Goal: Complete application form: Complete application form

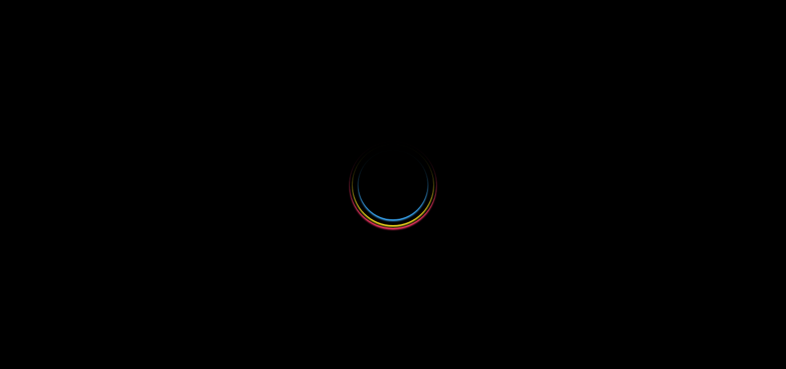
select select
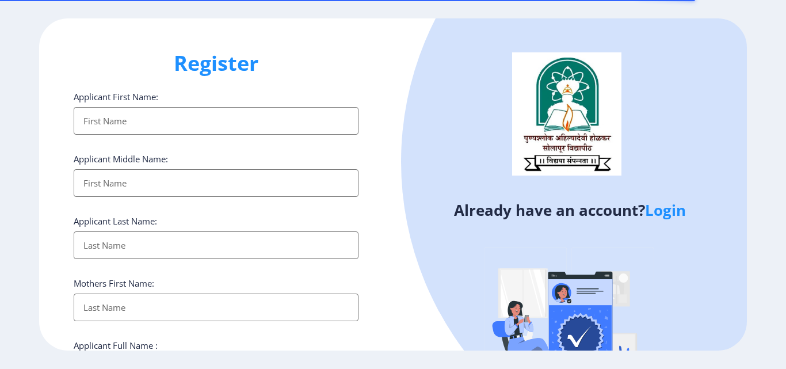
click at [121, 127] on input "Applicant First Name:" at bounding box center [216, 121] width 285 height 28
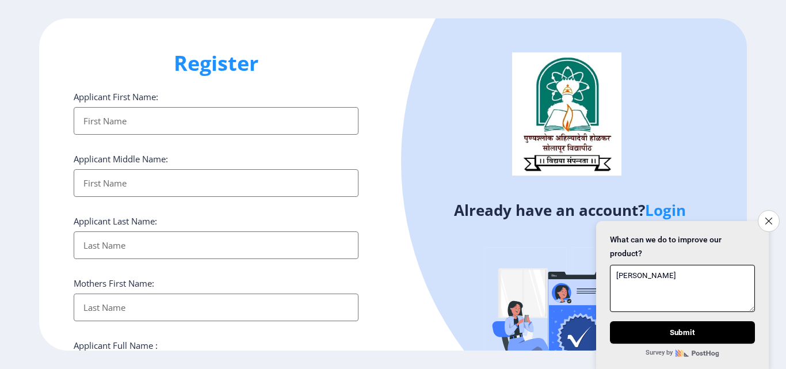
type textarea "KULKA"
click at [112, 127] on input "Applicant First Name:" at bounding box center [216, 121] width 285 height 28
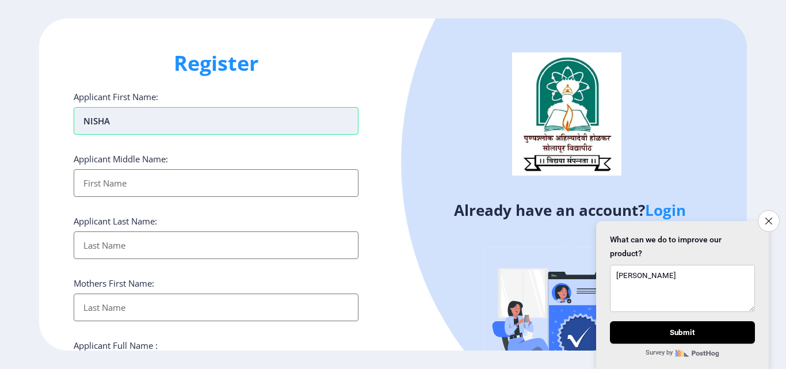
type input "NISHA"
type input "NANDKUMAR"
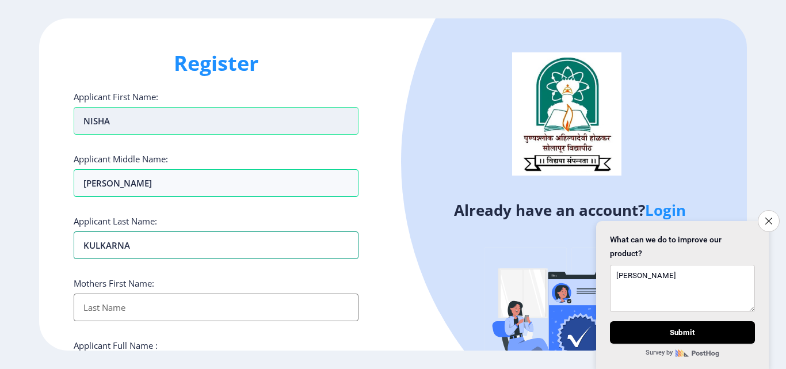
type input "KULKARNA"
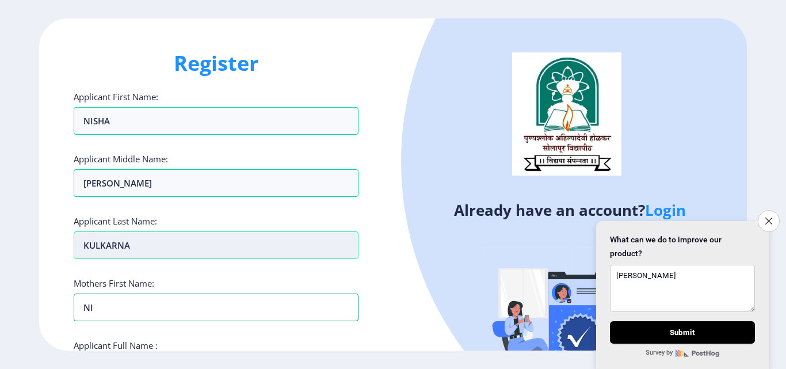
type input "NI"
click at [94, 244] on input "KULKARNA" at bounding box center [216, 245] width 285 height 28
click at [134, 244] on input "KULKARNA" at bounding box center [216, 245] width 285 height 28
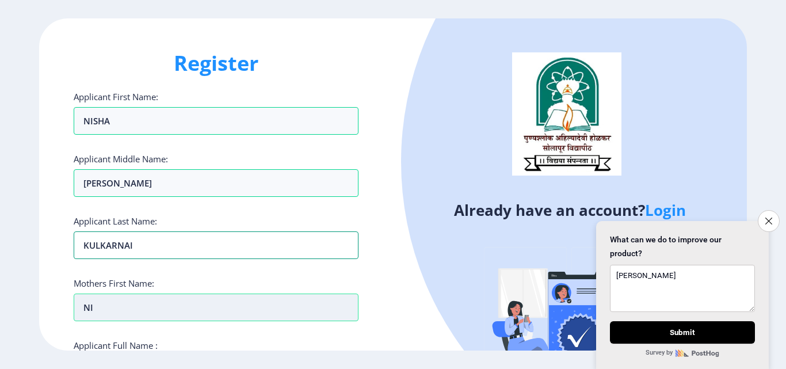
type input "KULKARNAI"
click at [104, 306] on input "NI" at bounding box center [216, 308] width 285 height 28
type input "N"
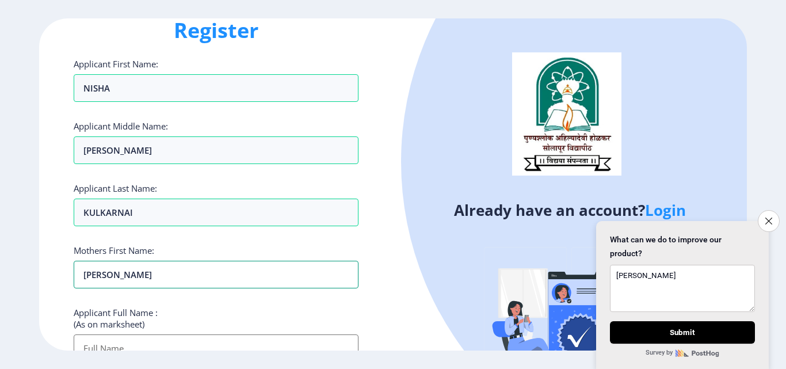
scroll to position [173, 0]
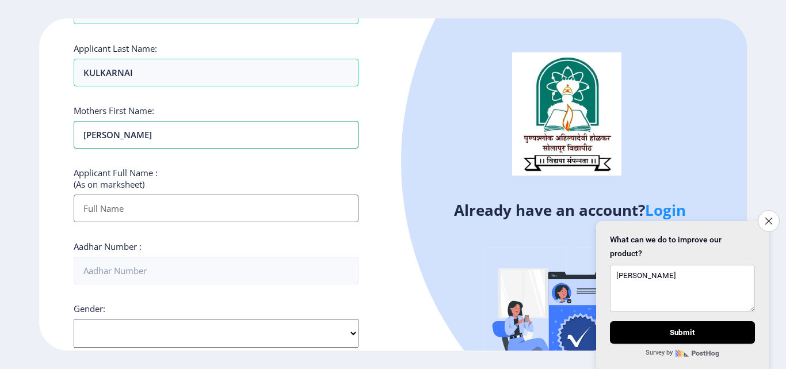
type input "SNEHALATA"
click at [99, 206] on input "Applicant First Name:" at bounding box center [216, 209] width 285 height 28
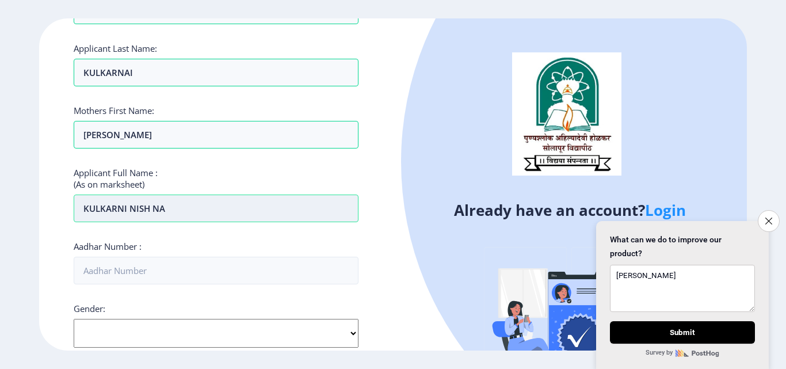
click at [149, 210] on input "KULKARNI NISH NA" at bounding box center [216, 209] width 285 height 28
click at [184, 213] on input "KULKARNI NISHA NA" at bounding box center [216, 209] width 285 height 28
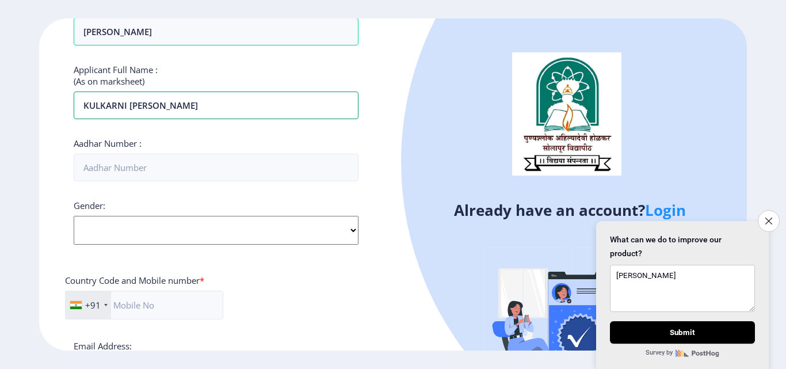
scroll to position [288, 0]
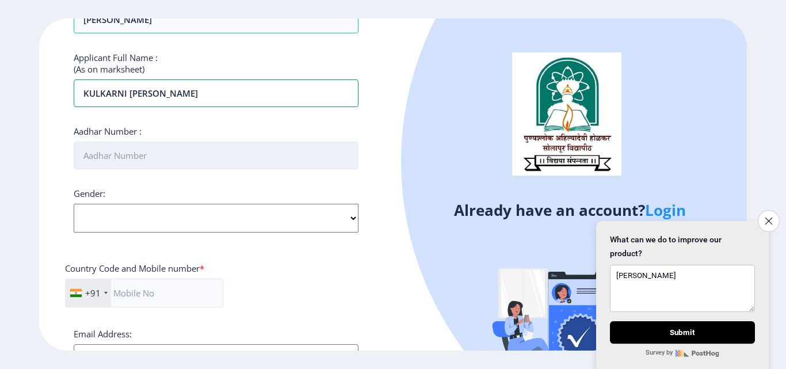
type input "KULKARNI NISHA NANDKUMAR"
click at [128, 154] on input "Aadhar Number :" at bounding box center [216, 156] width 285 height 28
type input "222893427509"
click at [177, 226] on select "Select Gender Male Female Other" at bounding box center [216, 218] width 285 height 29
select select "[DEMOGRAPHIC_DATA]"
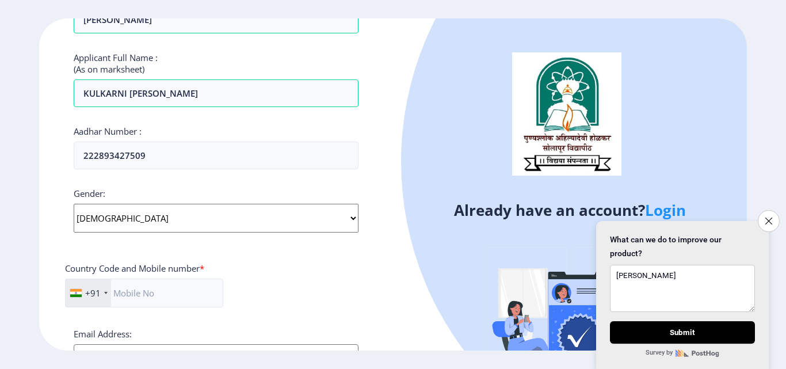
click at [74, 204] on select "Select Gender Male Female Other" at bounding box center [216, 218] width 285 height 29
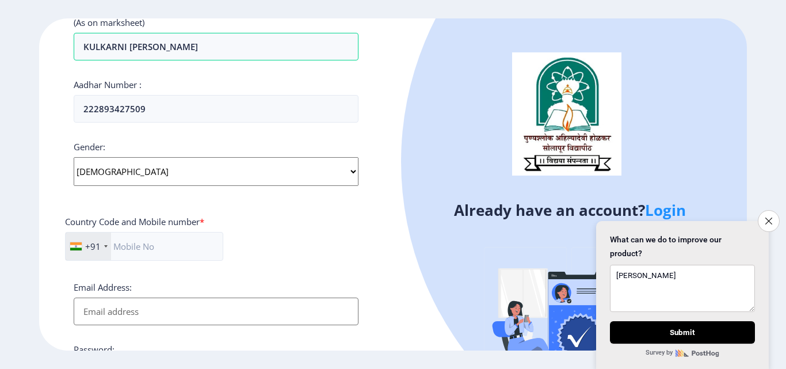
scroll to position [403, 0]
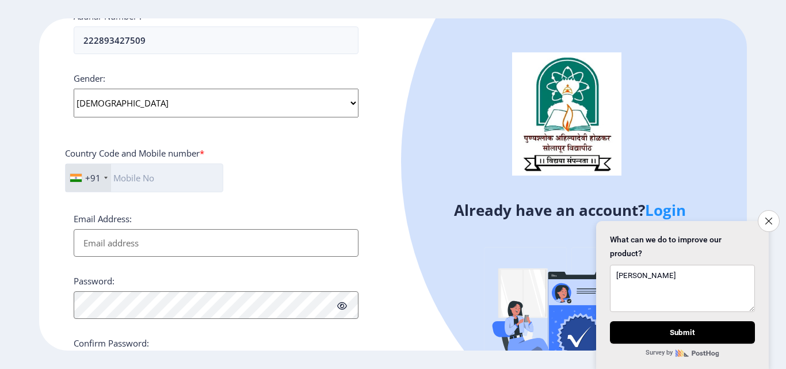
click at [139, 179] on input "text" at bounding box center [144, 178] width 158 height 29
type input "7498062561"
click at [126, 246] on input "Email Address:" at bounding box center [216, 243] width 285 height 28
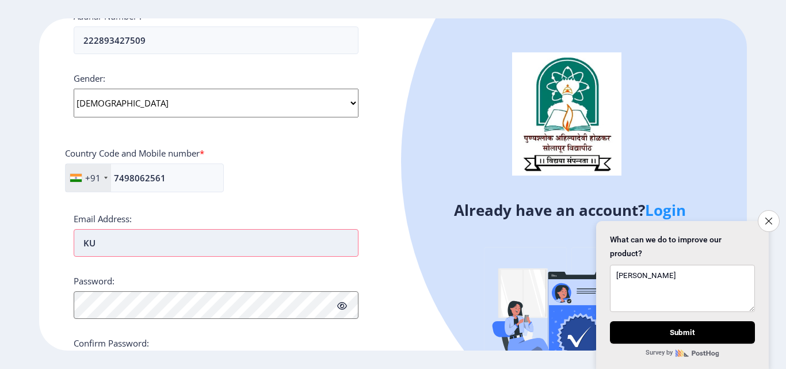
type input "K"
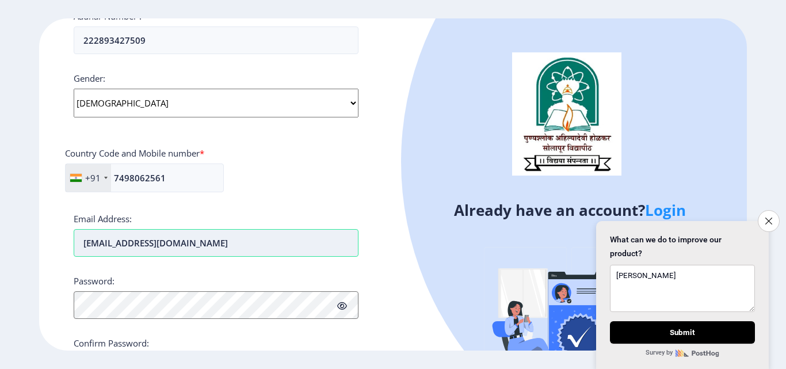
type input "[EMAIL_ADDRESS][DOMAIN_NAME]"
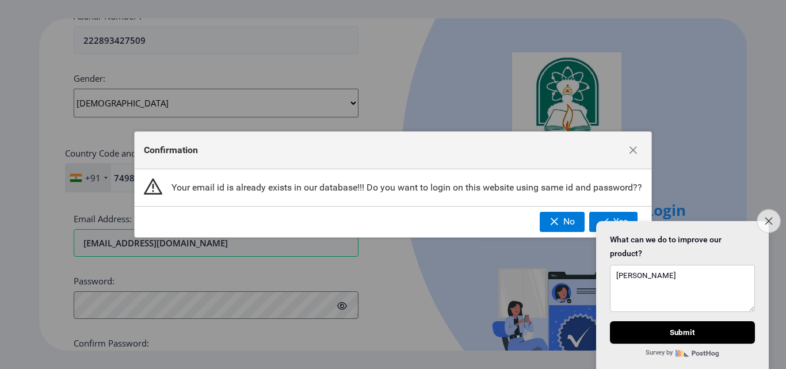
click at [770, 217] on icon "Close survey" at bounding box center [768, 220] width 7 height 7
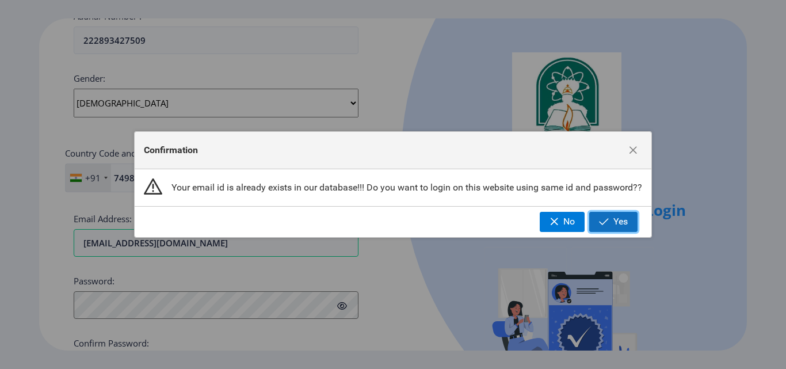
click at [605, 222] on span "button" at bounding box center [604, 221] width 10 height 9
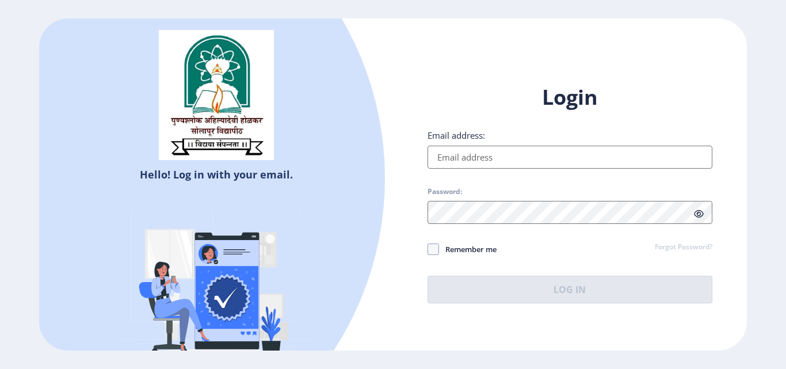
click at [479, 163] on input "Email address:" at bounding box center [570, 157] width 285 height 23
type input "[EMAIL_ADDRESS][DOMAIN_NAME]"
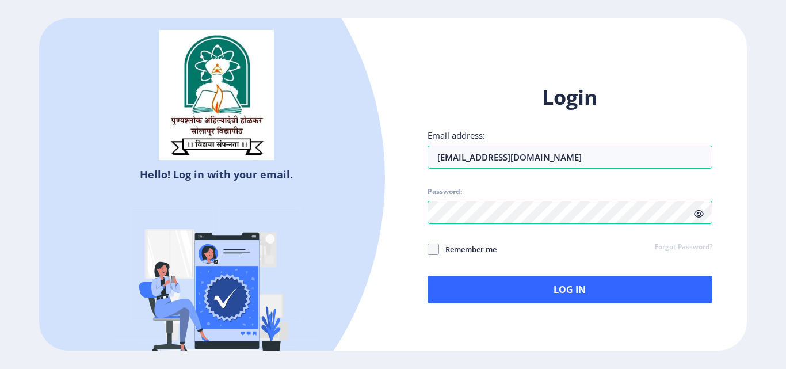
click at [700, 214] on icon at bounding box center [699, 214] width 10 height 9
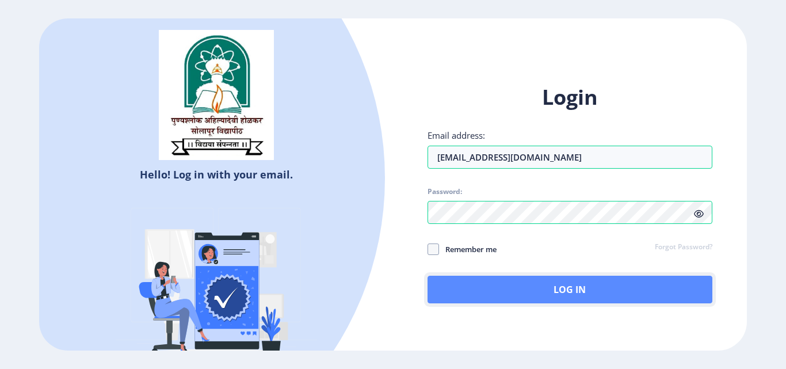
click at [501, 288] on button "Log In" at bounding box center [570, 290] width 285 height 28
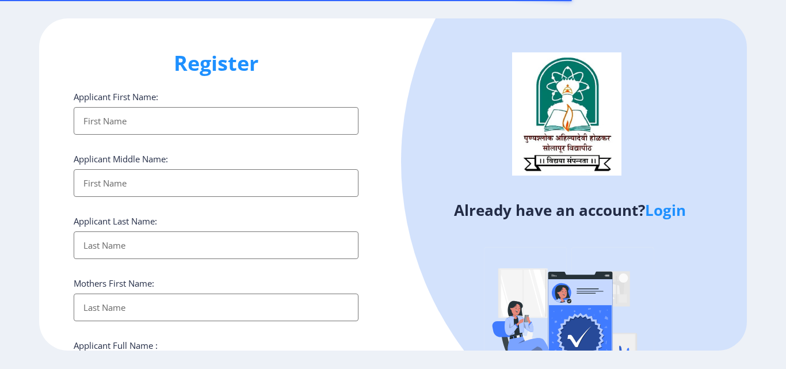
select select
drag, startPoint x: 0, startPoint y: 0, endPoint x: 168, endPoint y: 125, distance: 209.5
click at [168, 125] on input "Applicant First Name:" at bounding box center [216, 121] width 285 height 28
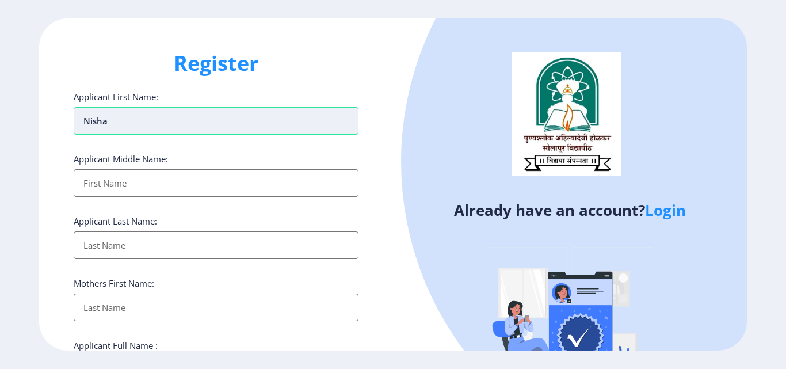
type input "nisha"
type input "nandkumar"
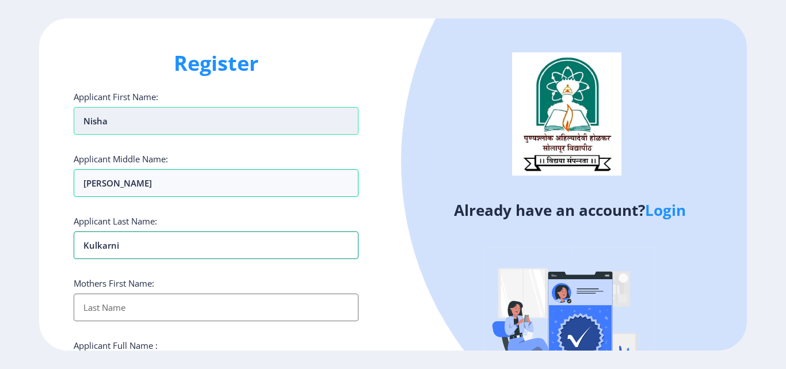
type input "kulkarni"
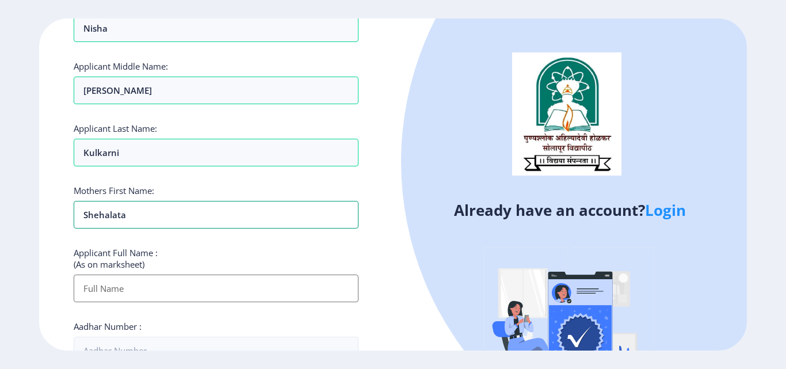
scroll to position [115, 0]
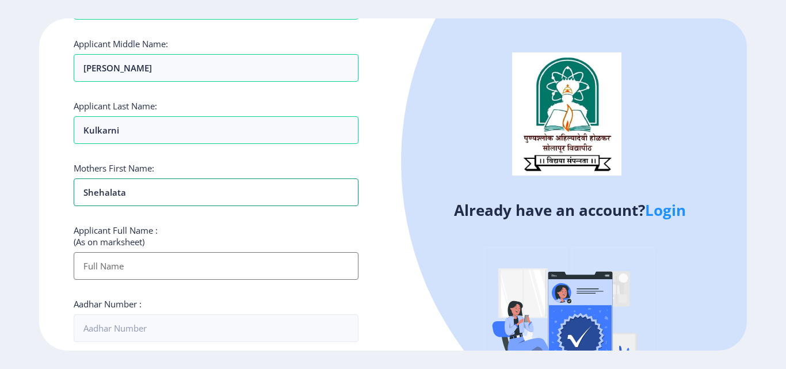
type input "shehalata"
click at [119, 271] on input "Applicant First Name:" at bounding box center [216, 266] width 285 height 28
click at [39, 252] on ngx-register "Register Applicant First Name: nisha Applicant Middle Name: nandkumar Applicant…" at bounding box center [393, 184] width 786 height 332
click at [110, 271] on input "Applicant First Name:" at bounding box center [216, 266] width 285 height 28
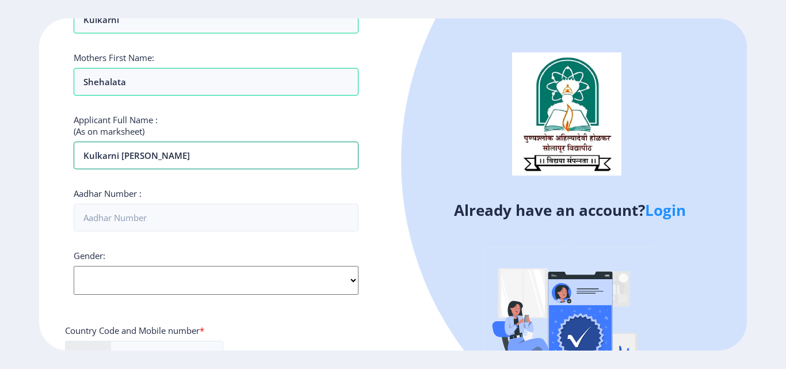
scroll to position [230, 0]
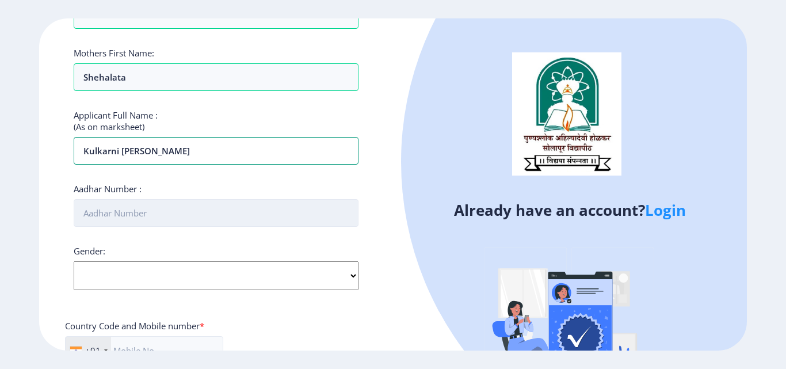
type input "kulkarni nisha nandkumar"
click at [107, 216] on input "Aadhar Number :" at bounding box center [216, 213] width 285 height 28
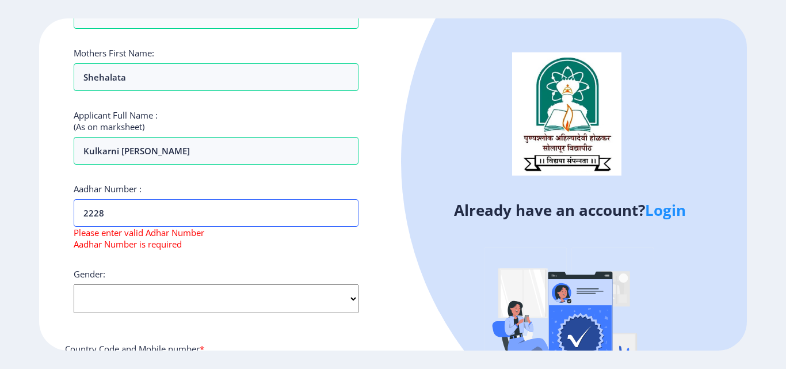
type input "222893427509"
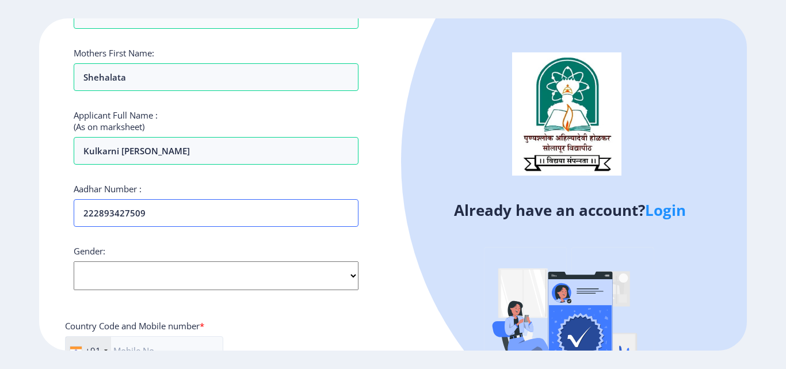
scroll to position [288, 0]
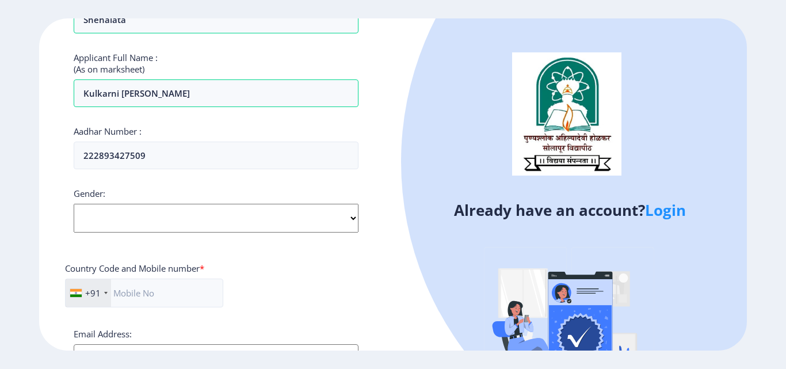
click at [132, 212] on select "Select Gender Male Female Other" at bounding box center [216, 218] width 285 height 29
select select "[DEMOGRAPHIC_DATA]"
click at [74, 204] on select "Select Gender Male Female Other" at bounding box center [216, 218] width 285 height 29
click at [132, 294] on input "text" at bounding box center [144, 293] width 158 height 29
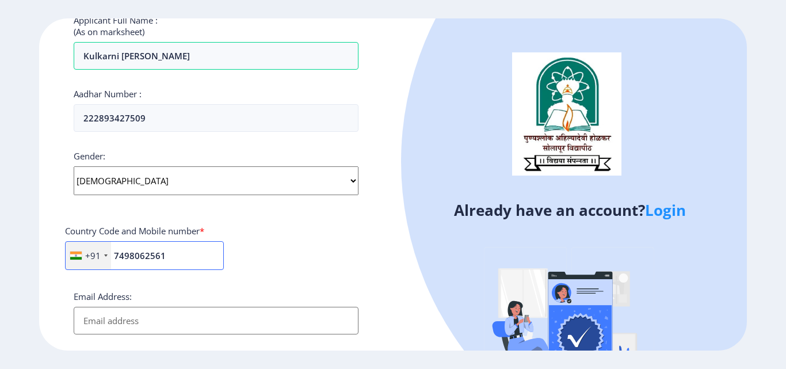
scroll to position [345, 0]
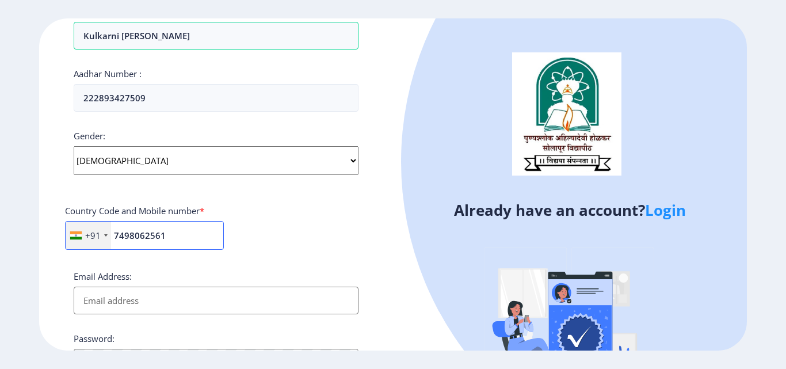
type input "7498062561"
click at [112, 302] on input "Email Address:" at bounding box center [216, 301] width 285 height 28
type input "[EMAIL_ADDRESS][DOMAIN_NAME]"
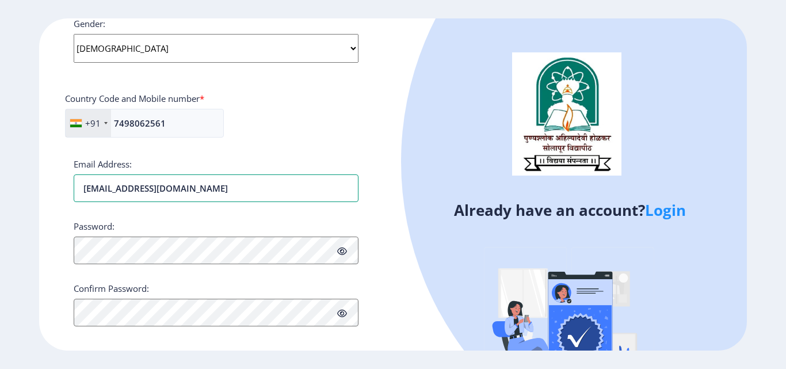
scroll to position [461, 0]
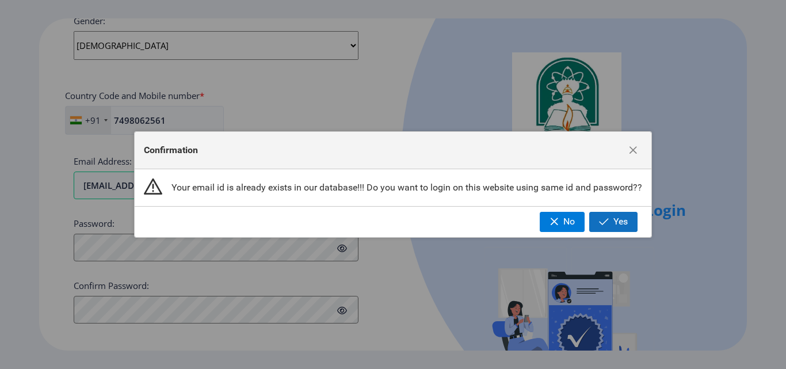
click at [611, 222] on button "Yes" at bounding box center [614, 222] width 48 height 20
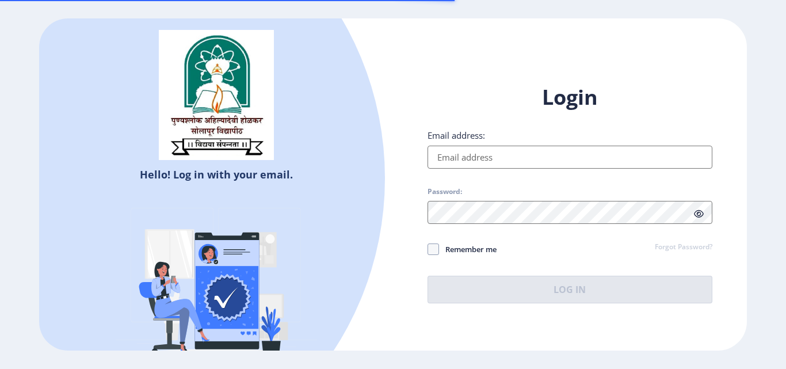
click at [464, 157] on input "Email address:" at bounding box center [570, 157] width 285 height 23
type input "kulkarninisha51@gmail.com"
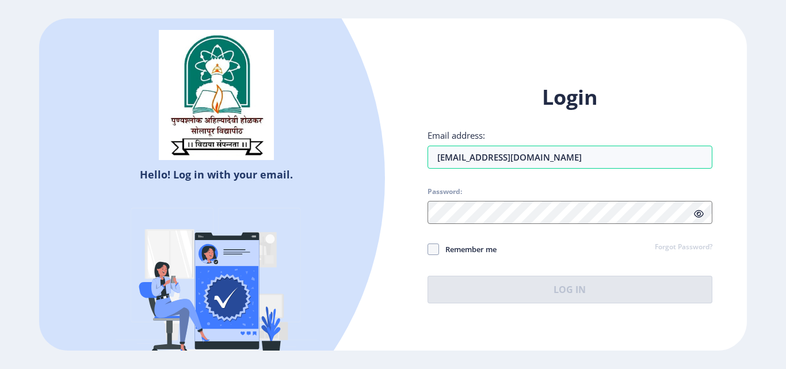
click at [426, 251] on div "Login Email address: kulkarninisha51@gmail.com Password: Remember me Forgot Pas…" at bounding box center [570, 202] width 354 height 273
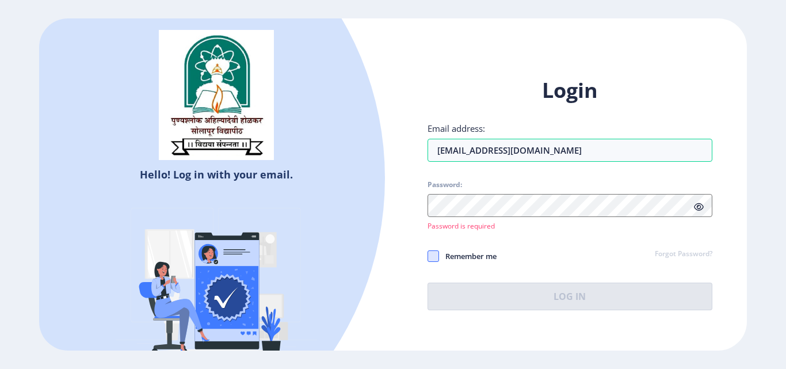
click at [435, 254] on span at bounding box center [434, 256] width 12 height 12
click at [428, 256] on input "Remember me" at bounding box center [428, 256] width 1 height 1
checkbox input "true"
click at [454, 218] on div "Password: Password is required" at bounding box center [570, 205] width 285 height 51
click at [236, 177] on div at bounding box center [70, 178] width 629 height 629
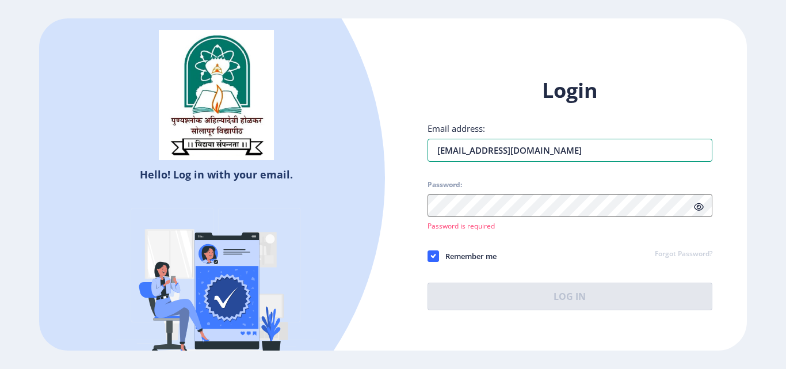
drag, startPoint x: 558, startPoint y: 151, endPoint x: 330, endPoint y: 126, distance: 229.3
click at [330, 126] on div "Hello! Log in with your email. Don't have an account? Register Login Email addr…" at bounding box center [393, 184] width 708 height 332
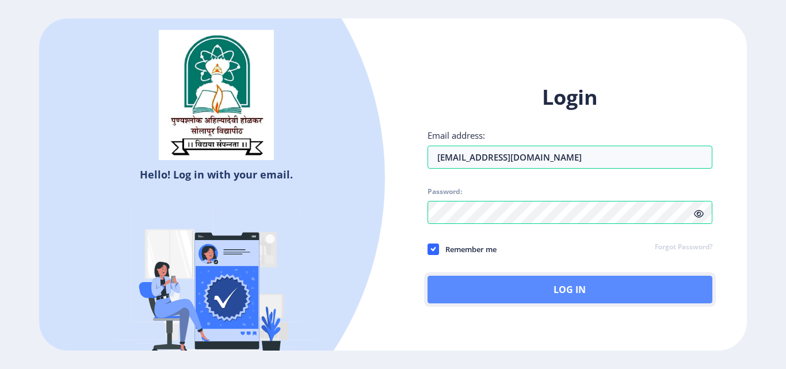
click at [536, 286] on button "Log In" at bounding box center [570, 290] width 285 height 28
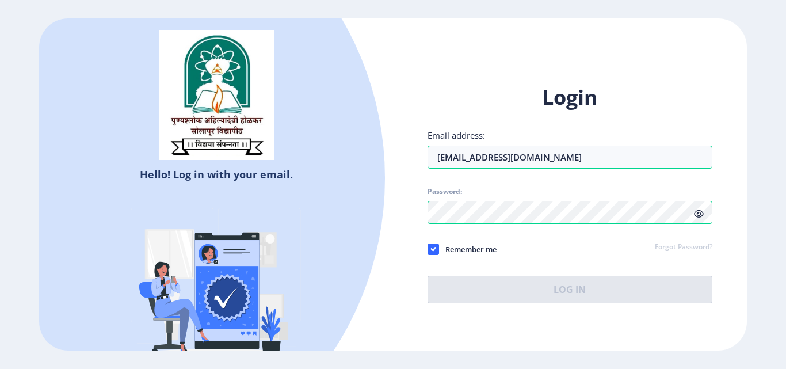
click at [697, 215] on icon at bounding box center [699, 214] width 10 height 9
click at [284, 200] on div "Hello! Log in with your email. Don't have an account? Register Login Email addr…" at bounding box center [393, 184] width 708 height 332
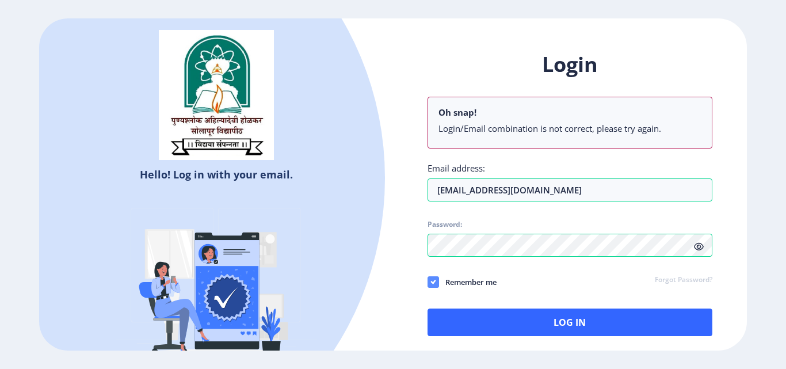
click at [438, 244] on div "Login Oh snap! Login/Email combination is not correct, please try again. Email …" at bounding box center [570, 194] width 285 height 286
drag, startPoint x: 438, startPoint y: 244, endPoint x: 396, endPoint y: 262, distance: 46.4
click at [396, 262] on div "Login Oh snap! Login/Email combination is not correct, please try again. Email …" at bounding box center [570, 202] width 354 height 339
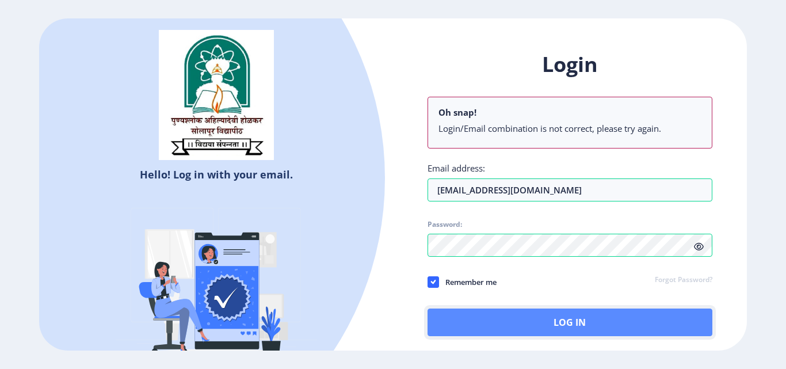
click at [515, 322] on button "Log In" at bounding box center [570, 323] width 285 height 28
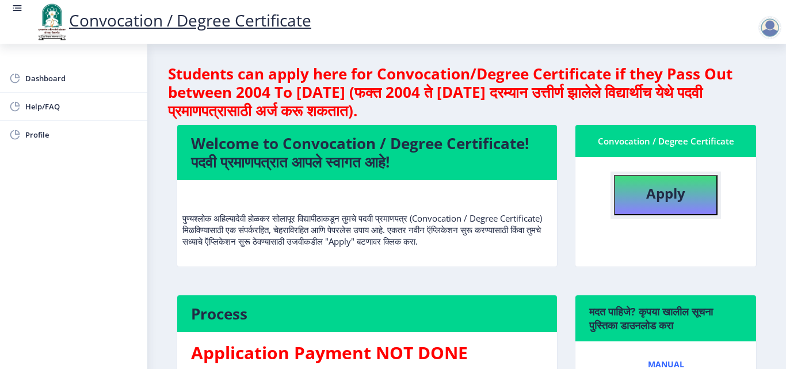
click at [648, 196] on b "Apply" at bounding box center [666, 193] width 39 height 19
select select
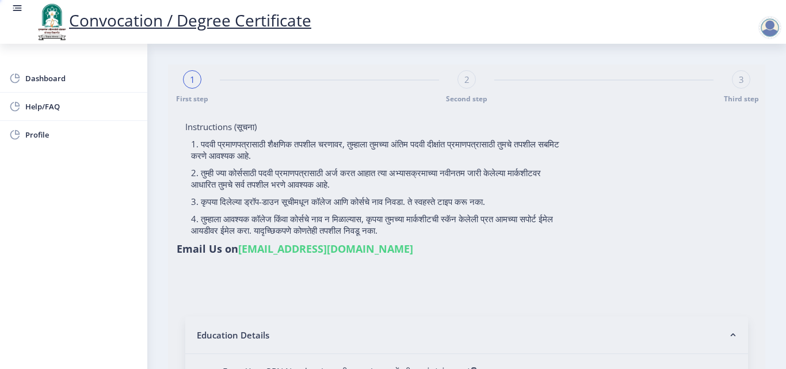
type input "[PERSON_NAME]"
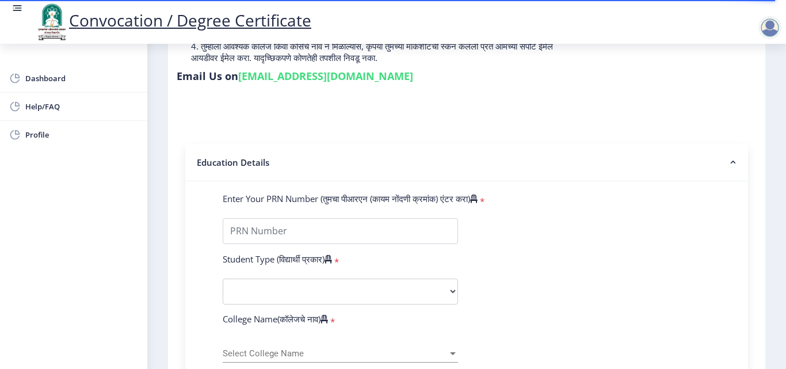
scroll to position [230, 0]
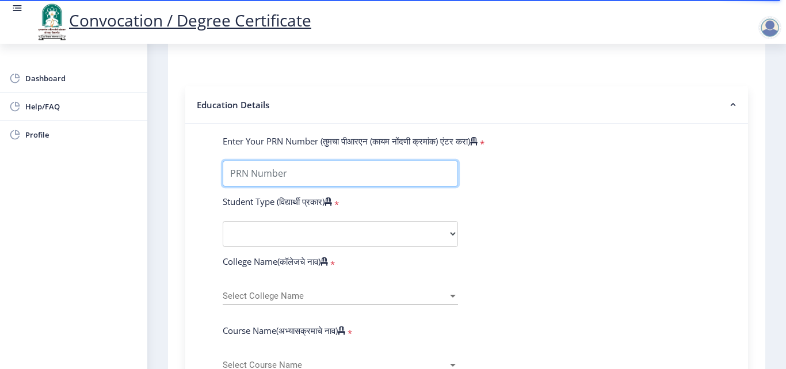
click at [307, 169] on input "Enter Your PRN Number (तुमचा पीआरएन (कायम नोंदणी क्रमांक) एंटर करा)" at bounding box center [340, 174] width 235 height 26
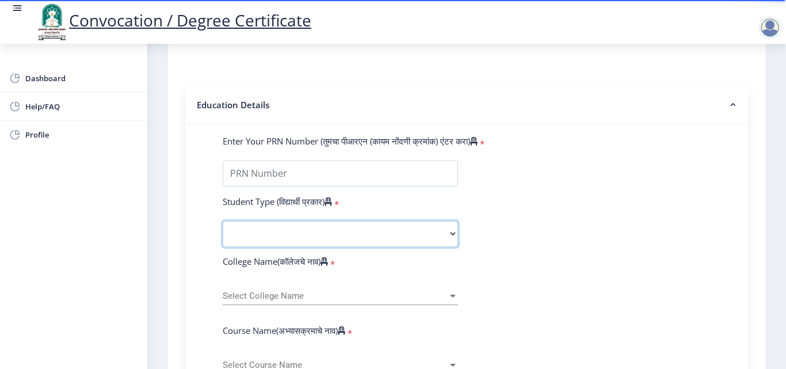
click at [309, 230] on select "Select Student Type Regular External" at bounding box center [340, 234] width 235 height 26
select select "External"
click at [223, 221] on select "Select Student Type Regular External" at bounding box center [340, 234] width 235 height 26
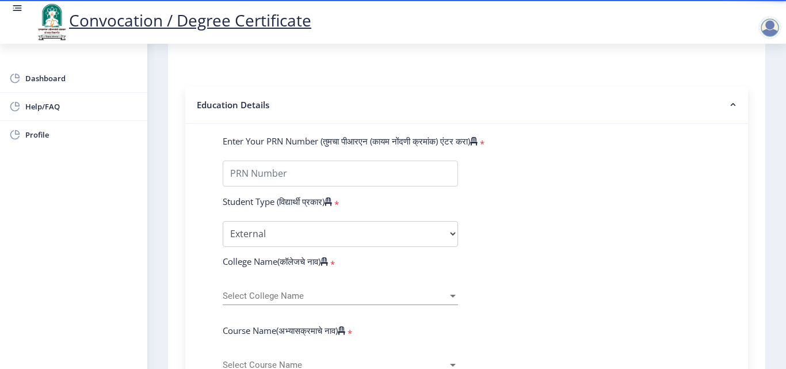
click at [287, 291] on span "Select College Name" at bounding box center [335, 296] width 225 height 10
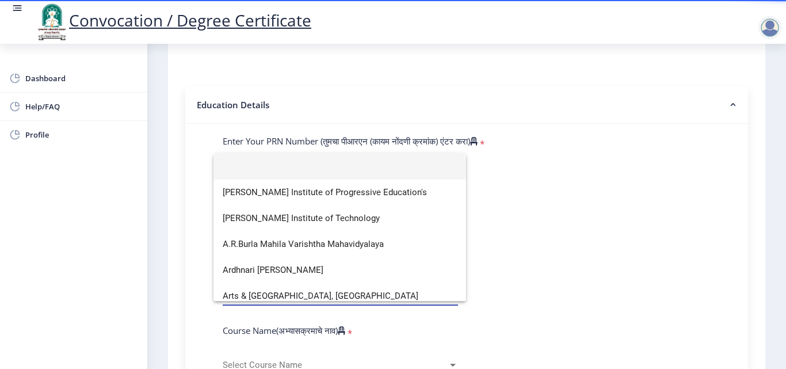
click at [325, 100] on div at bounding box center [393, 184] width 786 height 369
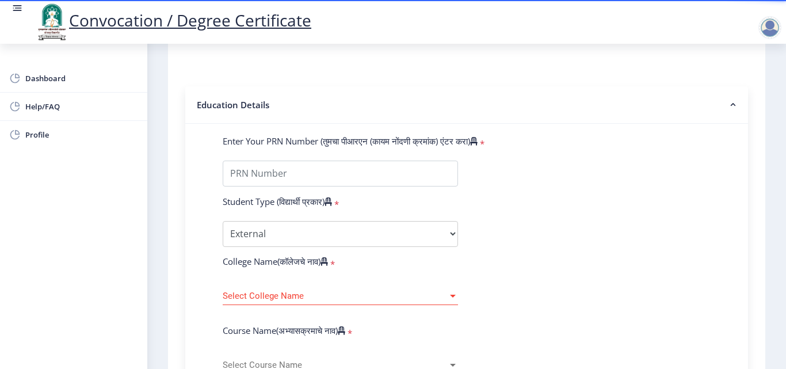
scroll to position [173, 0]
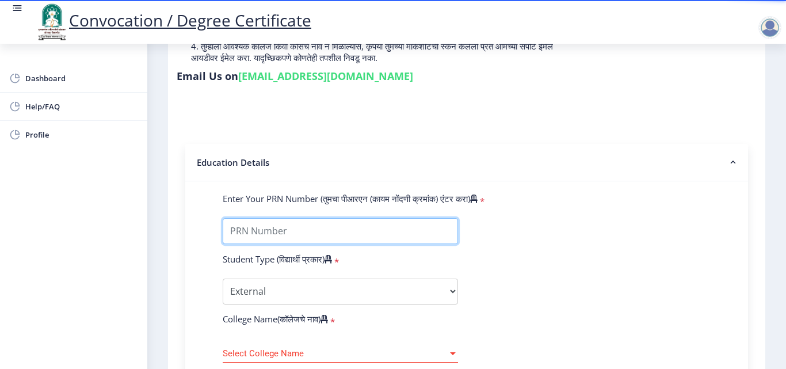
click at [295, 234] on input "Enter Your PRN Number (तुमचा पीआरएन (कायम नोंदणी क्रमांक) एंटर करा)" at bounding box center [340, 231] width 235 height 26
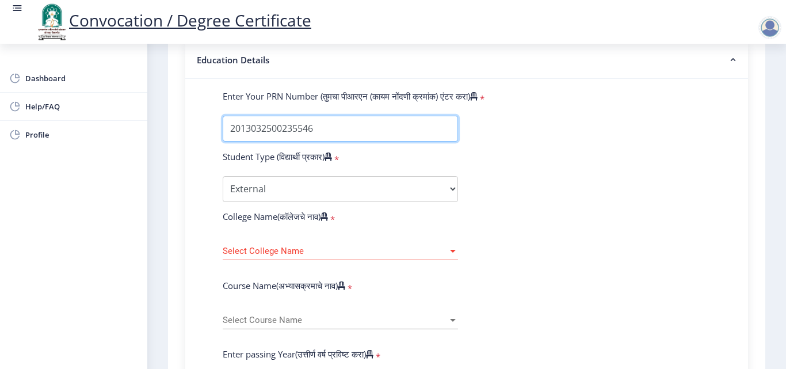
scroll to position [288, 0]
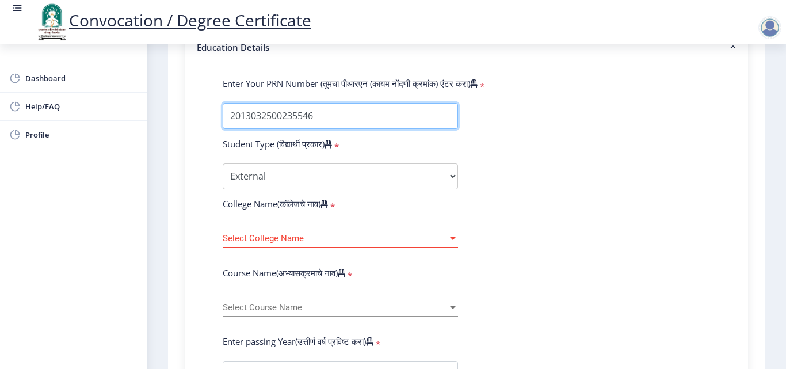
type input "2013032500235546"
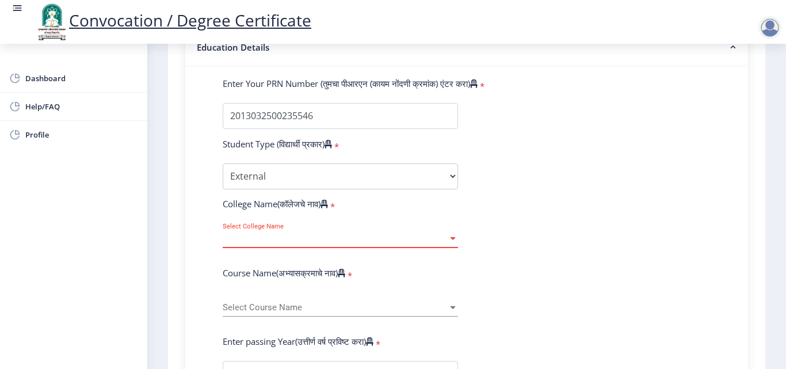
click at [329, 242] on span "Select College Name" at bounding box center [335, 239] width 225 height 10
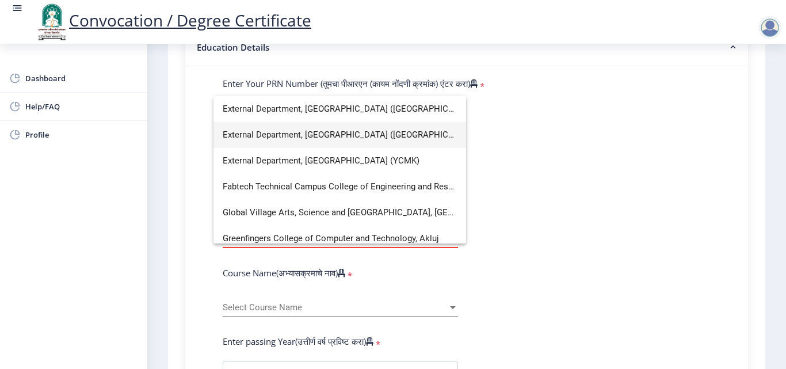
scroll to position [979, 0]
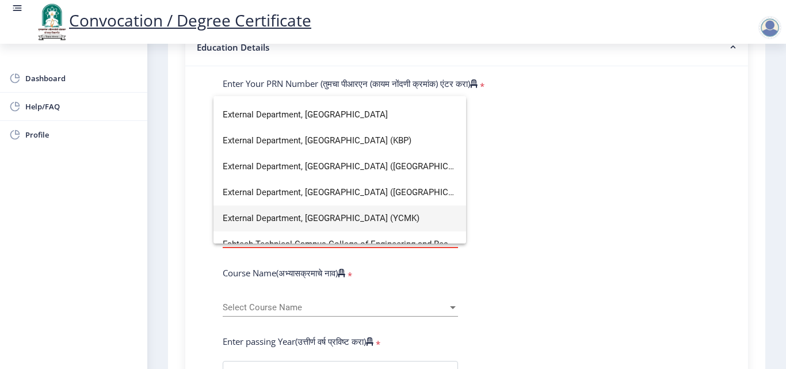
click at [393, 215] on span "External Department, Solapur University (YCMK)" at bounding box center [340, 219] width 234 height 26
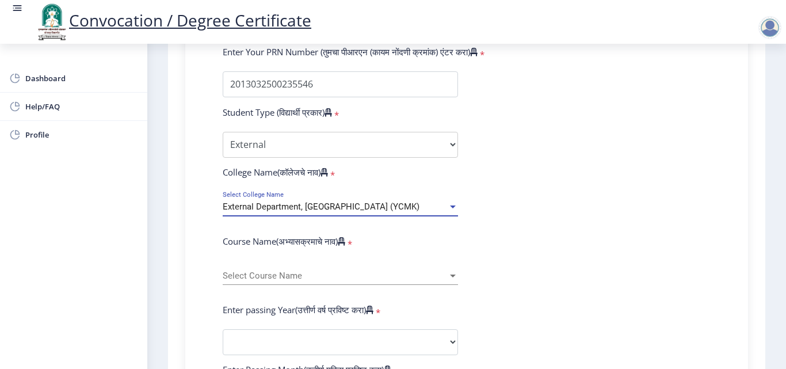
scroll to position [345, 0]
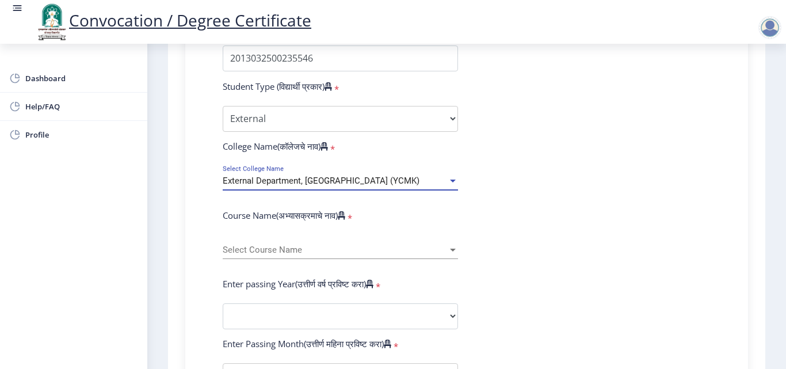
click at [285, 254] on span "Select Course Name" at bounding box center [335, 250] width 225 height 10
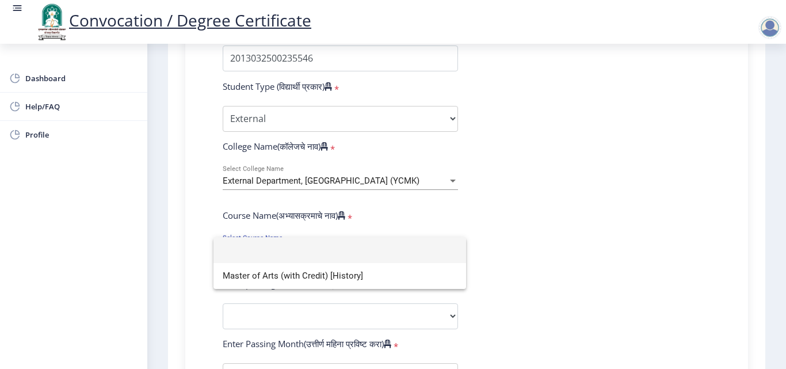
click at [522, 187] on div at bounding box center [393, 184] width 786 height 369
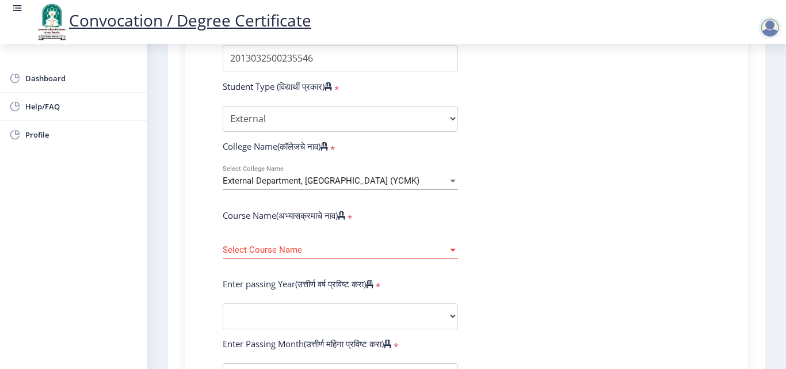
click at [389, 242] on div "Select Course Name Select Course Name" at bounding box center [340, 247] width 235 height 24
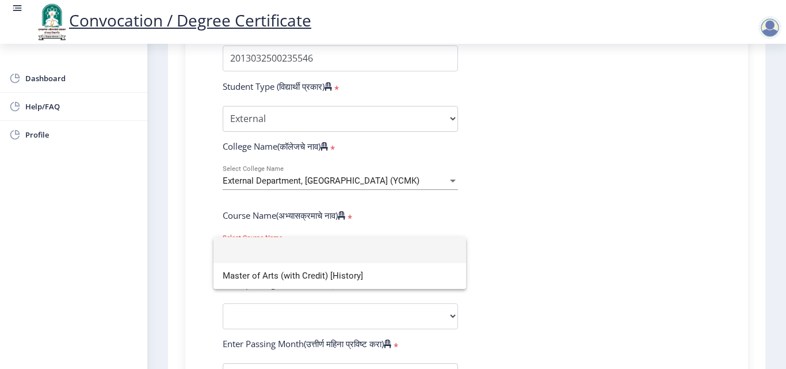
click at [421, 208] on div at bounding box center [393, 184] width 786 height 369
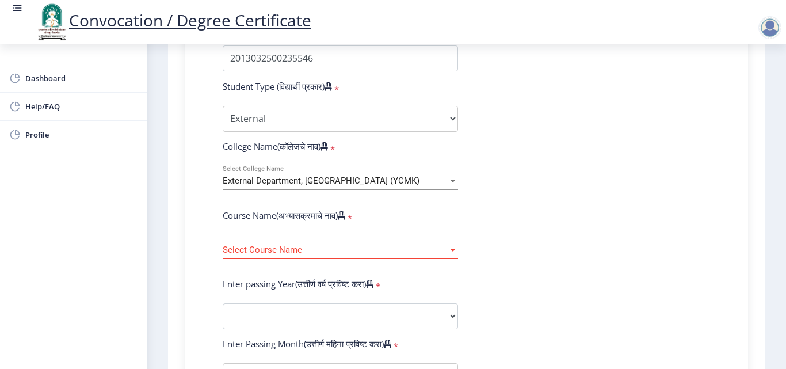
click at [406, 181] on span "External Department, Solapur University (YCMK)" at bounding box center [321, 181] width 197 height 10
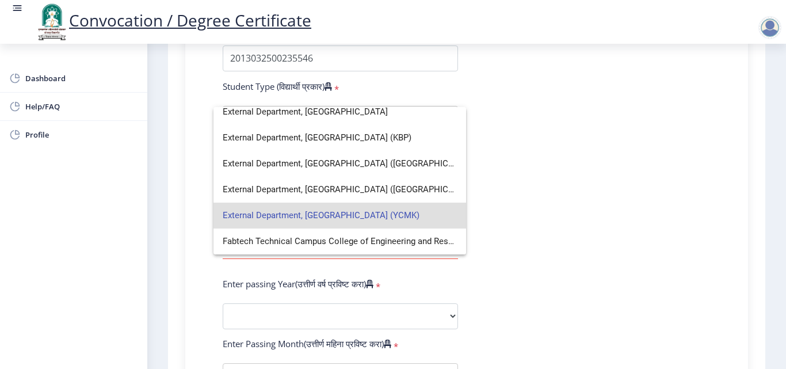
scroll to position [921, 0]
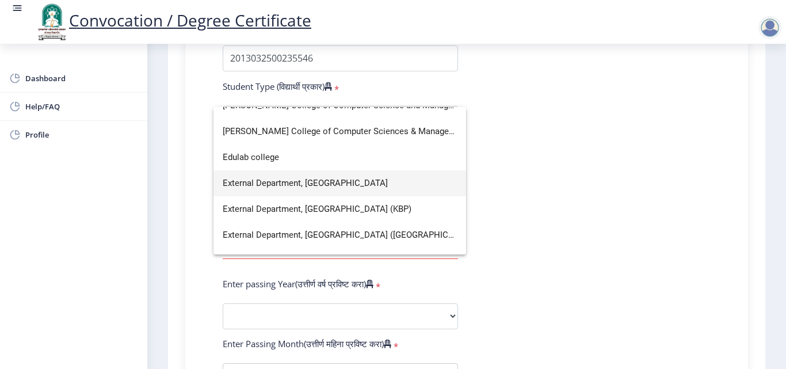
click at [309, 183] on span "External Department, [GEOGRAPHIC_DATA]" at bounding box center [340, 183] width 234 height 26
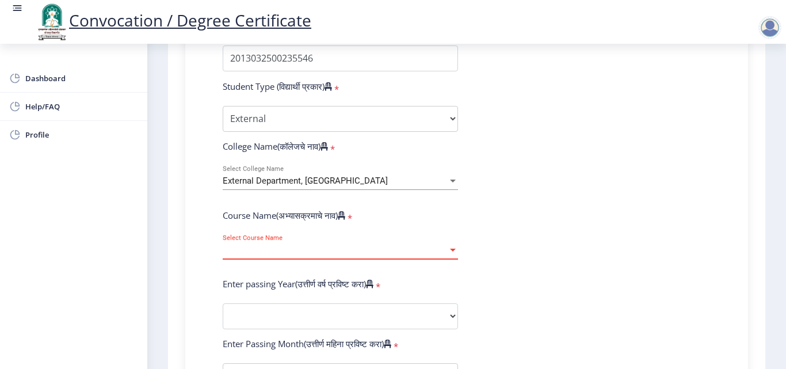
click at [311, 246] on span "Select Course Name" at bounding box center [335, 250] width 225 height 10
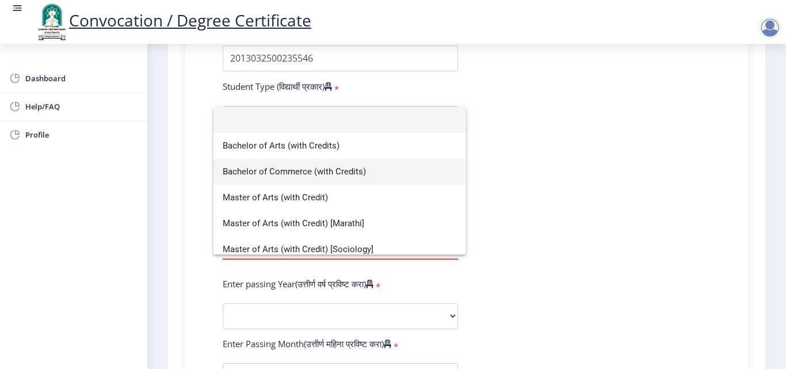
scroll to position [8, 0]
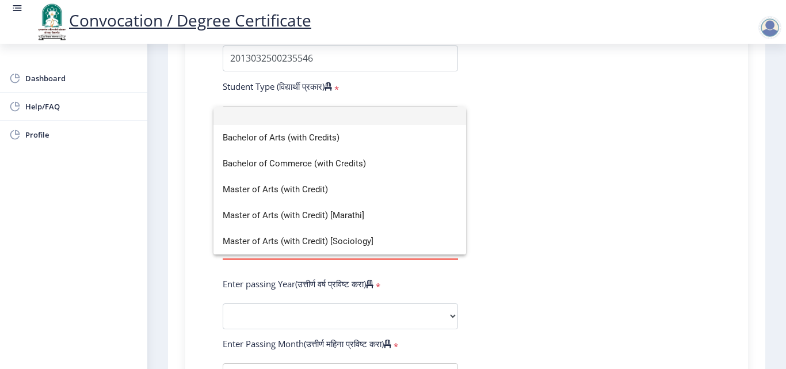
click at [502, 142] on div at bounding box center [393, 184] width 786 height 369
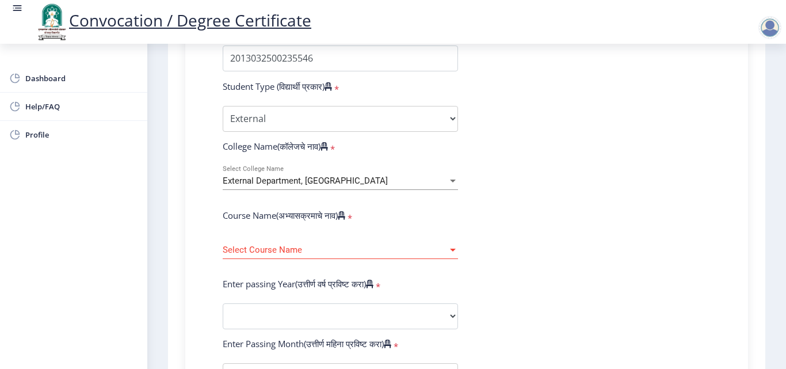
click at [383, 180] on div "External Department, [GEOGRAPHIC_DATA]" at bounding box center [335, 181] width 225 height 10
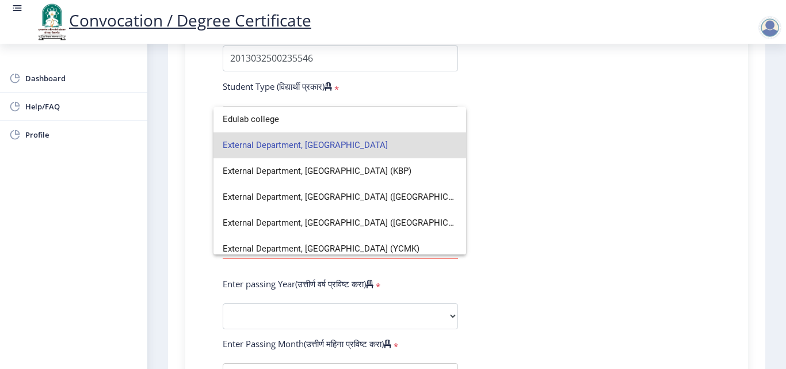
scroll to position [979, 0]
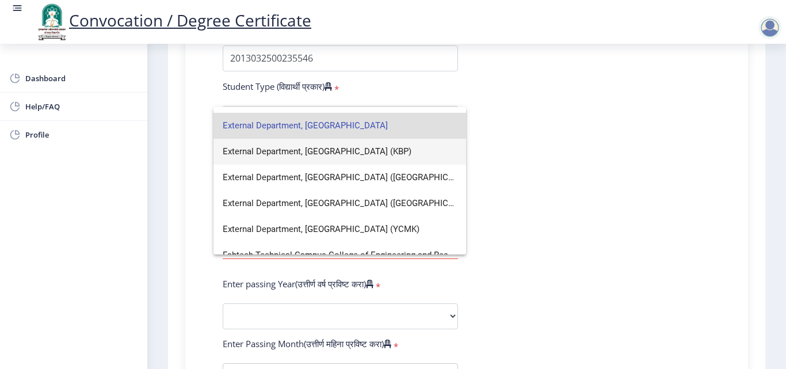
click at [335, 153] on span "External Department, Solapur University (KBP)" at bounding box center [340, 152] width 234 height 26
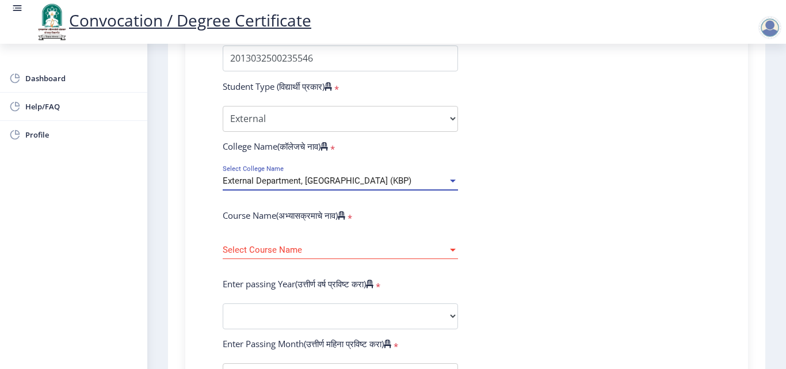
click at [321, 249] on span "Select Course Name" at bounding box center [335, 250] width 225 height 10
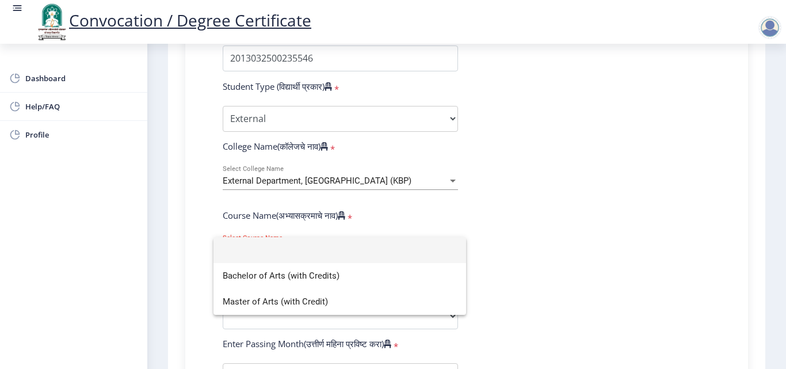
click at [495, 198] on div at bounding box center [393, 184] width 786 height 369
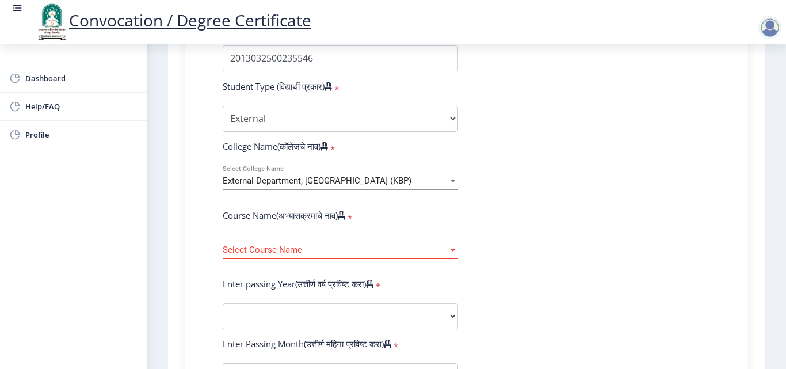
click at [398, 173] on div "External Department, Solapur University (KBP) Select College Name" at bounding box center [340, 178] width 235 height 24
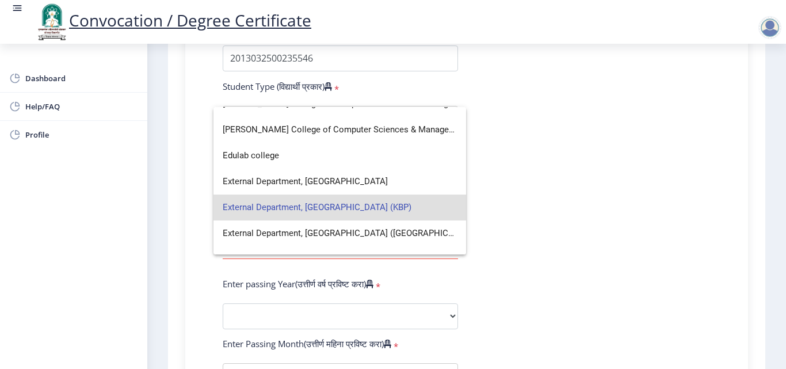
scroll to position [921, 0]
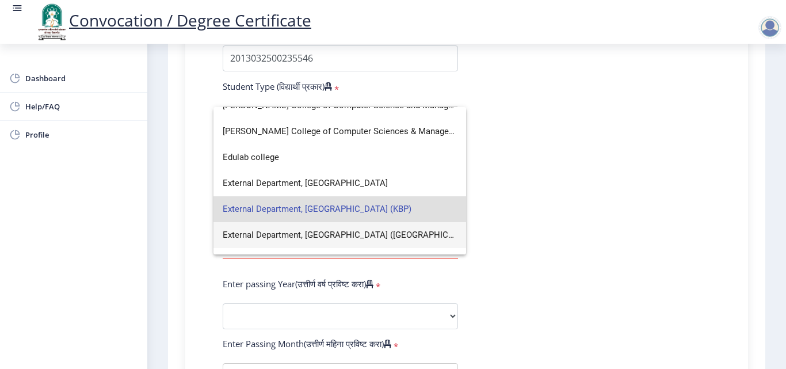
click at [335, 227] on span "External Department, Solapur University (SAN)" at bounding box center [340, 235] width 234 height 26
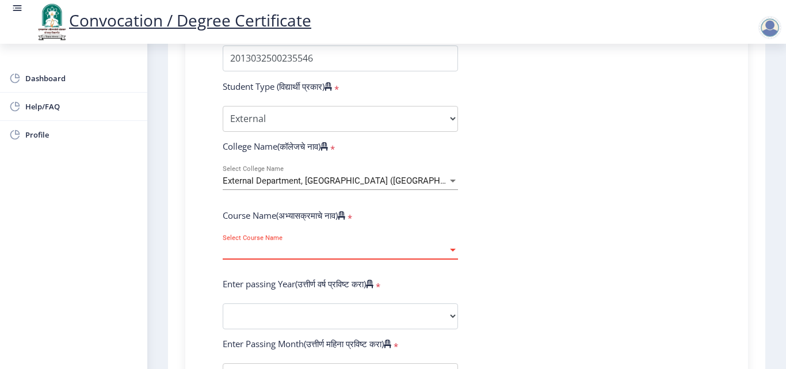
click at [345, 245] on span "Select Course Name" at bounding box center [335, 250] width 225 height 10
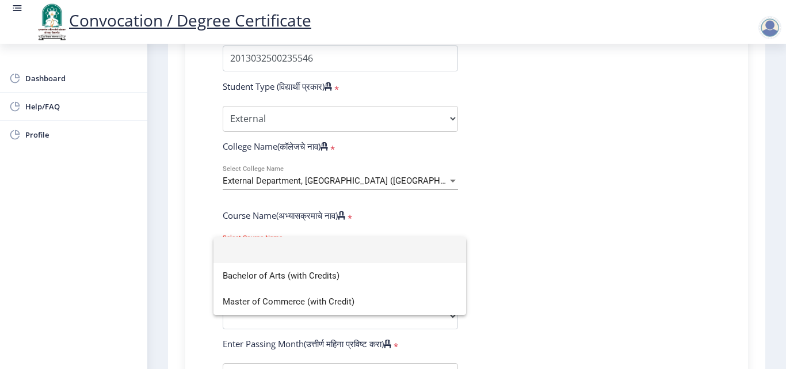
click at [499, 220] on div at bounding box center [393, 184] width 786 height 369
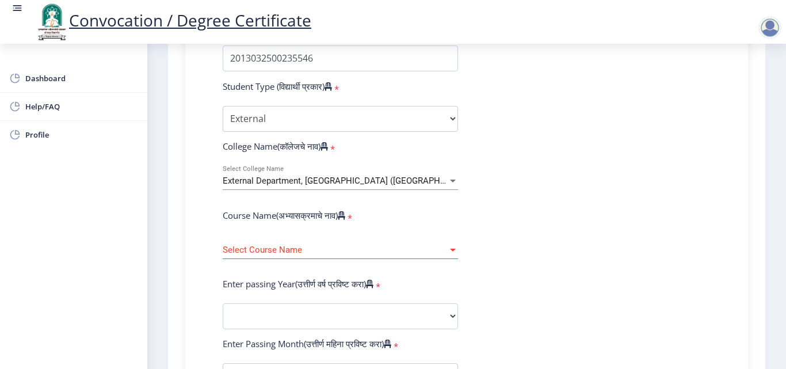
click at [371, 177] on span "External Department, Solapur University (SAN)" at bounding box center [351, 181] width 256 height 10
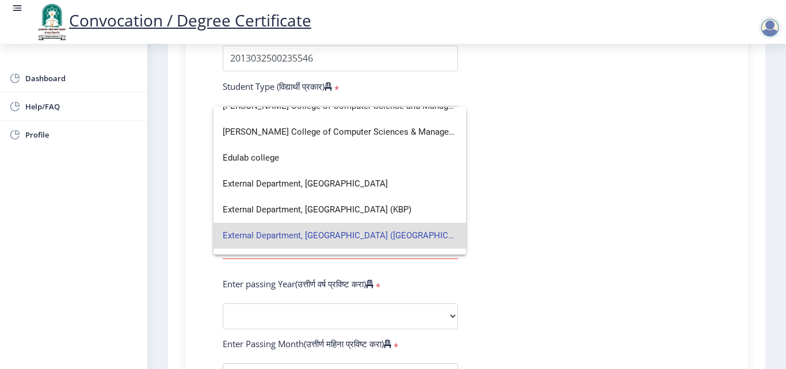
scroll to position [1036, 0]
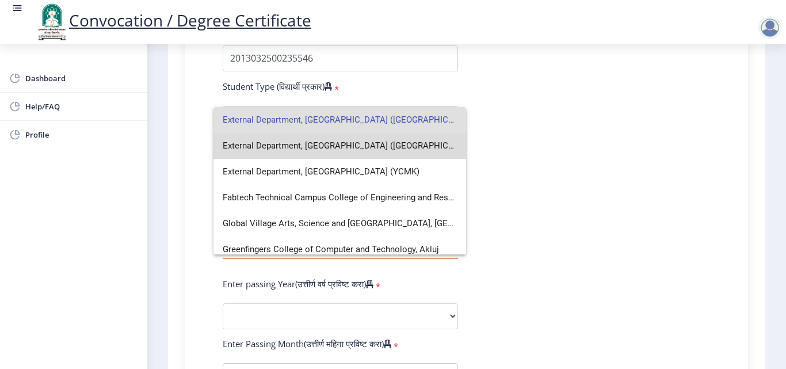
click at [366, 148] on span "External Department, Solapur University (VSAC)" at bounding box center [340, 146] width 234 height 26
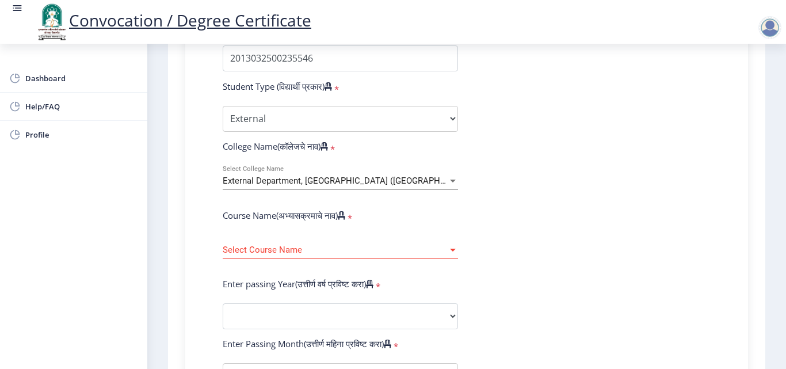
click at [364, 257] on div "Select Course Name Select Course Name" at bounding box center [340, 247] width 235 height 24
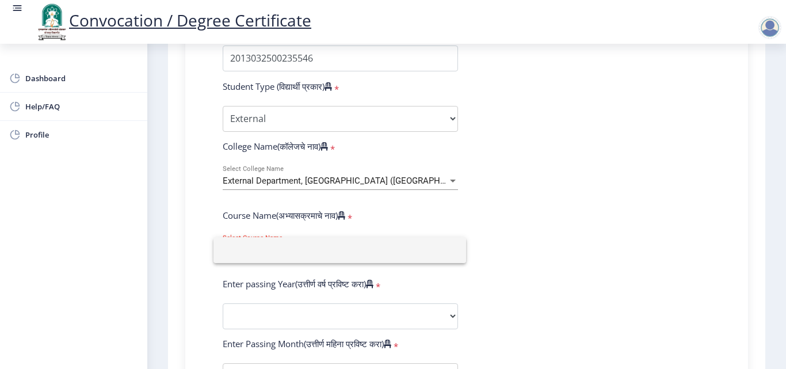
click at [477, 212] on div at bounding box center [393, 184] width 786 height 369
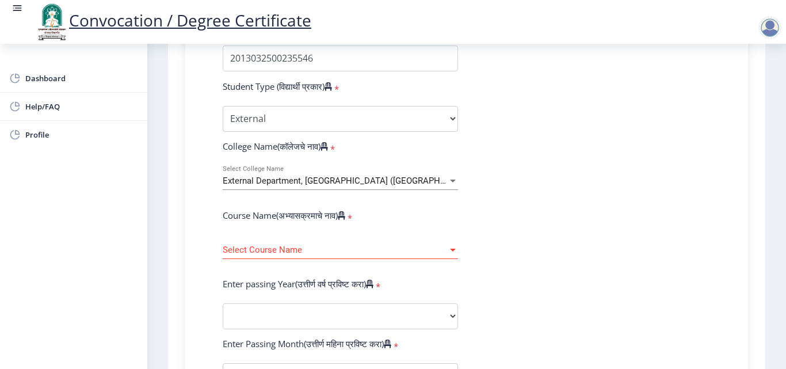
click at [412, 177] on div "External Department, Solapur University (VSAC)" at bounding box center [335, 181] width 225 height 10
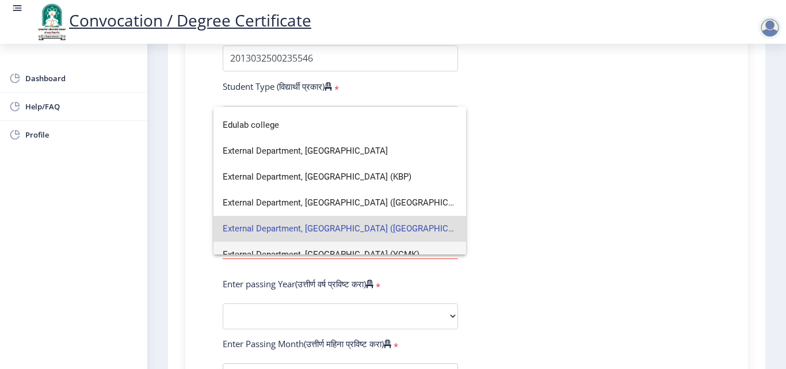
scroll to position [979, 0]
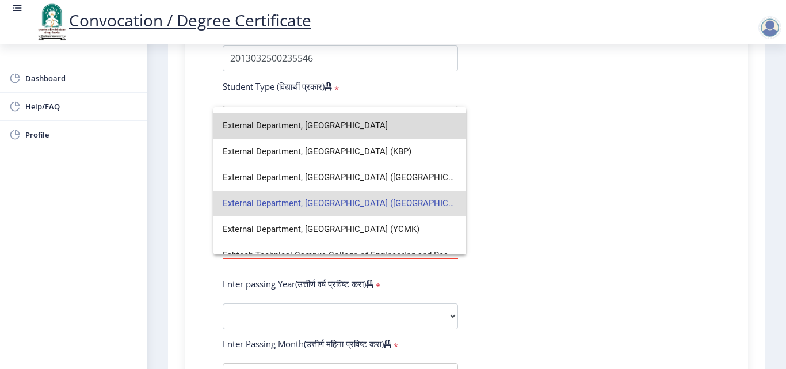
click at [349, 123] on span "External Department, [GEOGRAPHIC_DATA]" at bounding box center [340, 126] width 234 height 26
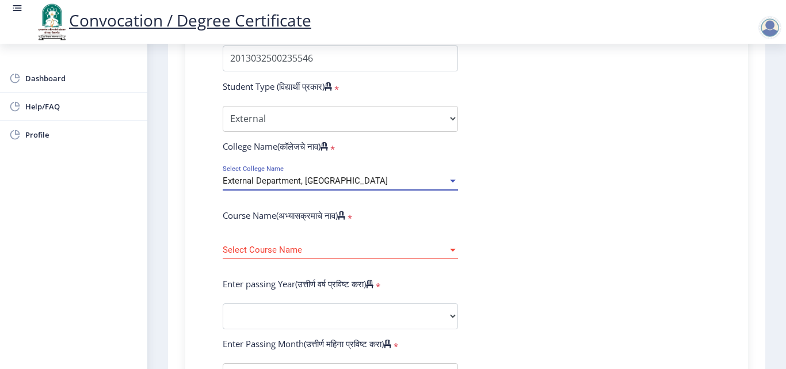
click at [339, 246] on span "Select Course Name" at bounding box center [335, 250] width 225 height 10
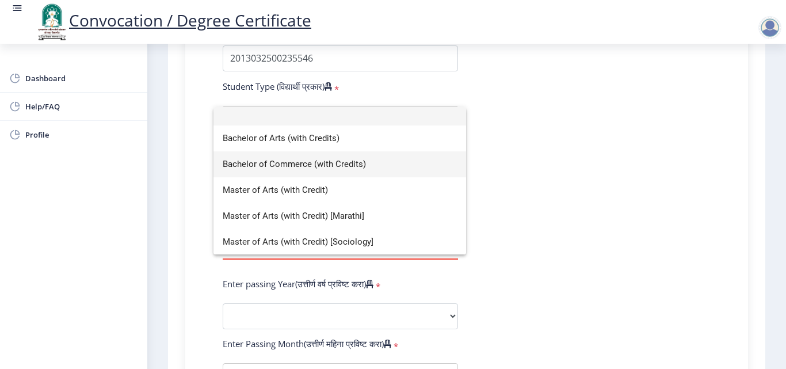
scroll to position [8, 0]
click at [513, 139] on div at bounding box center [393, 184] width 786 height 369
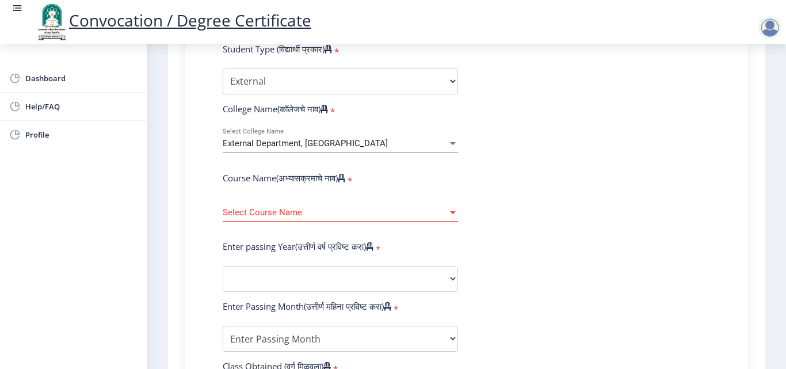
scroll to position [403, 0]
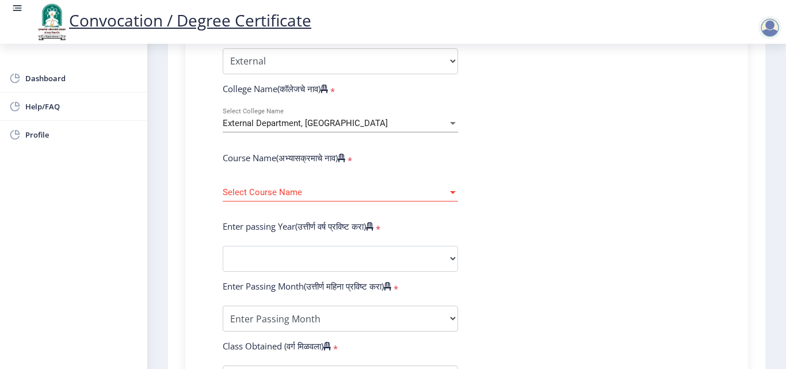
click at [316, 113] on div "External Department, Solapur University Select College Name" at bounding box center [340, 120] width 235 height 24
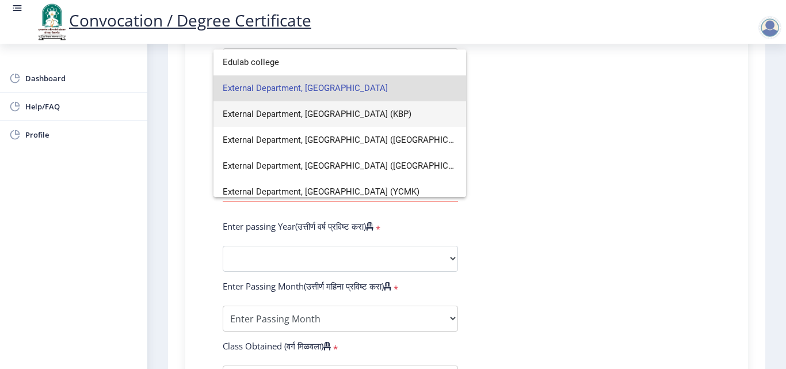
scroll to position [979, 0]
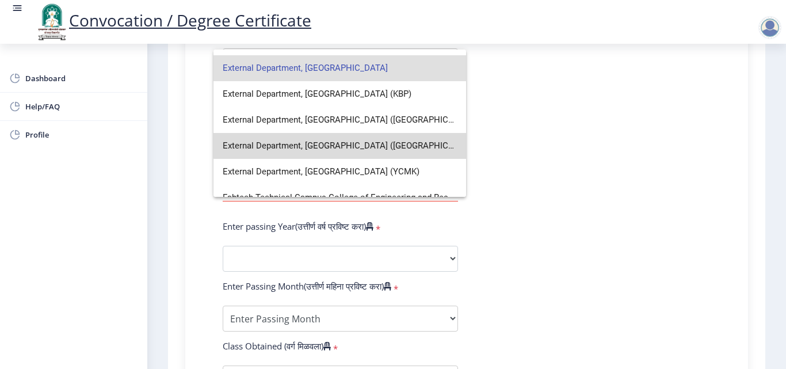
click at [356, 145] on span "External Department, Solapur University (VSAC)" at bounding box center [340, 146] width 234 height 26
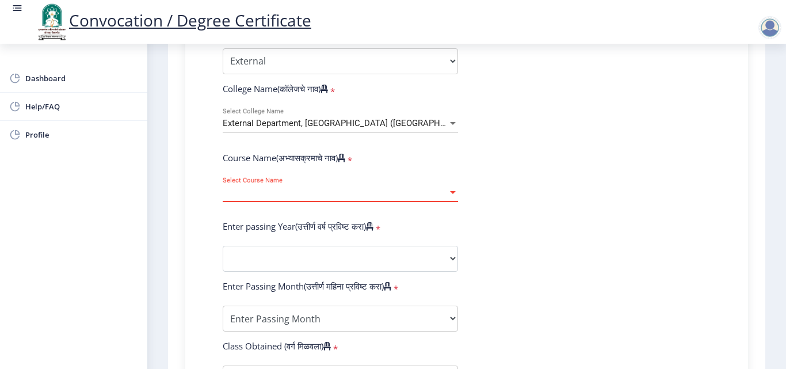
click at [363, 193] on span "Select Course Name" at bounding box center [335, 193] width 225 height 10
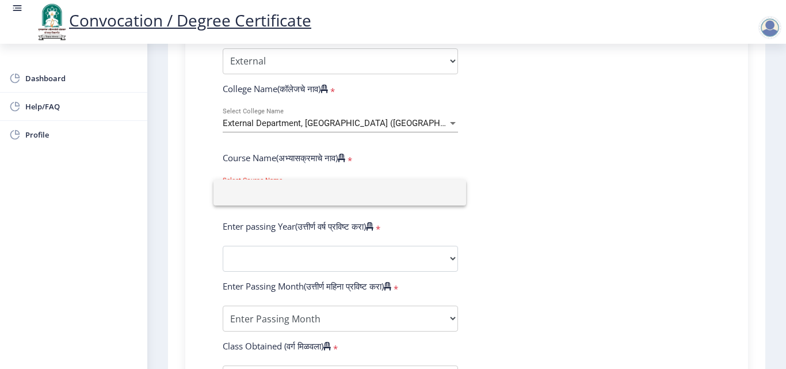
click at [529, 190] on div at bounding box center [393, 184] width 786 height 369
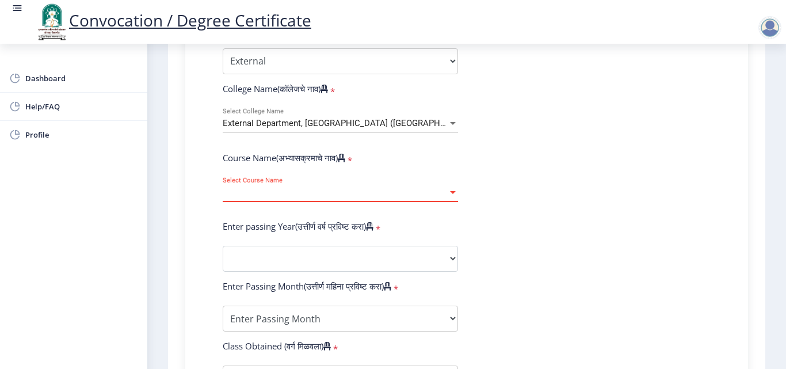
click at [332, 188] on span "Select Course Name" at bounding box center [335, 193] width 225 height 10
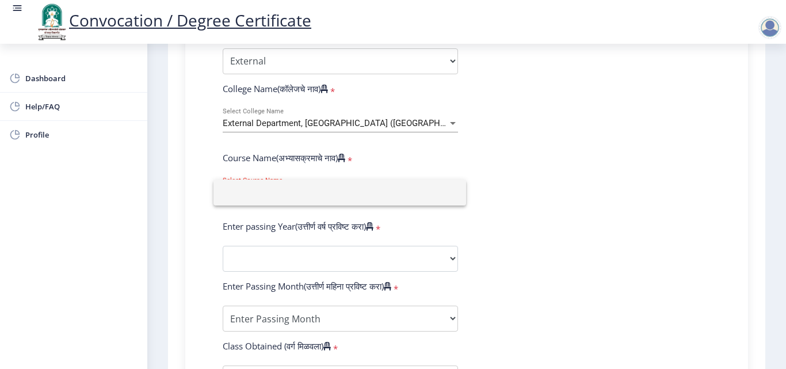
click at [388, 121] on div at bounding box center [393, 184] width 786 height 369
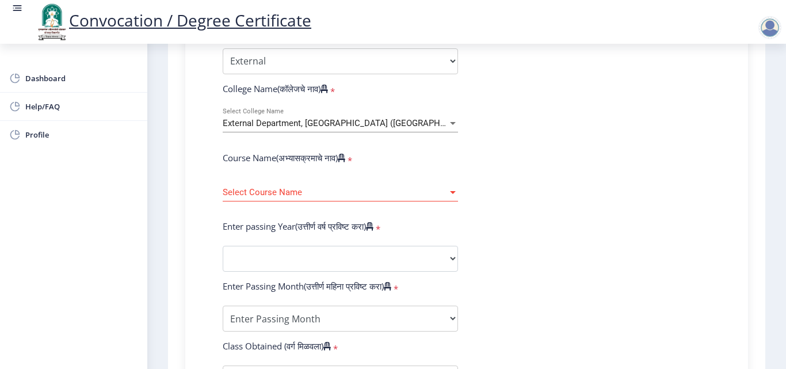
click at [374, 117] on div "External Department, Solapur University (VSAC) Select College Name" at bounding box center [340, 120] width 235 height 24
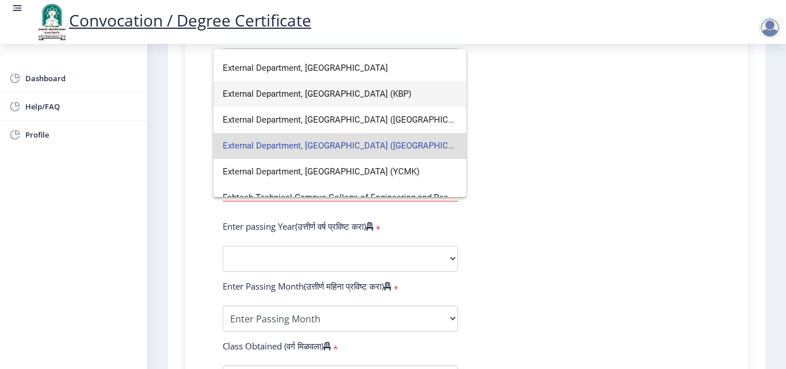
scroll to position [921, 0]
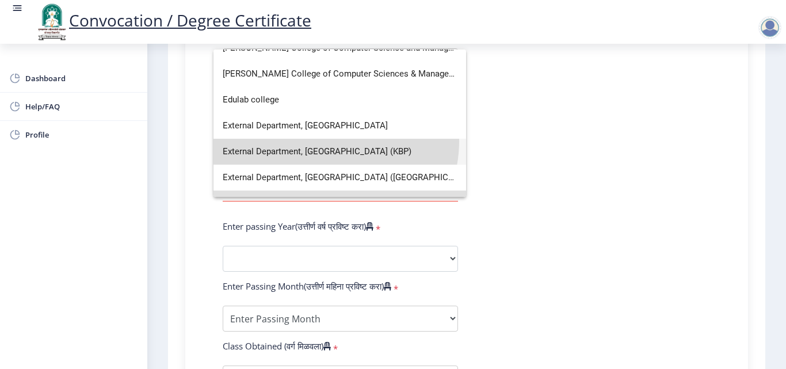
click at [328, 141] on span "External Department, Solapur University (KBP)" at bounding box center [340, 152] width 234 height 26
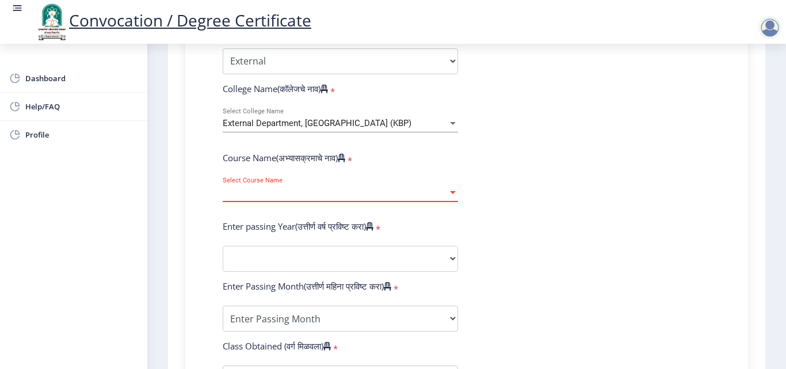
click at [326, 188] on span "Select Course Name" at bounding box center [335, 193] width 225 height 10
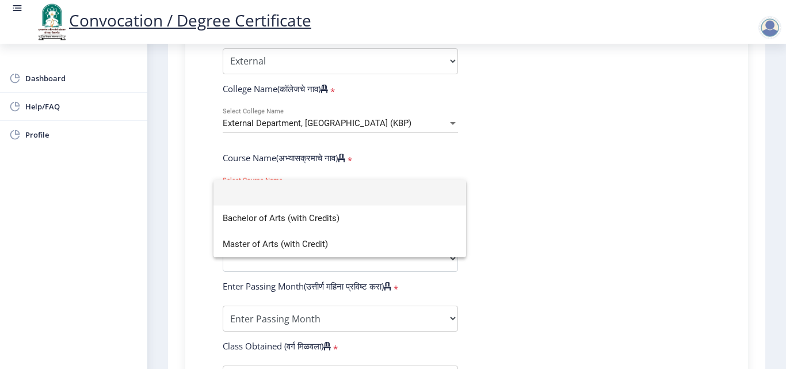
click at [459, 148] on div at bounding box center [393, 184] width 786 height 369
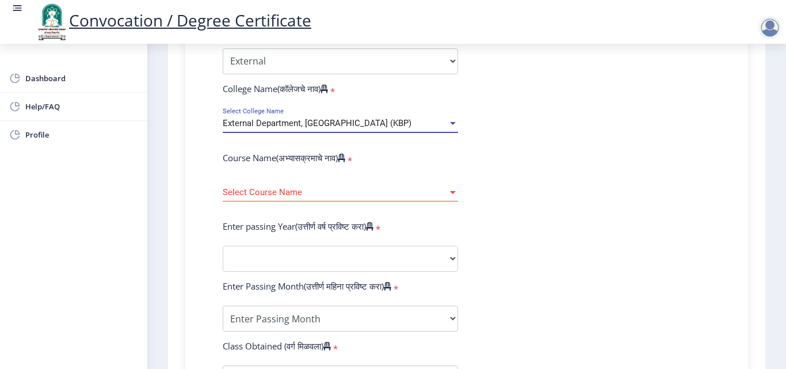
click at [359, 124] on span "External Department, Solapur University (KBP)" at bounding box center [317, 123] width 189 height 10
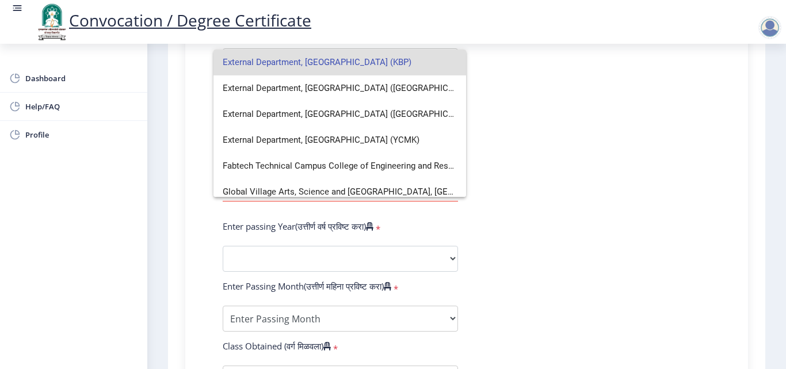
scroll to position [1036, 0]
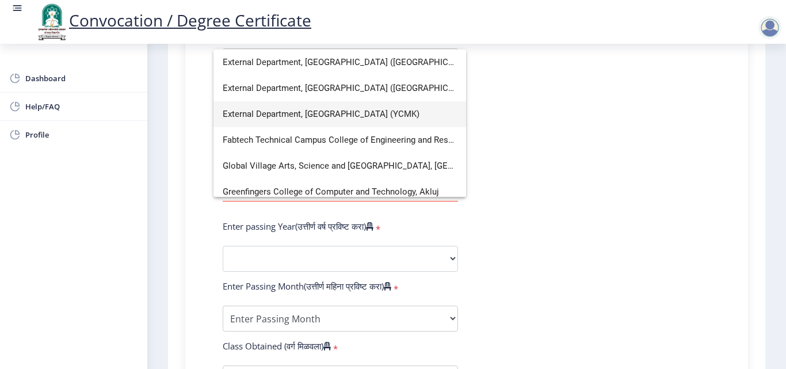
click at [346, 113] on span "External Department, Solapur University (YCMK)" at bounding box center [340, 114] width 234 height 26
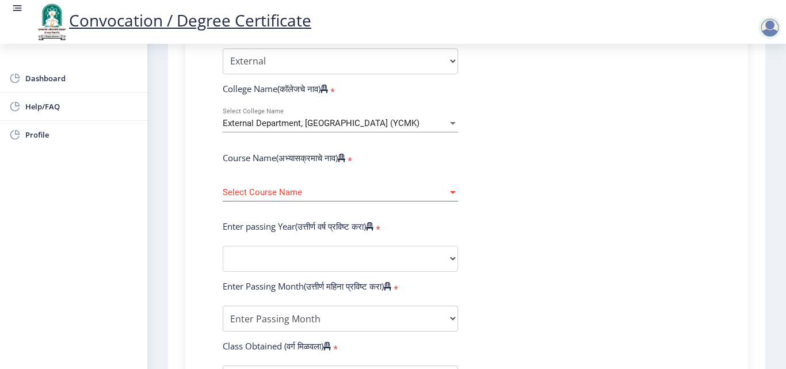
click at [337, 185] on div "Select Course Name Select Course Name" at bounding box center [340, 189] width 235 height 24
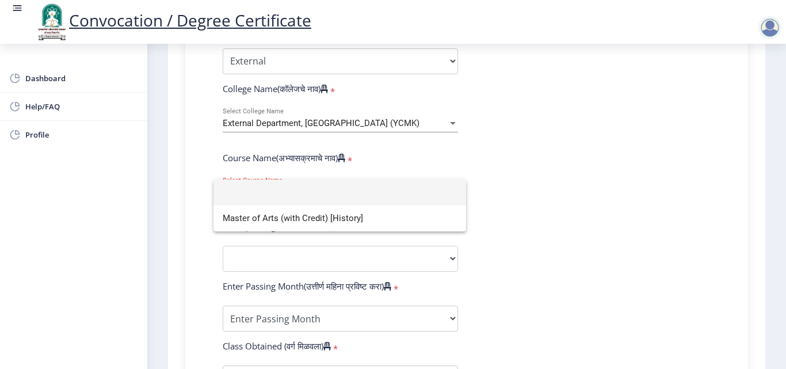
click at [487, 117] on div at bounding box center [393, 184] width 786 height 369
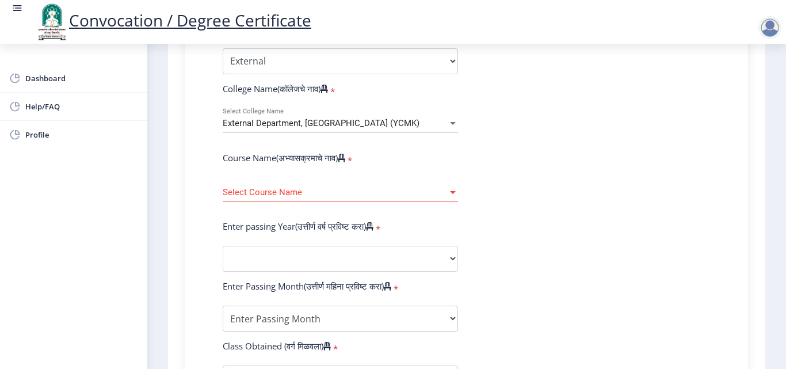
click at [395, 123] on span "External Department, Solapur University (YCMK)" at bounding box center [321, 123] width 197 height 10
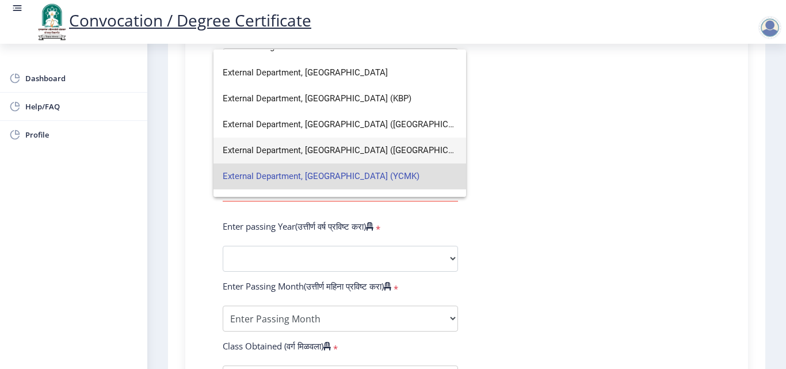
scroll to position [979, 0]
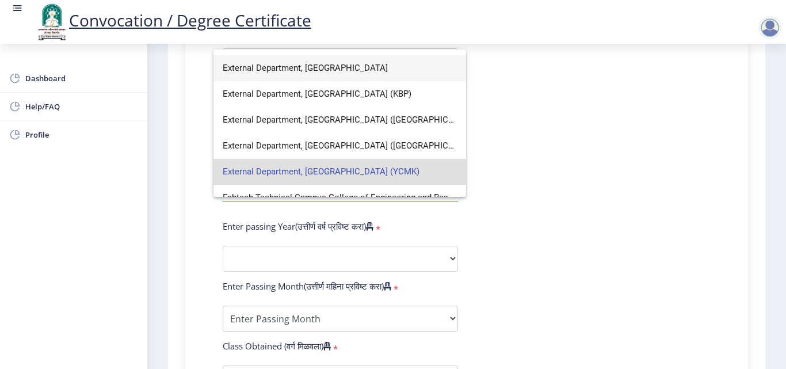
click at [339, 66] on span "External Department, [GEOGRAPHIC_DATA]" at bounding box center [340, 68] width 234 height 26
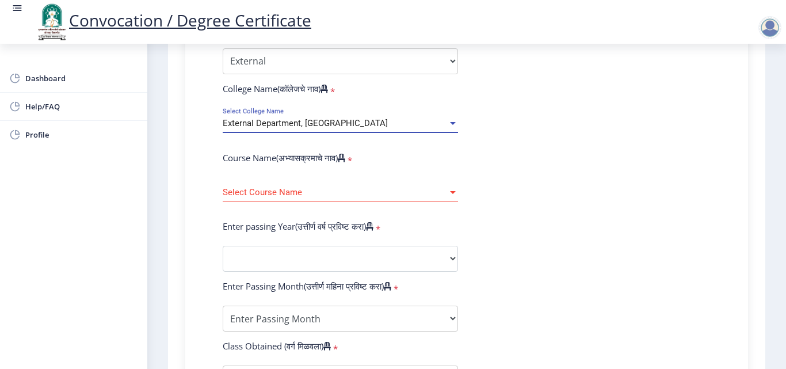
click at [316, 192] on span "Select Course Name" at bounding box center [335, 193] width 225 height 10
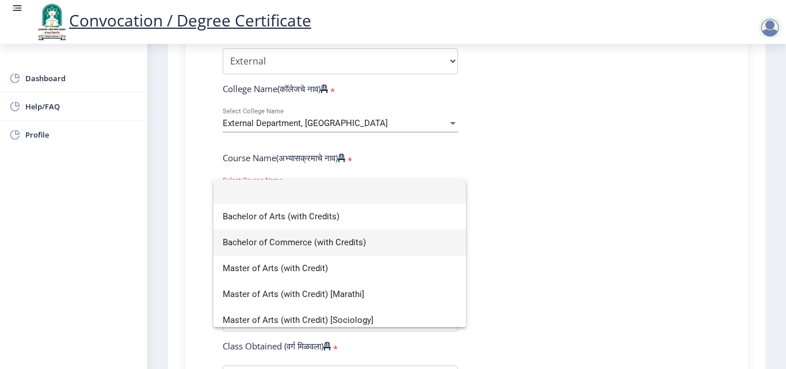
scroll to position [0, 0]
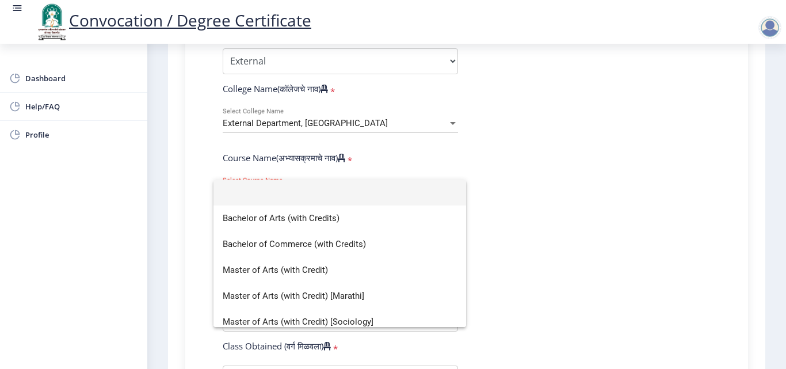
click at [338, 120] on div at bounding box center [393, 184] width 786 height 369
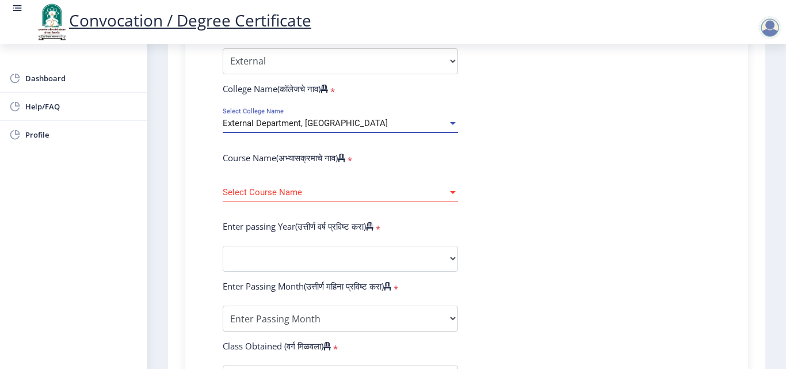
click at [352, 123] on span "External Department, [GEOGRAPHIC_DATA]" at bounding box center [305, 123] width 165 height 10
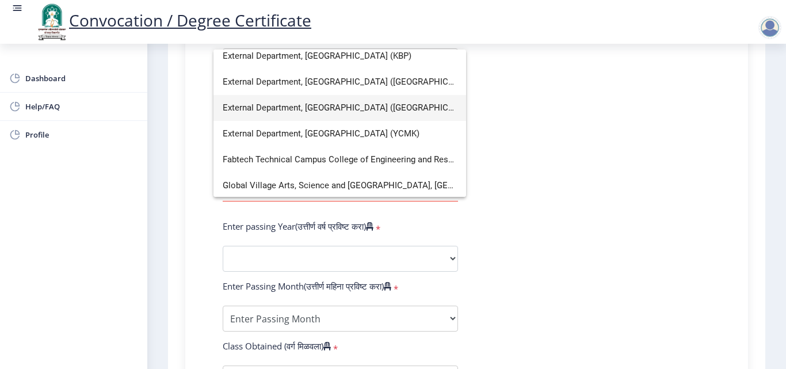
scroll to position [1036, 0]
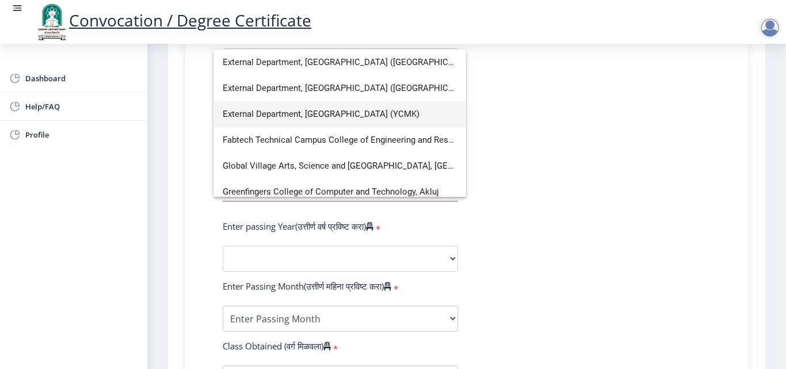
click at [351, 121] on span "External Department, Solapur University (YCMK)" at bounding box center [340, 114] width 234 height 26
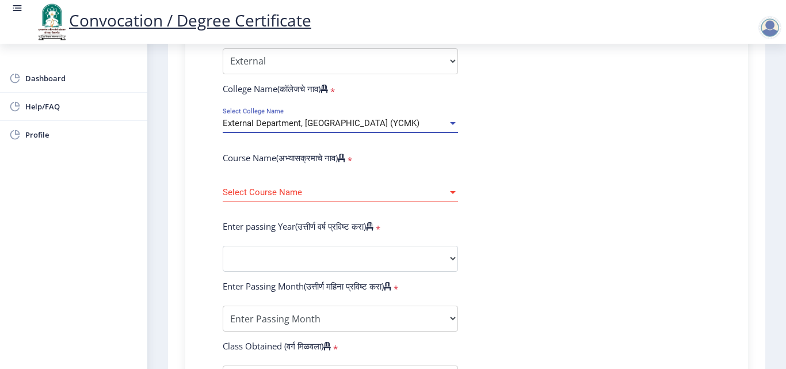
click at [345, 189] on span "Select Course Name" at bounding box center [335, 193] width 225 height 10
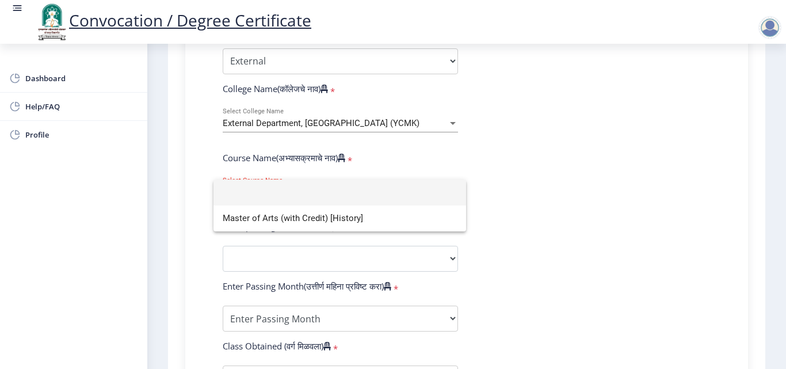
click at [373, 124] on div at bounding box center [393, 184] width 786 height 369
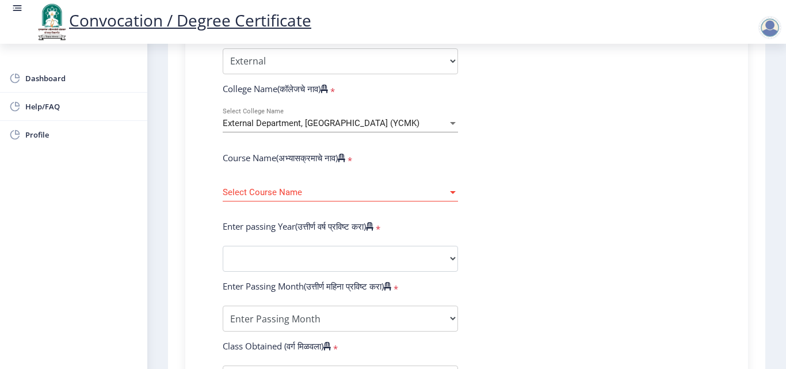
click at [333, 128] on div "External Department, Solapur University (YCMK) Select College Name" at bounding box center [340, 120] width 235 height 24
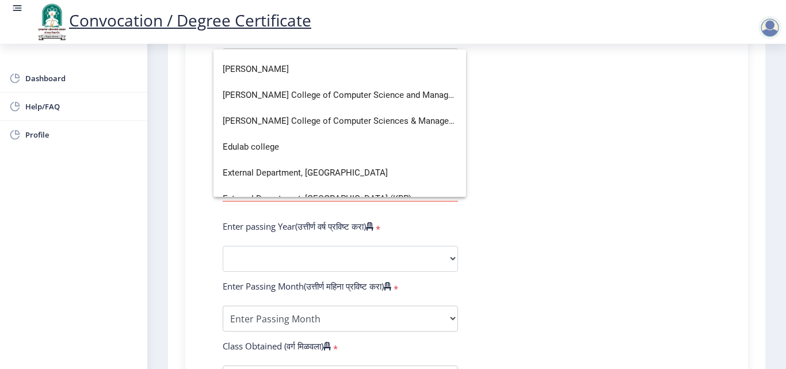
scroll to position [979, 0]
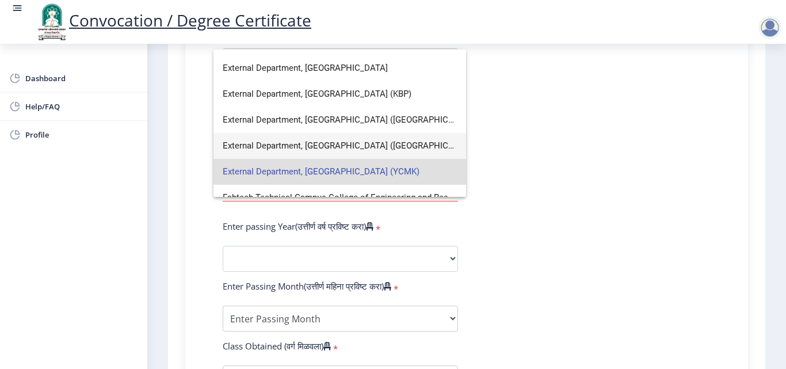
click at [340, 143] on span "External Department, Solapur University (VSAC)" at bounding box center [340, 146] width 234 height 26
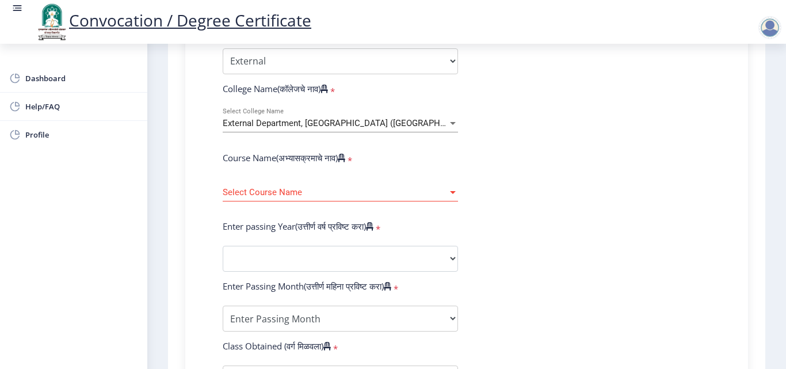
click at [334, 183] on div "Select Course Name Select Course Name" at bounding box center [340, 189] width 235 height 24
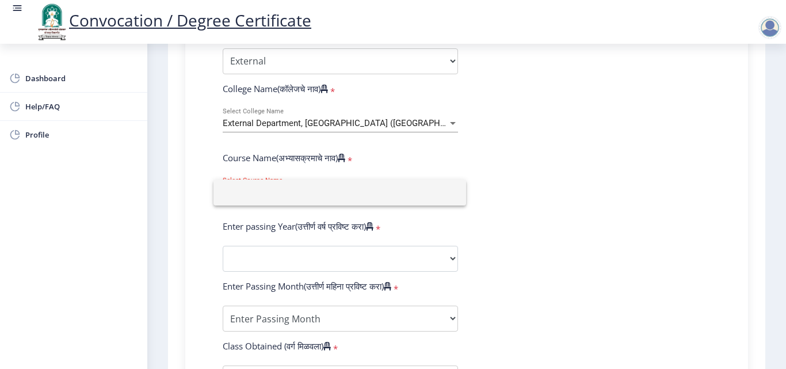
click at [461, 162] on div at bounding box center [393, 184] width 786 height 369
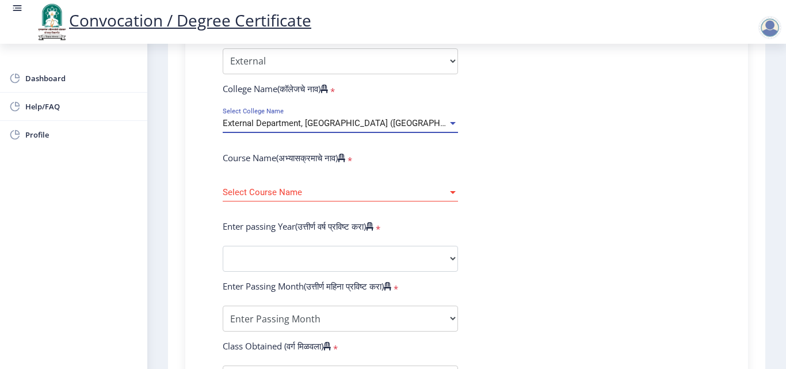
click at [396, 122] on span "External Department, Solapur University (VSAC)" at bounding box center [351, 123] width 256 height 10
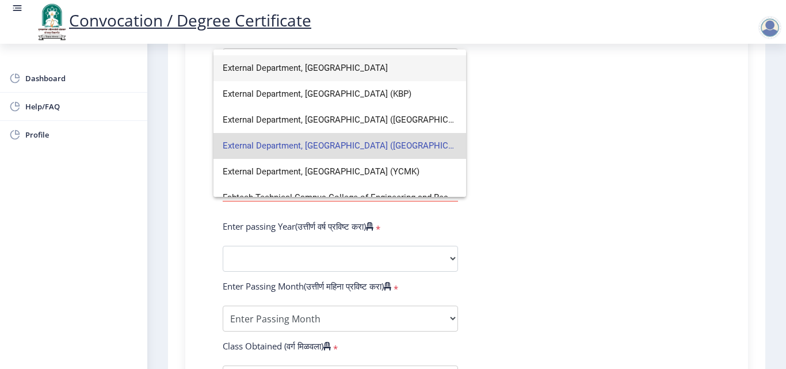
click at [359, 68] on span "External Department, [GEOGRAPHIC_DATA]" at bounding box center [340, 68] width 234 height 26
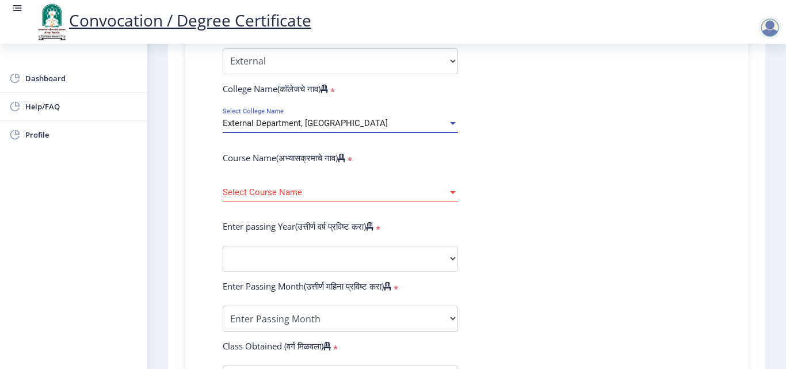
click at [328, 195] on span "Select Course Name" at bounding box center [335, 193] width 225 height 10
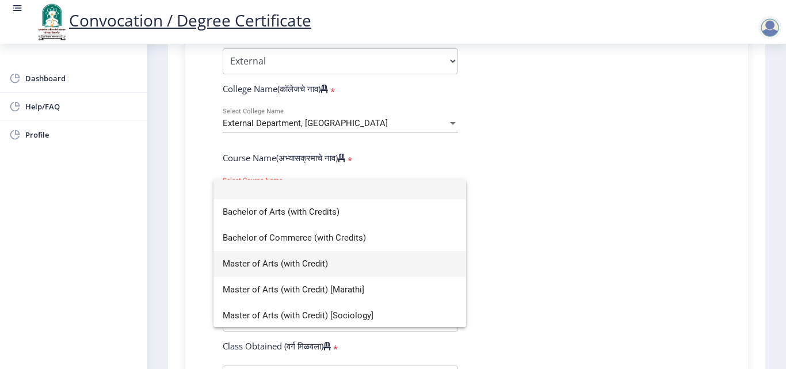
scroll to position [8, 0]
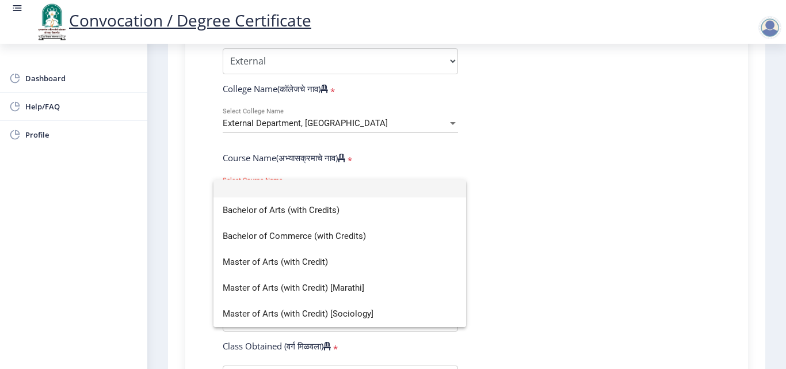
click at [357, 121] on div at bounding box center [393, 184] width 786 height 369
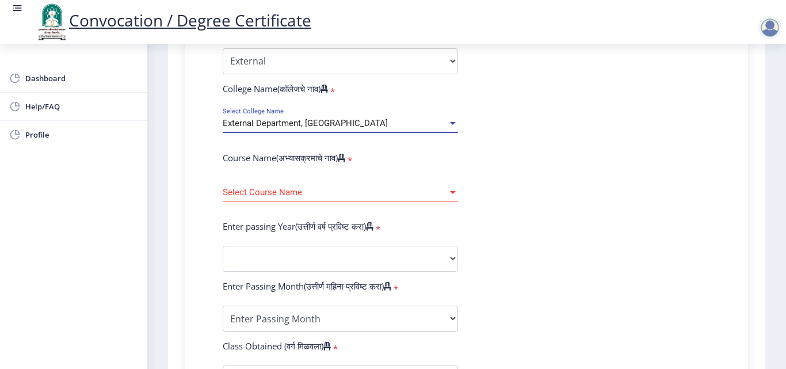
click at [357, 121] on span "External Department, [GEOGRAPHIC_DATA]" at bounding box center [305, 123] width 165 height 10
type input "k"
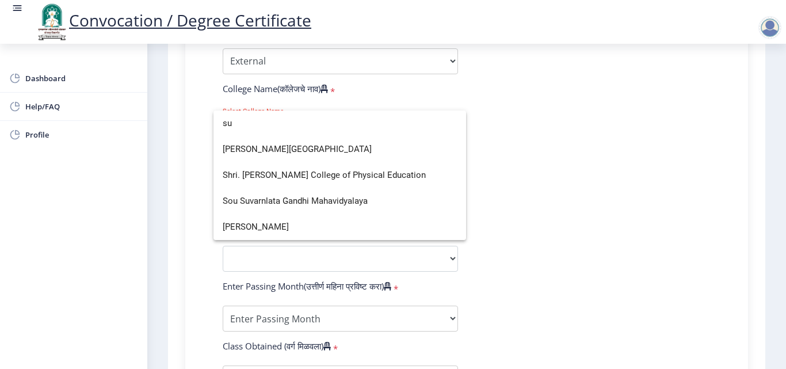
type input "su"
click at [570, 269] on div at bounding box center [393, 184] width 786 height 369
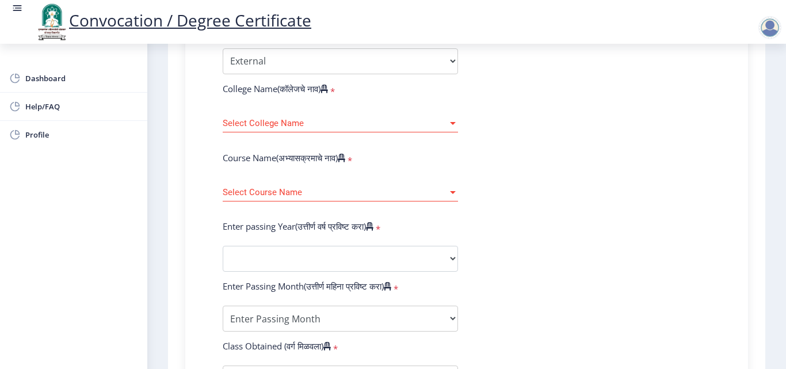
click at [299, 191] on span "Select Course Name" at bounding box center [335, 193] width 225 height 10
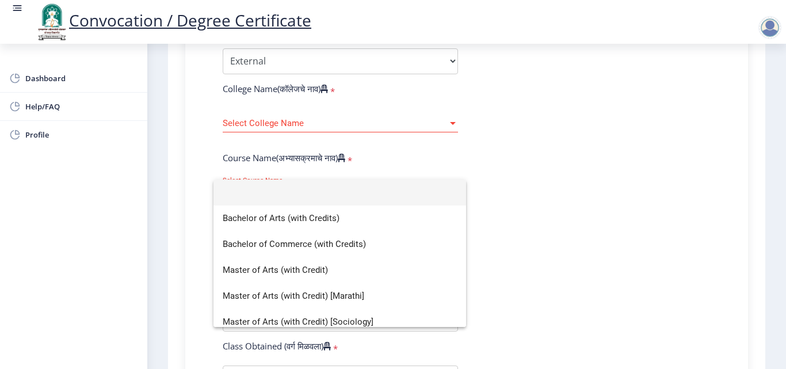
click at [641, 175] on div at bounding box center [393, 184] width 786 height 369
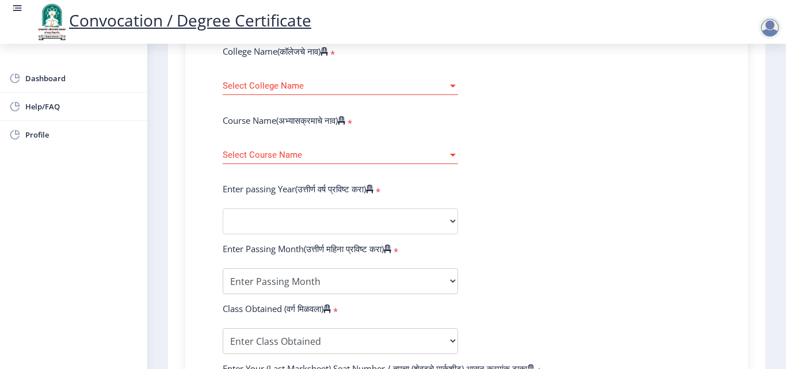
scroll to position [461, 0]
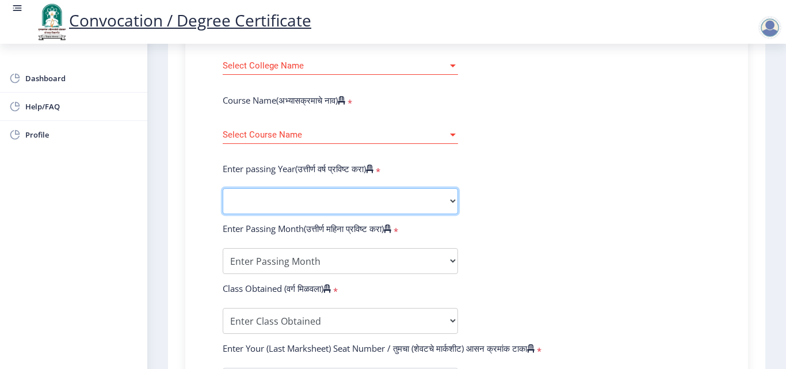
click at [268, 200] on select "2025 2024 2023 2022 2021 2020 2019 2018 2017 2016 2015 2014 2013 2012 2011 2010…" at bounding box center [340, 201] width 235 height 26
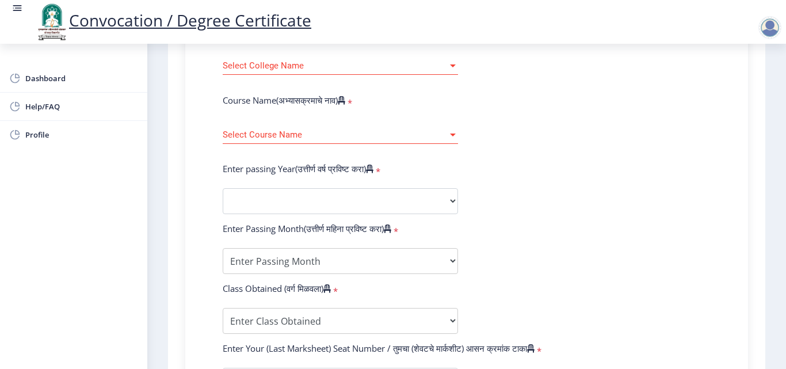
click at [179, 139] on div "Instructions (सूचना) 1. पदवी प्रमाणपत्रासाठी शैक्षणिक तपशील चरणावर, तुम्हाला तु…" at bounding box center [467, 132] width 586 height 966
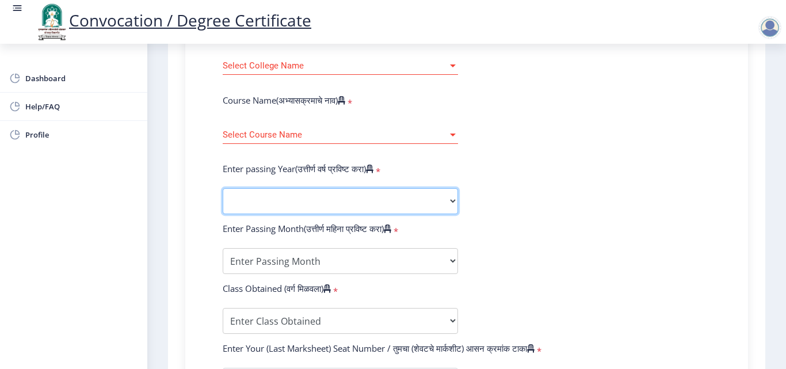
click at [261, 203] on select "2025 2024 2023 2022 2021 2020 2019 2018 2017 2016 2015 2014 2013 2012 2011 2010…" at bounding box center [340, 201] width 235 height 26
select select "2016"
click at [223, 188] on select "2025 2024 2023 2022 2021 2020 2019 2018 2017 2016 2015 2014 2013 2012 2011 2010…" at bounding box center [340, 201] width 235 height 26
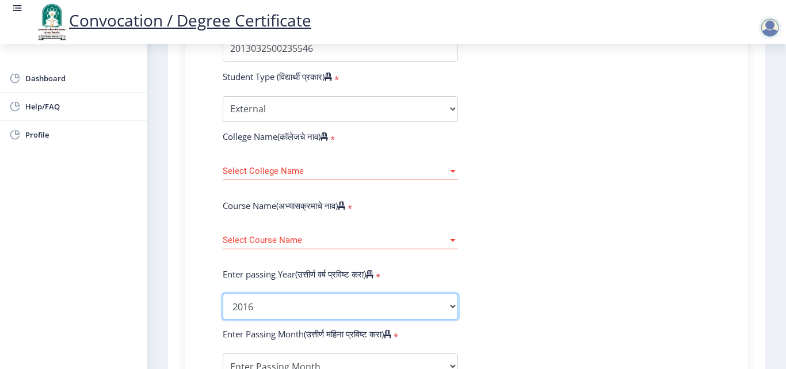
scroll to position [345, 0]
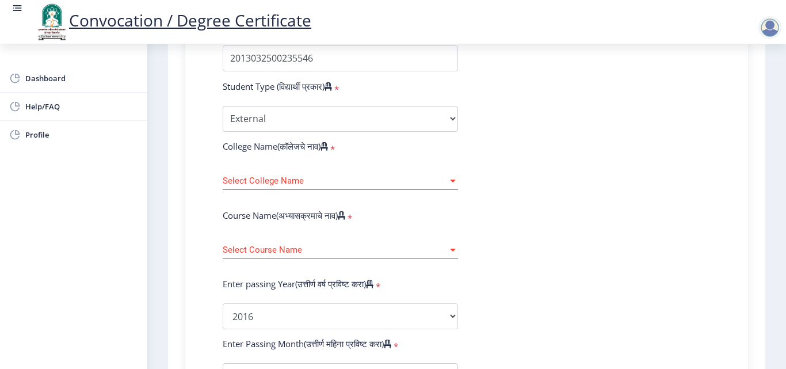
click at [257, 253] on span "Select Course Name" at bounding box center [335, 250] width 225 height 10
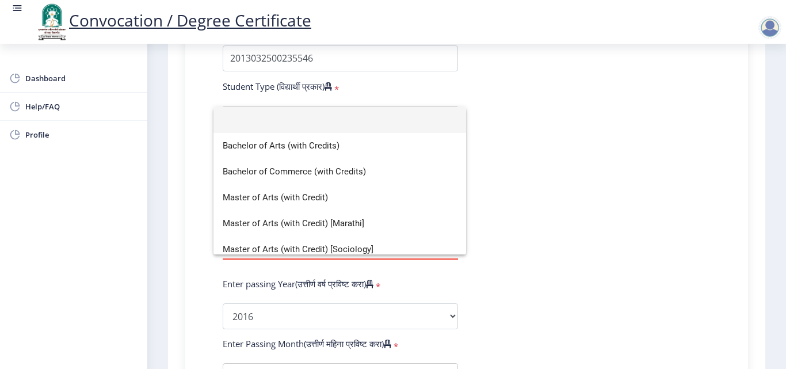
click at [609, 269] on div at bounding box center [393, 184] width 786 height 369
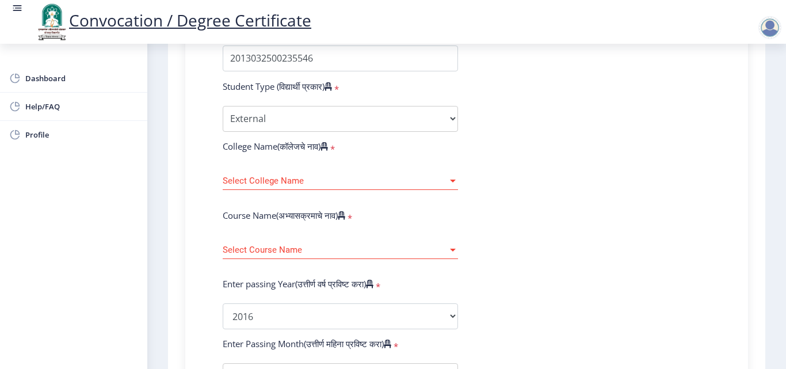
click at [316, 177] on span "Select College Name" at bounding box center [335, 181] width 225 height 10
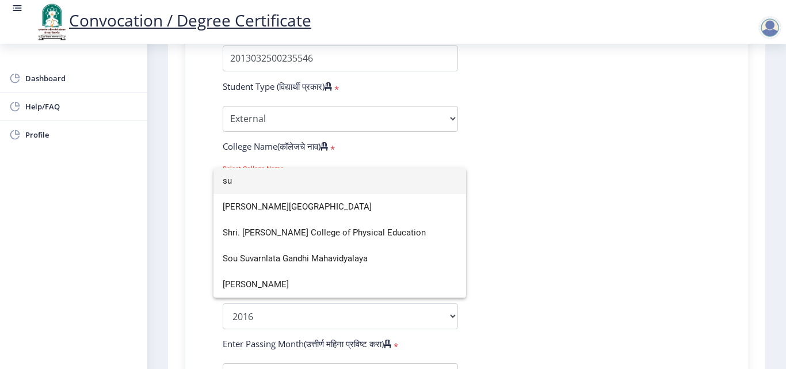
type input "s"
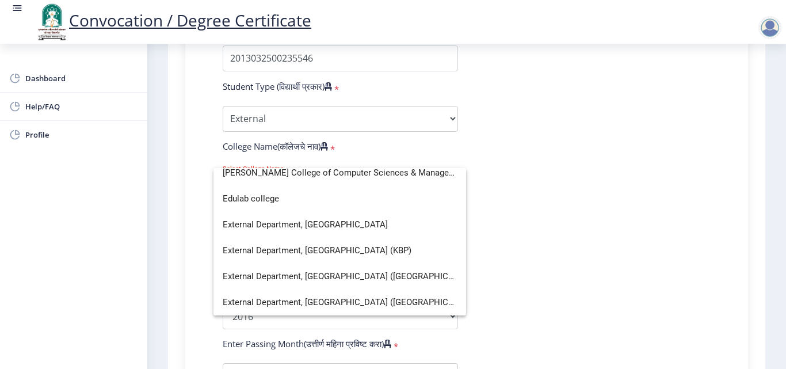
scroll to position [921, 0]
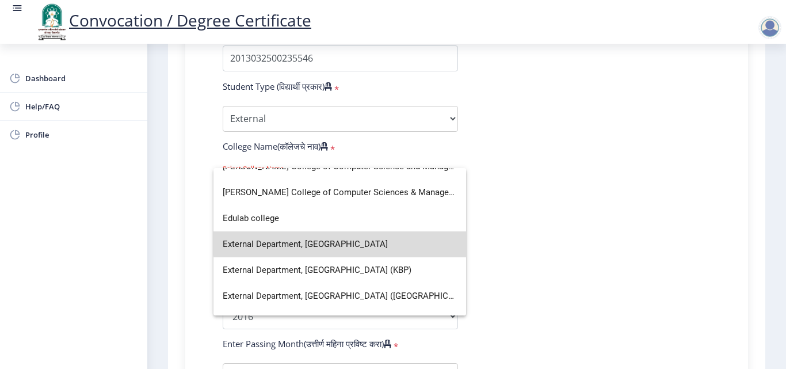
click at [363, 242] on span "External Department, [GEOGRAPHIC_DATA]" at bounding box center [340, 244] width 234 height 26
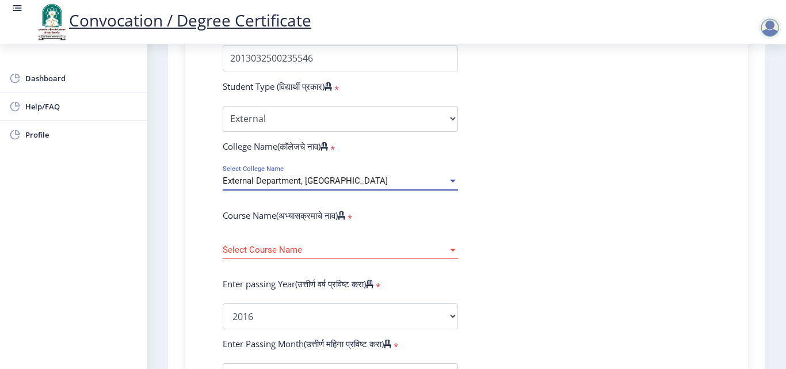
click at [290, 245] on span "Select Course Name" at bounding box center [335, 250] width 225 height 10
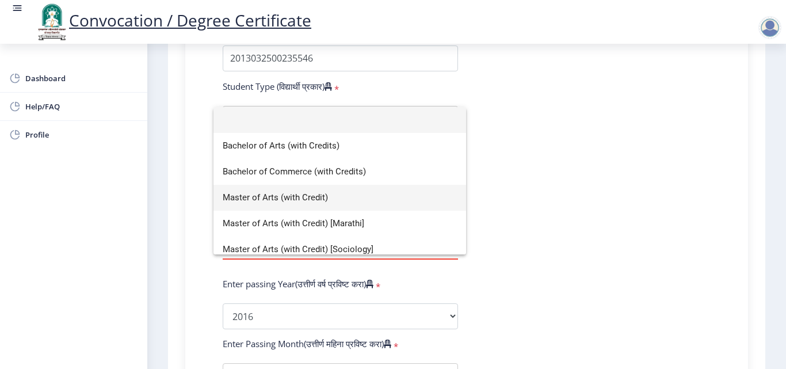
scroll to position [8, 0]
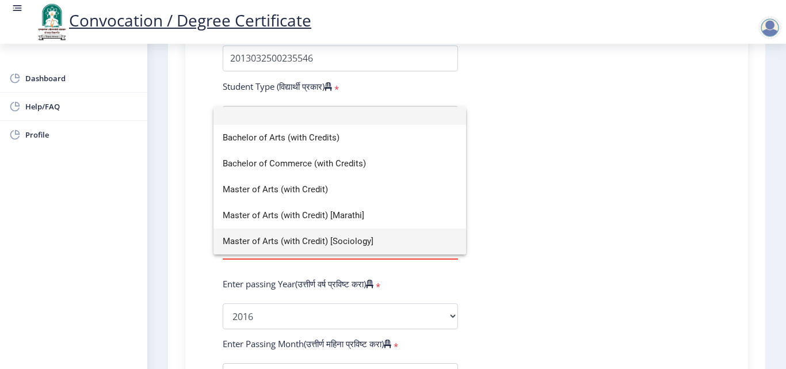
click at [298, 240] on span "Master of Arts (with Credit) [Sociology]" at bounding box center [340, 242] width 234 height 26
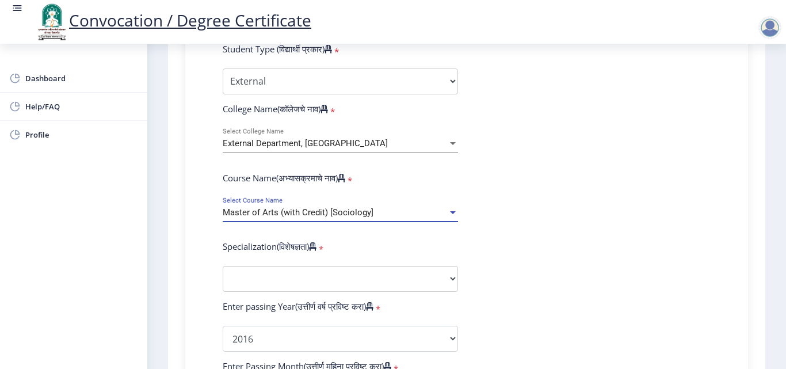
scroll to position [403, 0]
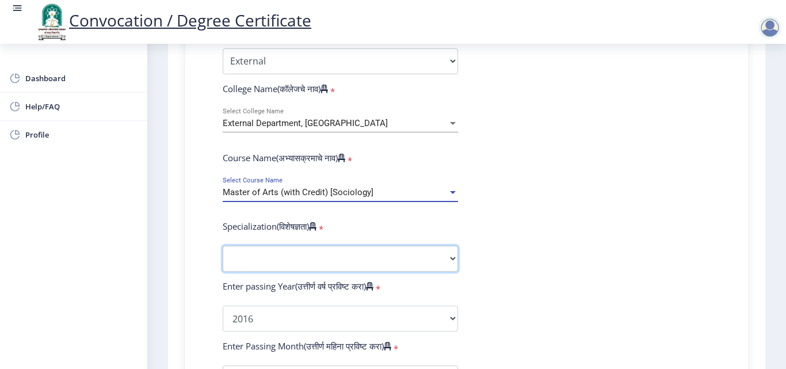
click at [315, 268] on select "Specialization English Hindi Marathi Urdu Ancient Indian History Culture & Arch…" at bounding box center [340, 259] width 235 height 26
select select "Political Science"
click at [223, 246] on select "Specialization English Hindi Marathi Urdu Ancient Indian History Culture & Arch…" at bounding box center [340, 259] width 235 height 26
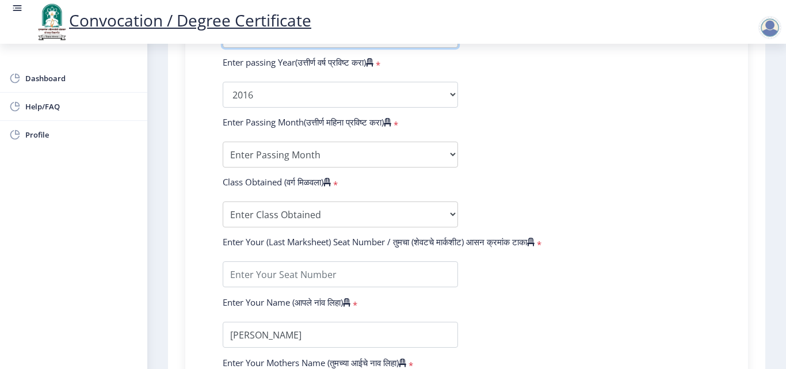
scroll to position [633, 0]
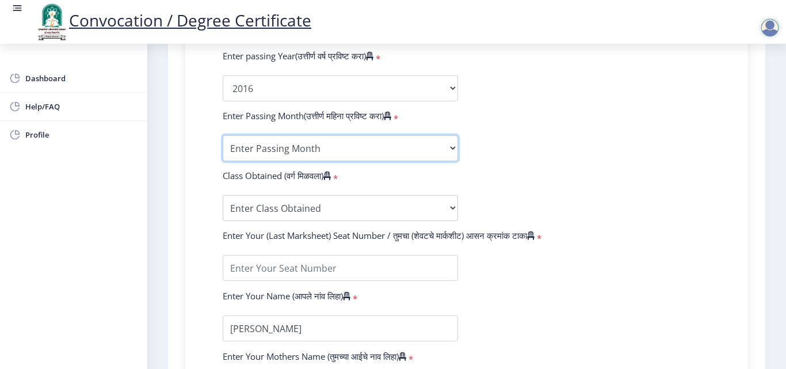
click at [281, 143] on select "Enter Passing Month March April May October November December" at bounding box center [340, 148] width 235 height 26
select select "March"
click at [223, 135] on select "Enter Passing Month March April May October November December" at bounding box center [340, 148] width 235 height 26
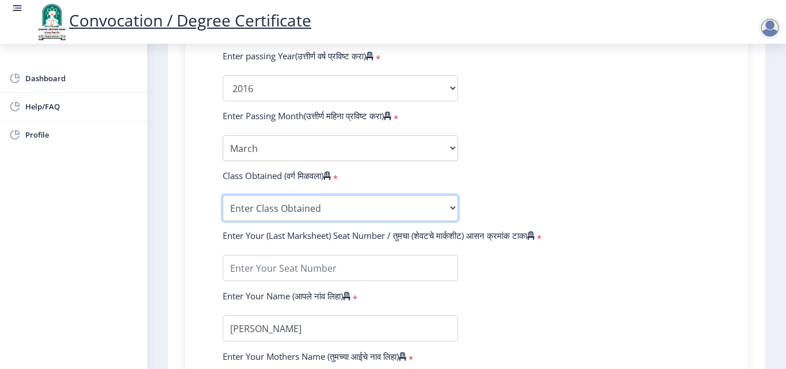
click at [271, 202] on select "Enter Class Obtained FIRST CLASS WITH DISTINCTION FIRST CLASS HIGHER SECOND CLA…" at bounding box center [340, 208] width 235 height 26
select select "HIGHER SECOND CLASS"
click at [223, 195] on select "Enter Class Obtained FIRST CLASS WITH DISTINCTION FIRST CLASS HIGHER SECOND CLA…" at bounding box center [340, 208] width 235 height 26
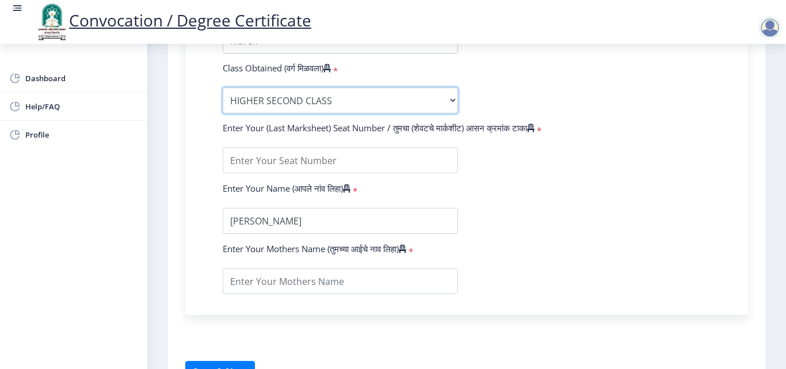
scroll to position [748, 0]
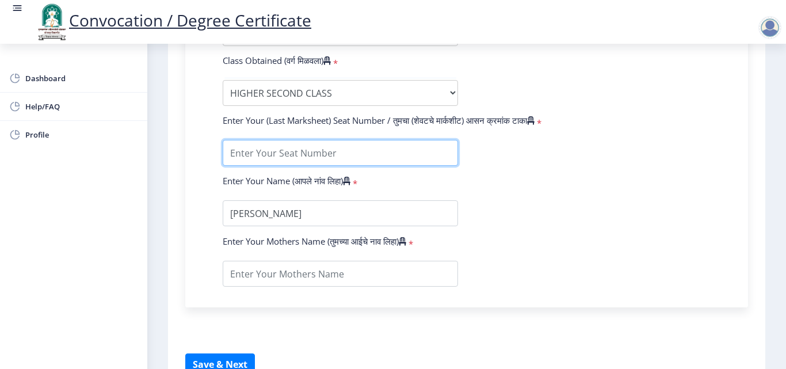
click at [271, 151] on input "textarea" at bounding box center [340, 153] width 235 height 26
type input "244275"
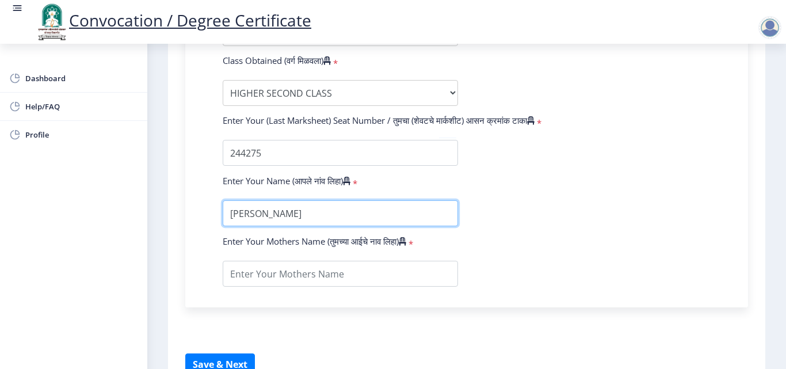
click at [272, 213] on input "textarea" at bounding box center [340, 213] width 235 height 26
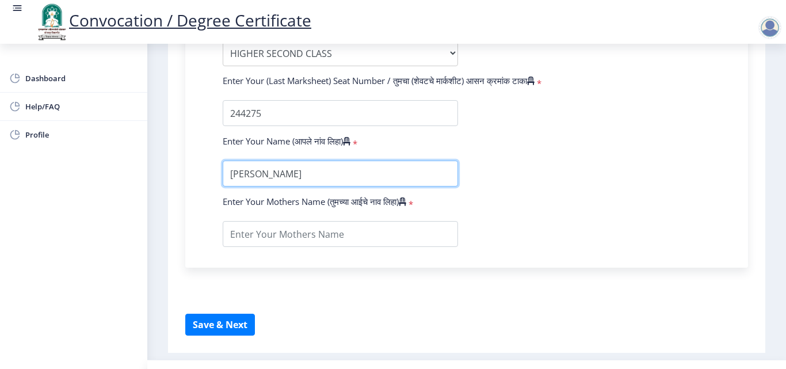
scroll to position [806, 0]
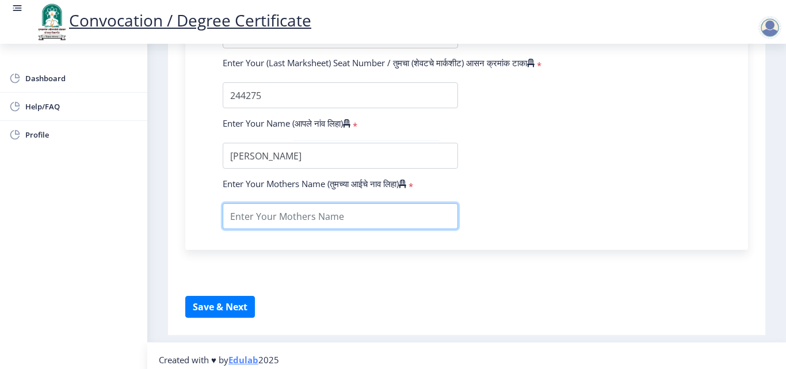
click at [287, 221] on input "textarea" at bounding box center [340, 216] width 235 height 26
type input "snehalata"
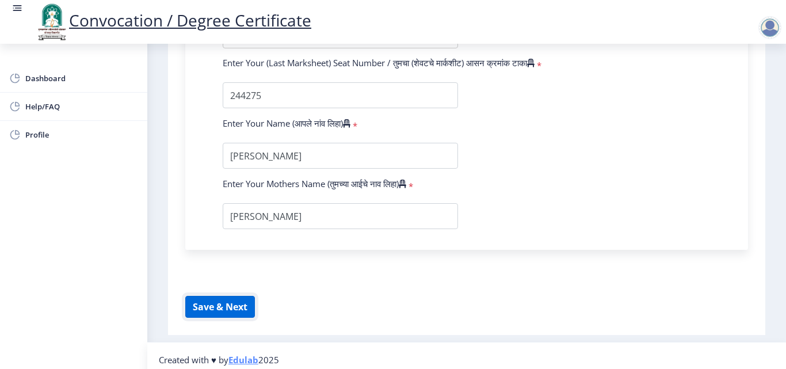
click at [211, 306] on button "Save & Next" at bounding box center [220, 307] width 70 height 22
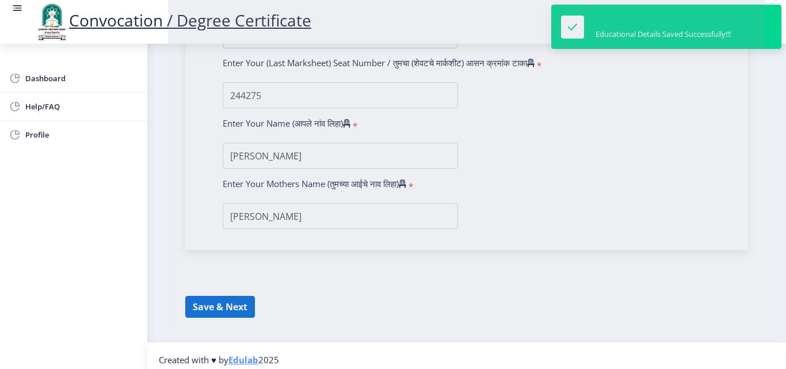
select select
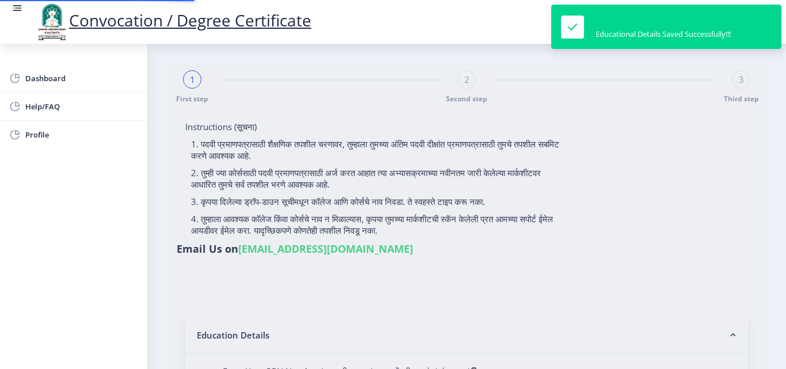
type input "2013032500235546"
select select "External"
select select "2016"
select select "March"
select select "HIGHER SECOND CLASS"
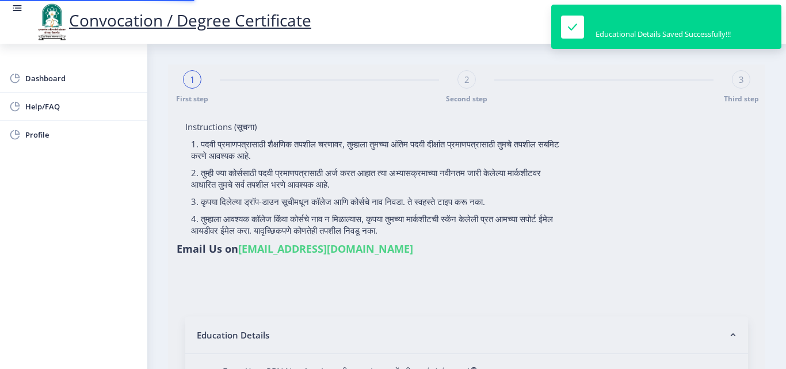
type input "244275"
type input "snehalata"
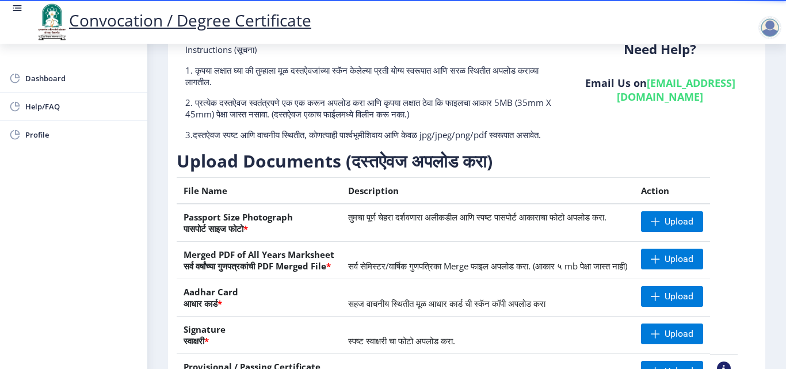
scroll to position [97, 0]
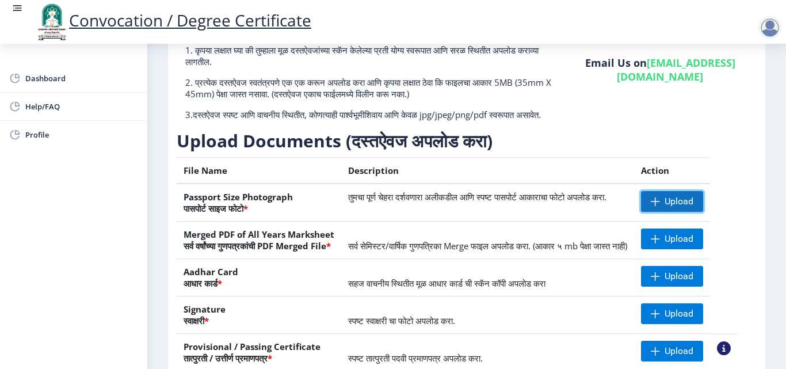
click at [679, 211] on span "Upload" at bounding box center [672, 201] width 62 height 21
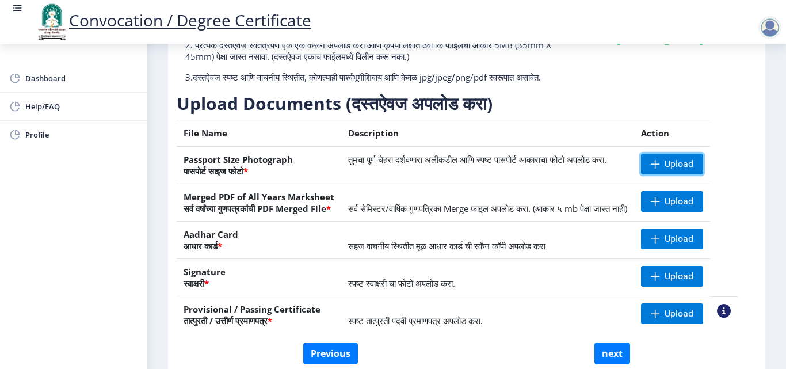
scroll to position [155, 0]
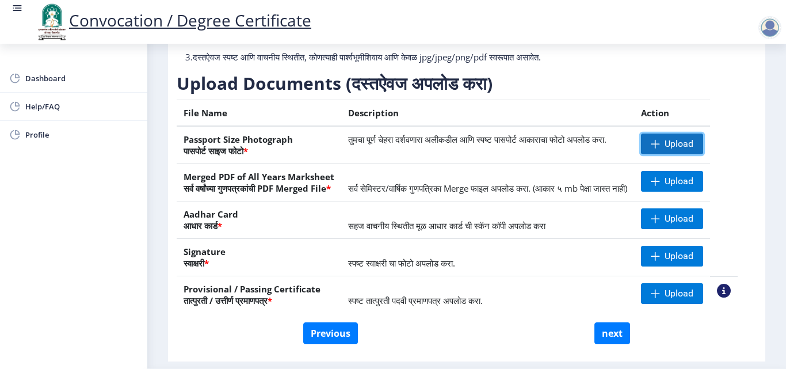
click at [694, 150] on span "Upload" at bounding box center [679, 144] width 29 height 12
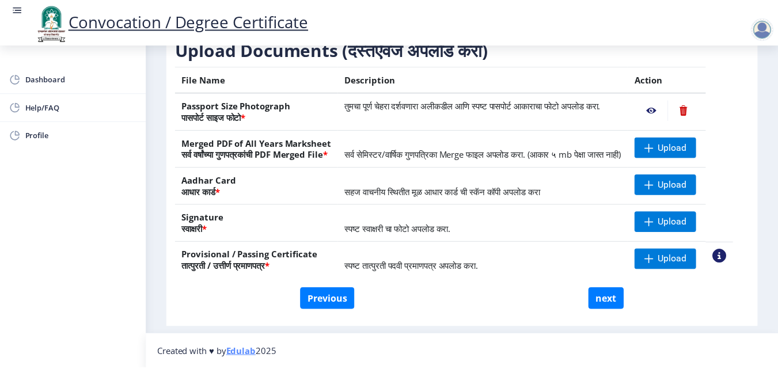
scroll to position [212, 0]
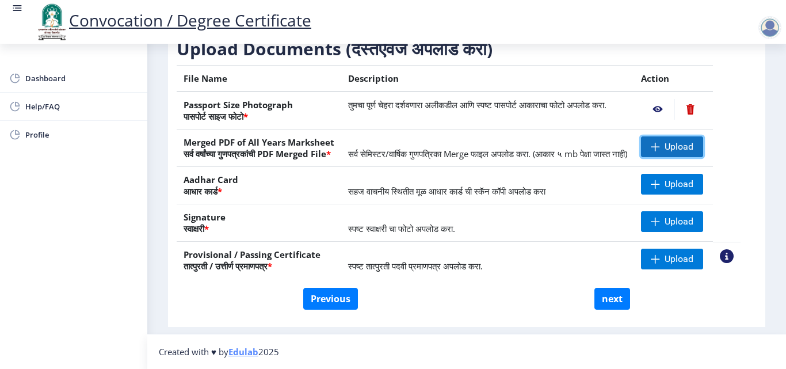
click at [694, 141] on span "Upload" at bounding box center [679, 147] width 29 height 12
click at [679, 141] on span "Upload" at bounding box center [679, 147] width 29 height 12
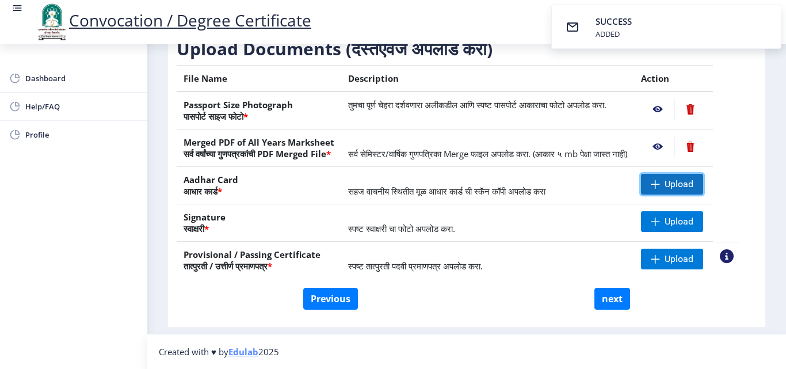
click at [660, 180] on span at bounding box center [655, 184] width 9 height 9
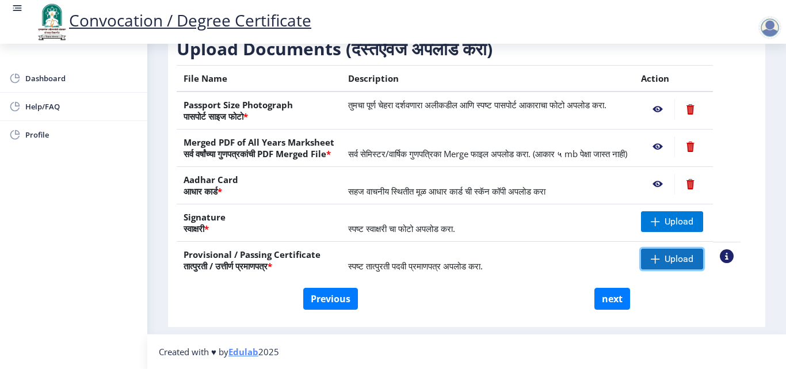
click at [694, 258] on span "Upload" at bounding box center [679, 259] width 29 height 12
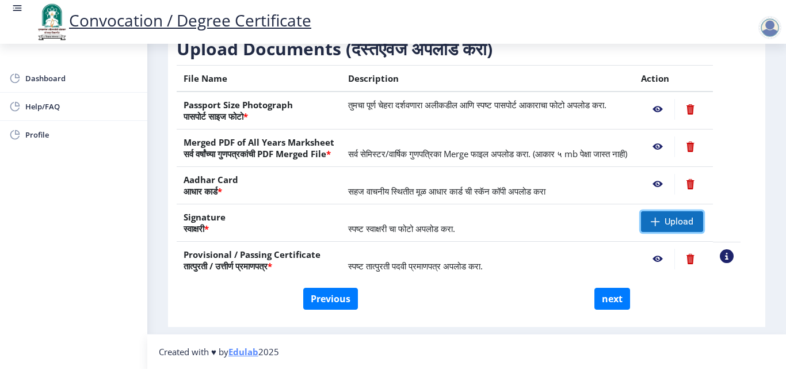
click at [660, 218] on span at bounding box center [655, 221] width 9 height 9
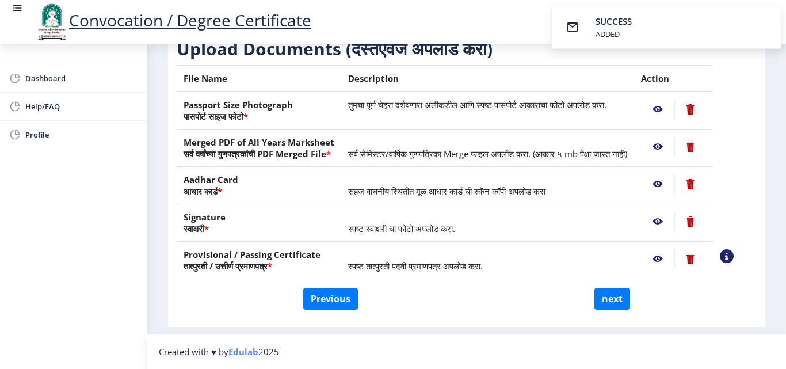
click at [671, 99] on nb-action at bounding box center [657, 109] width 33 height 21
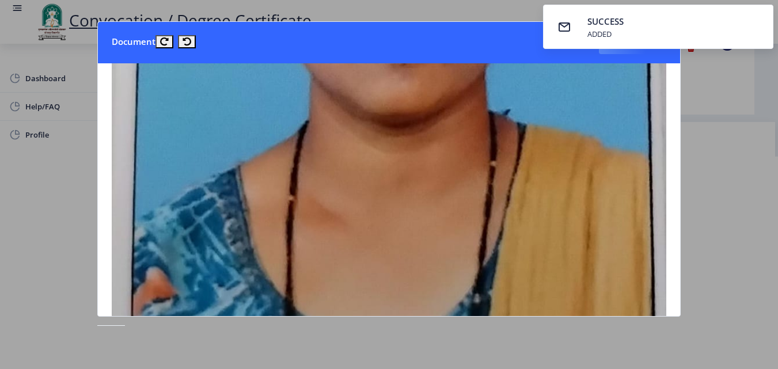
scroll to position [461, 0]
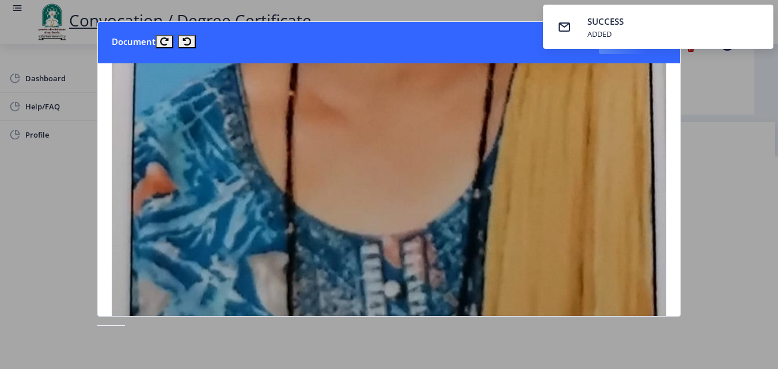
click at [713, 94] on div at bounding box center [389, 184] width 778 height 369
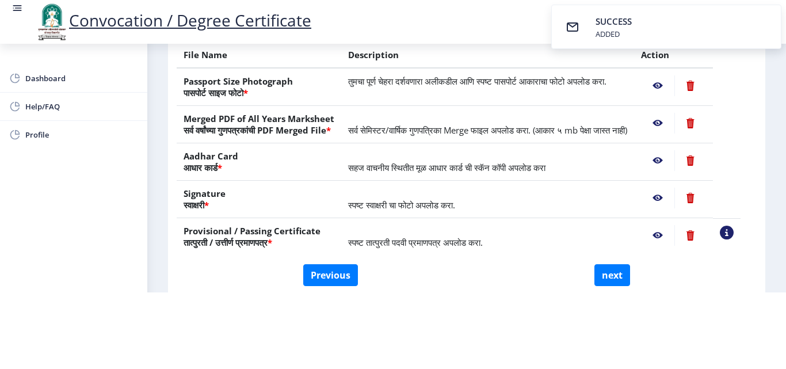
scroll to position [40, 0]
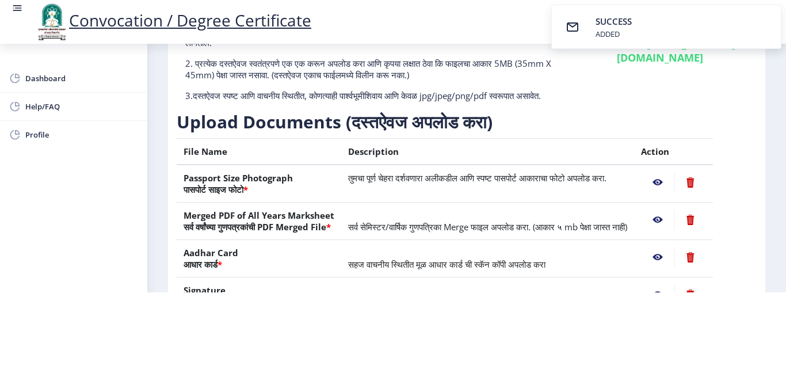
click at [668, 210] on nb-action at bounding box center [657, 220] width 33 height 21
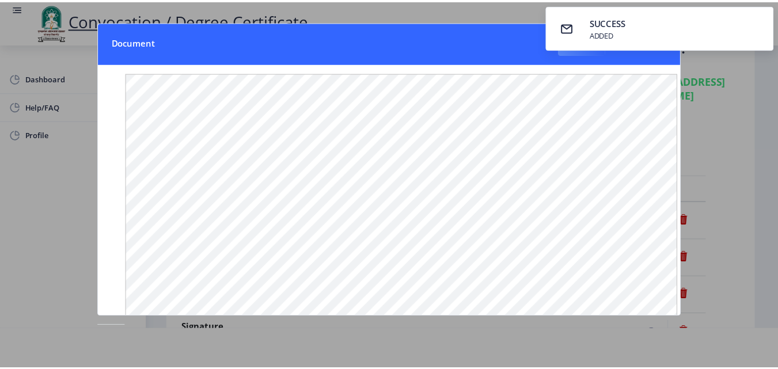
scroll to position [0, 0]
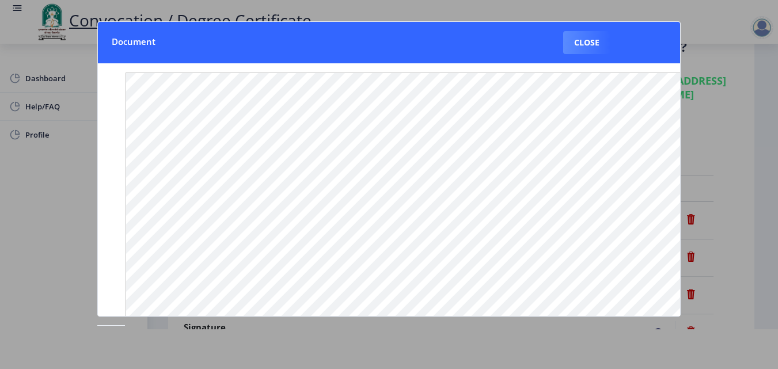
click at [701, 47] on div at bounding box center [389, 184] width 778 height 369
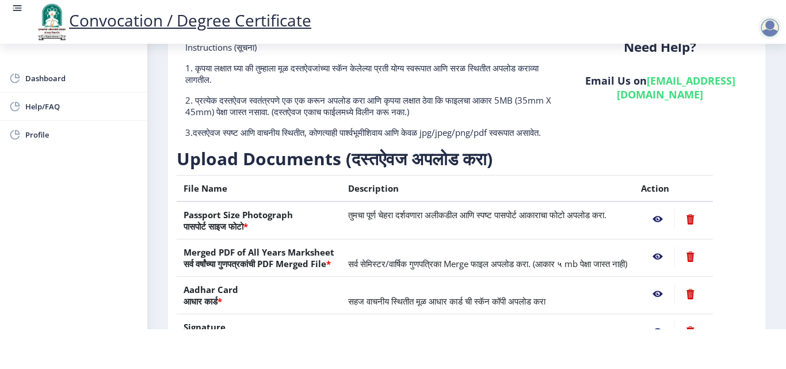
scroll to position [155, 0]
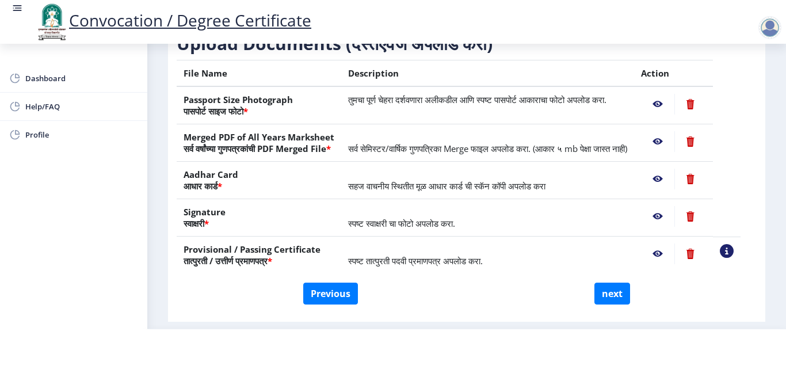
click at [670, 189] on nb-action at bounding box center [657, 179] width 33 height 21
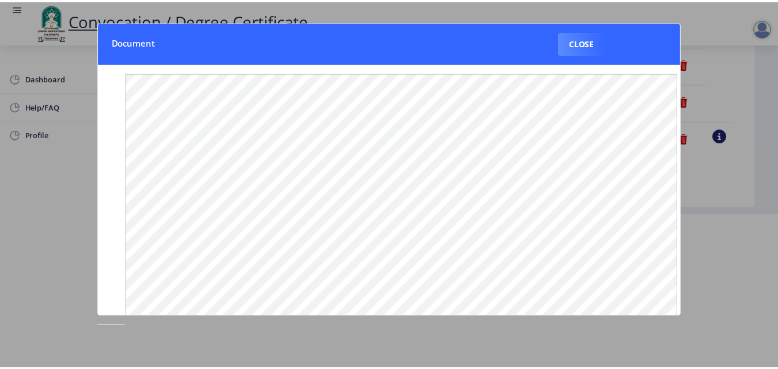
scroll to position [0, 0]
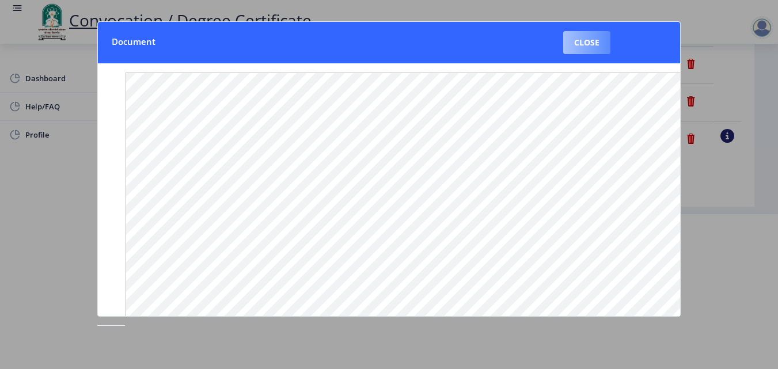
click at [572, 39] on button "Close" at bounding box center [586, 42] width 47 height 23
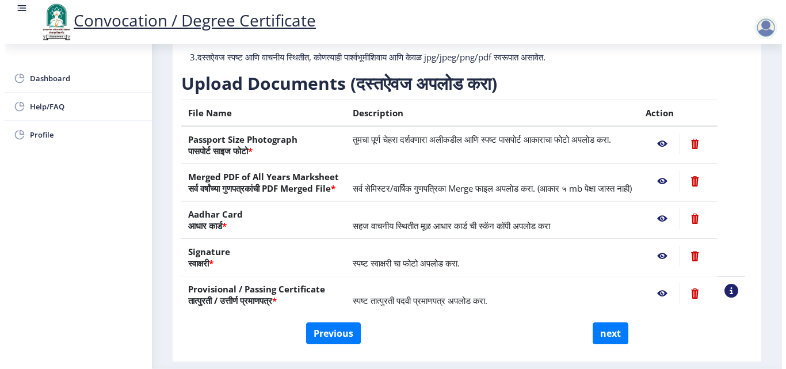
scroll to position [100, 0]
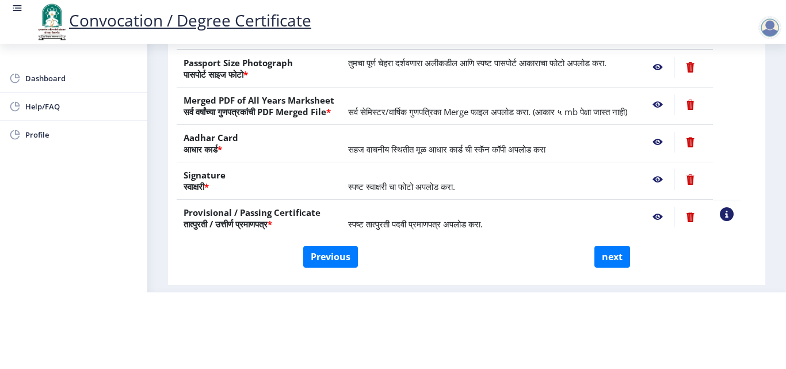
click at [666, 178] on nb-action at bounding box center [657, 179] width 33 height 21
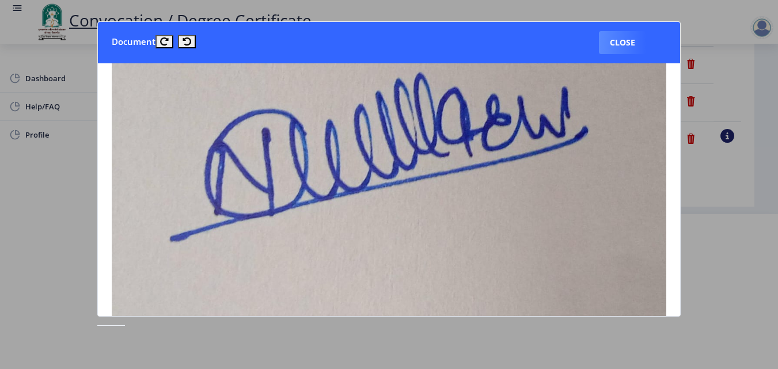
scroll to position [345, 0]
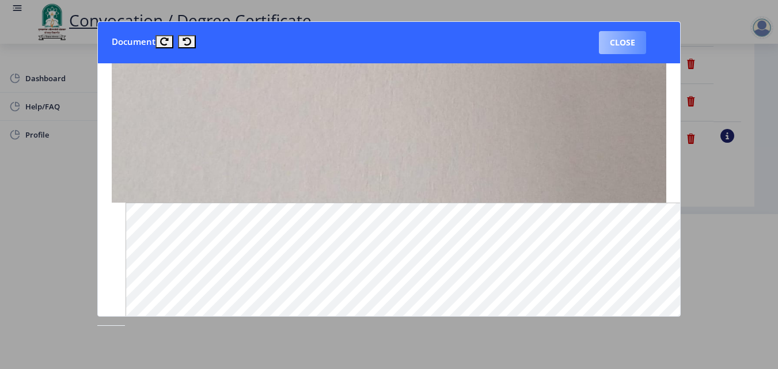
click at [621, 41] on button "Close" at bounding box center [622, 42] width 47 height 23
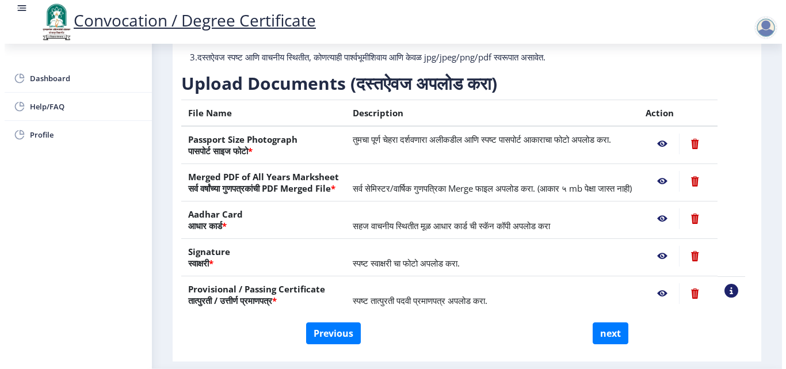
scroll to position [100, 0]
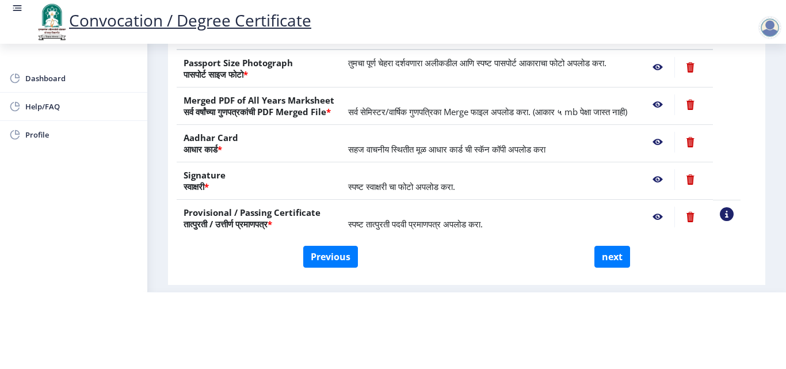
click at [671, 219] on nb-action at bounding box center [657, 217] width 33 height 21
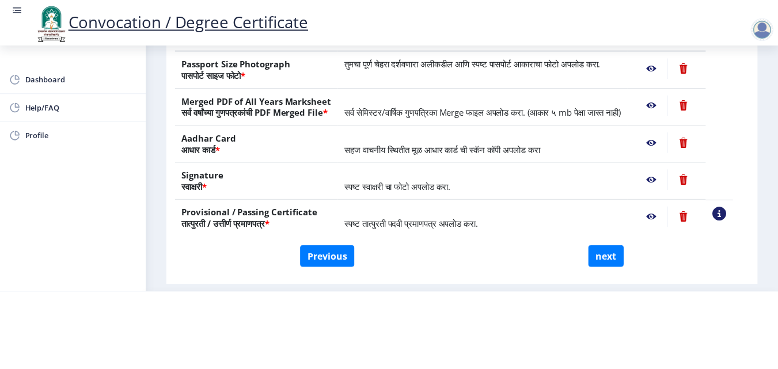
scroll to position [0, 0]
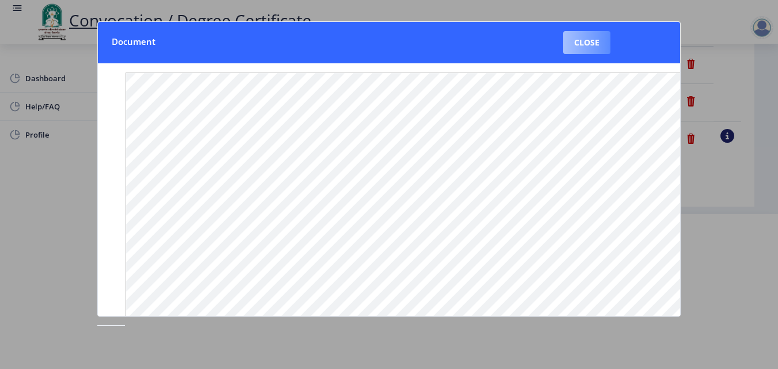
click at [599, 46] on button "Close" at bounding box center [586, 42] width 47 height 23
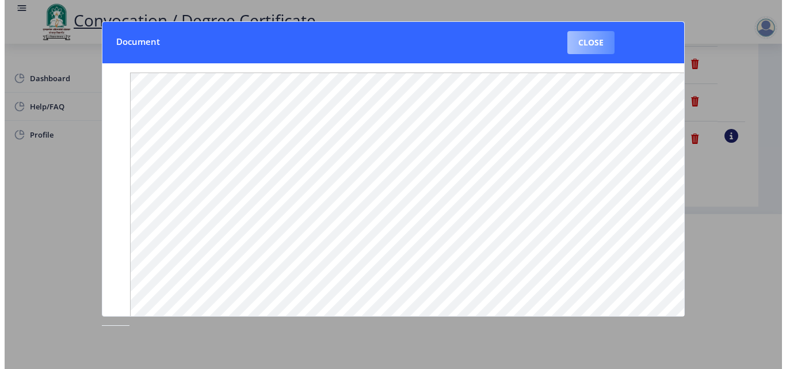
scroll to position [100, 0]
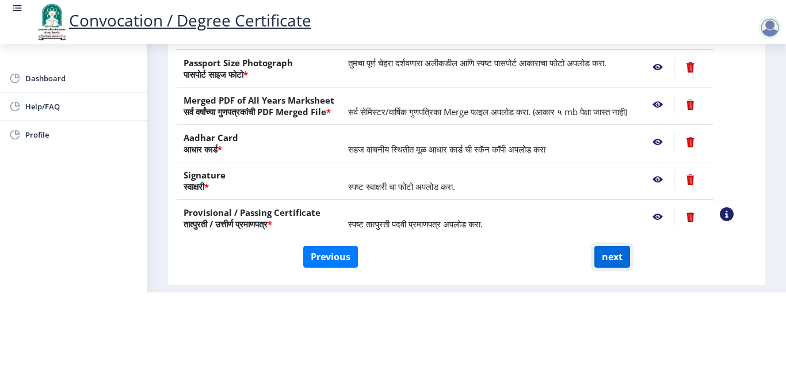
click at [617, 253] on button "next" at bounding box center [613, 257] width 36 height 22
select select
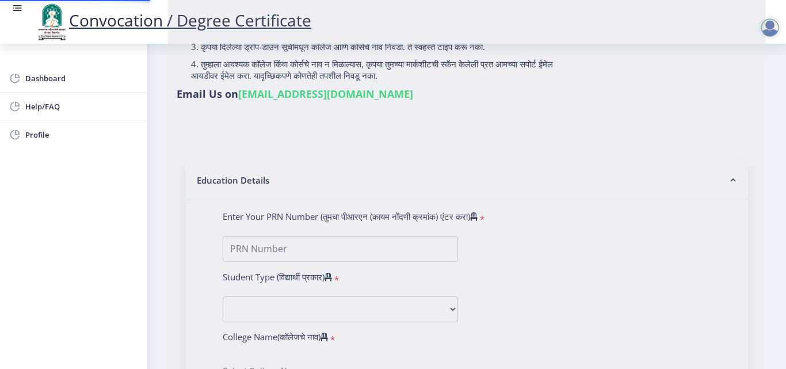
scroll to position [0, 0]
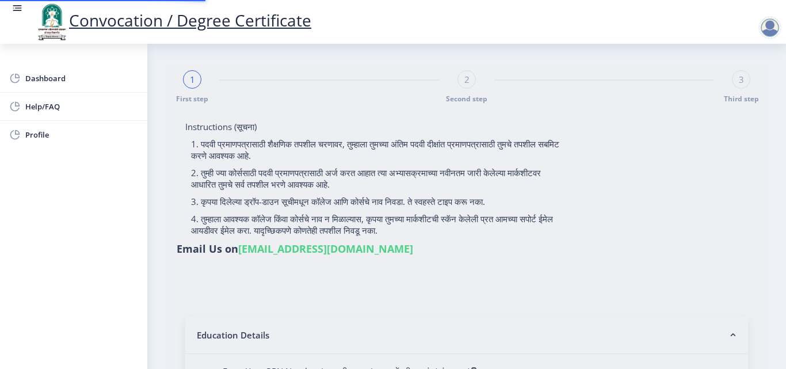
select select
type input "[PERSON_NAME]"
type input "2013032500235546"
select select "External"
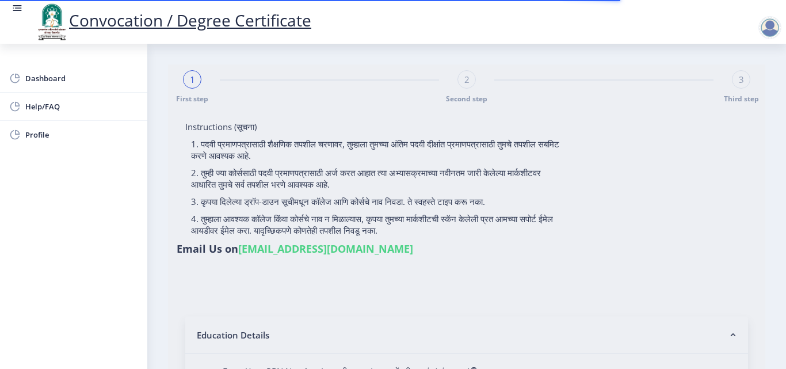
select select "2016"
select select "March"
select select "HIGHER SECOND CLASS"
type input "244275"
type input "snehalata"
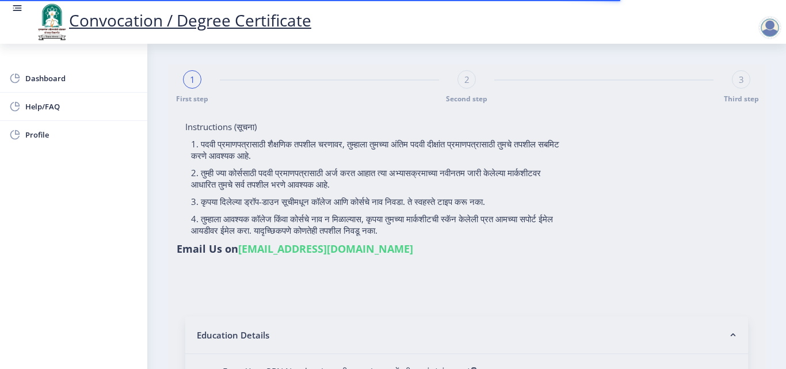
select select "Political Science"
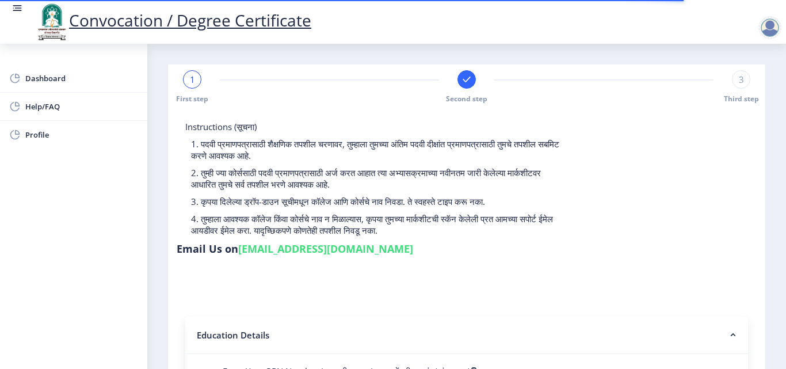
select select
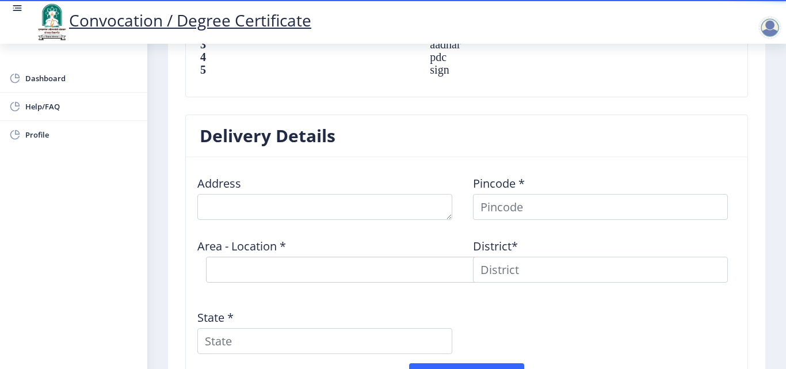
scroll to position [864, 0]
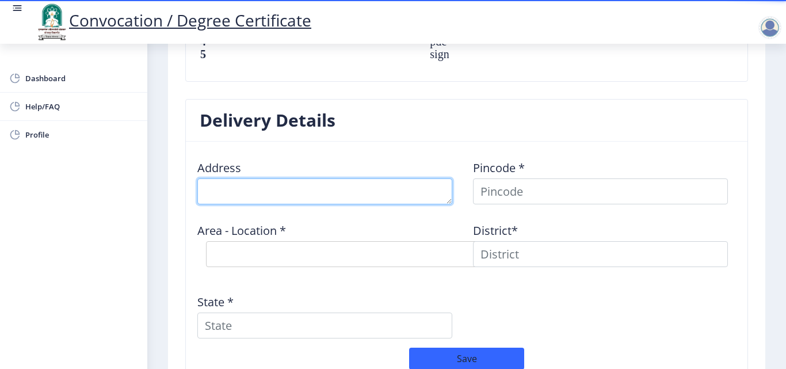
click at [359, 186] on textarea at bounding box center [324, 191] width 255 height 26
click at [209, 196] on textarea at bounding box center [324, 191] width 255 height 26
click at [230, 189] on textarea at bounding box center [324, 191] width 255 height 26
click at [272, 191] on textarea at bounding box center [324, 191] width 255 height 26
click at [257, 190] on textarea at bounding box center [324, 191] width 255 height 26
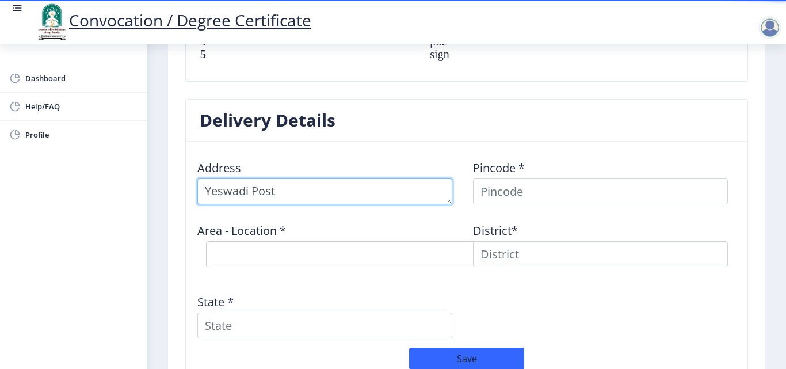
click at [304, 192] on textarea at bounding box center [324, 191] width 255 height 26
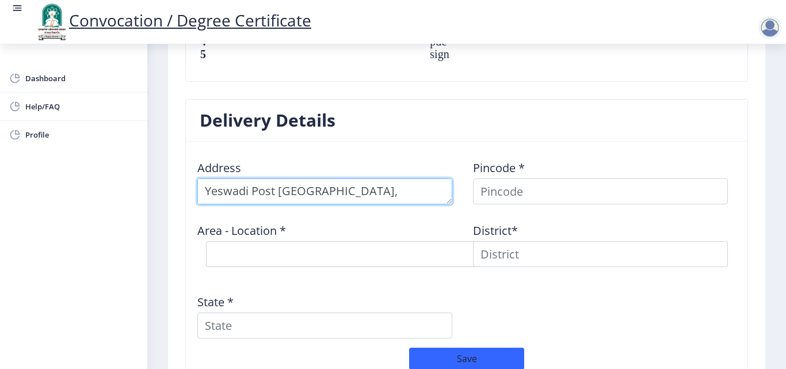
type textarea "Yeswadi Post [GEOGRAPHIC_DATA],[GEOGRAPHIC_DATA]"
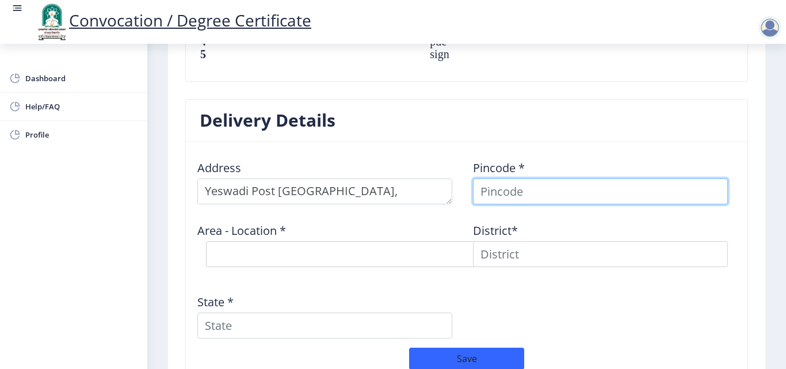
click at [540, 196] on input at bounding box center [600, 191] width 255 height 26
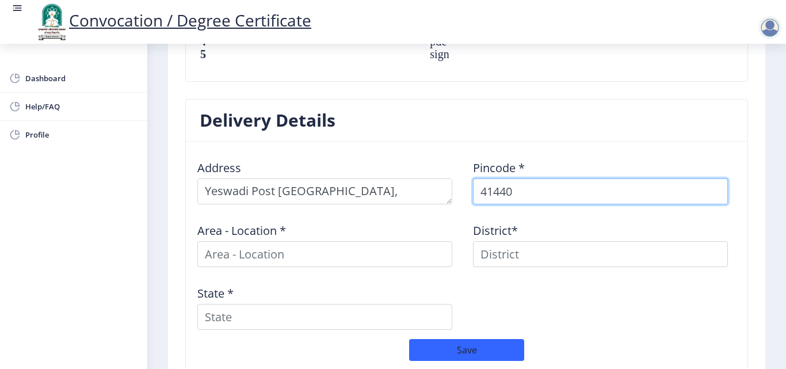
type input "414403"
select select
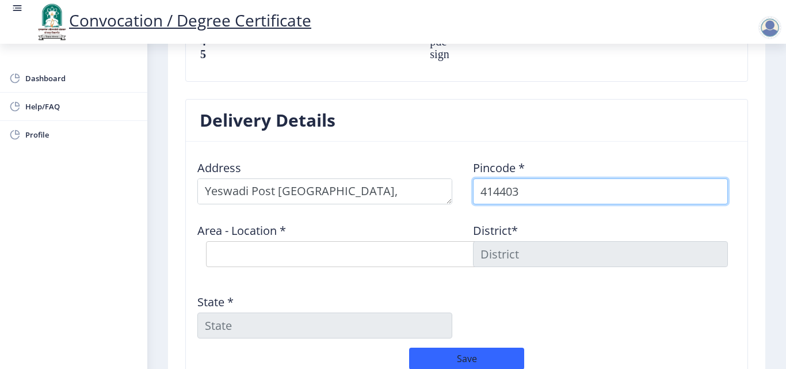
type input "414403"
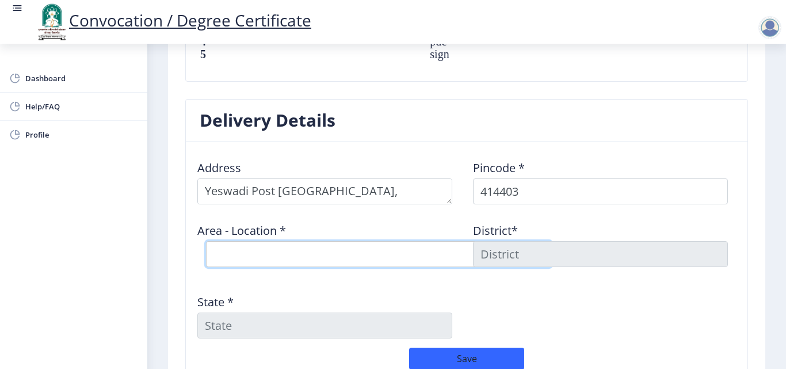
click at [295, 249] on select "Select Area Location Baradgaon Sudrik B.O Bhambora B.O Chilwadi B.O Jalalpur B.…" at bounding box center [378, 254] width 345 height 26
select select "1: Object"
click at [206, 241] on select "Select Area Location Baradgaon Sudrik B.O Bhambora B.O Chilwadi B.O Jalalpur B.…" at bounding box center [378, 254] width 345 height 26
type input "[PERSON_NAME]"
type input "[GEOGRAPHIC_DATA]"
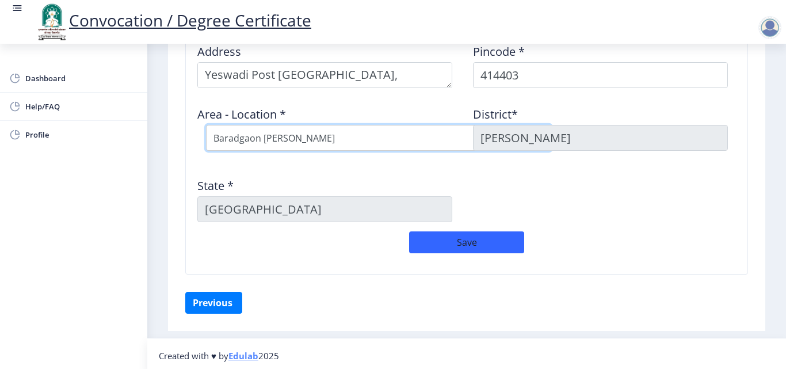
scroll to position [984, 0]
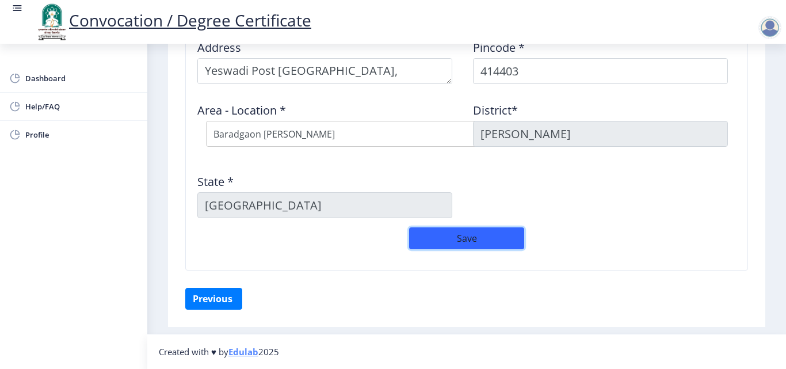
click at [482, 237] on button "Save" at bounding box center [466, 238] width 115 height 22
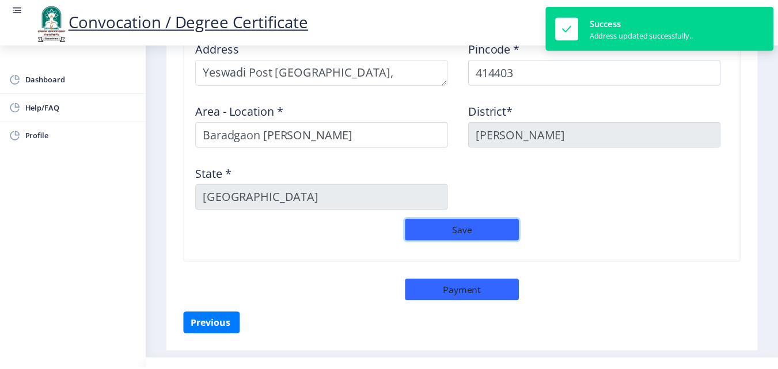
scroll to position [1009, 0]
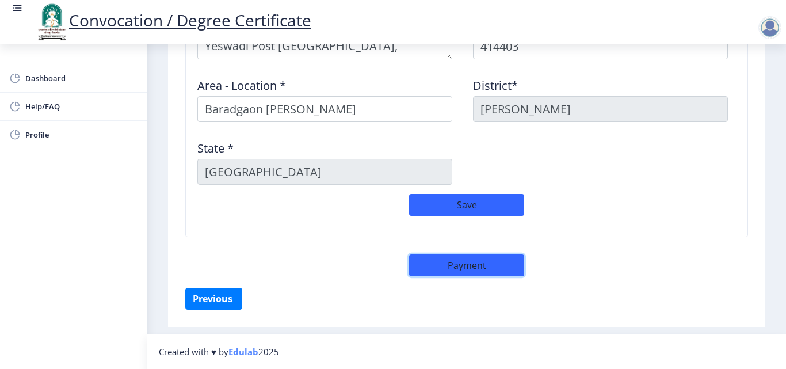
click at [469, 264] on button "Payment" at bounding box center [466, 265] width 115 height 22
select select "sealed"
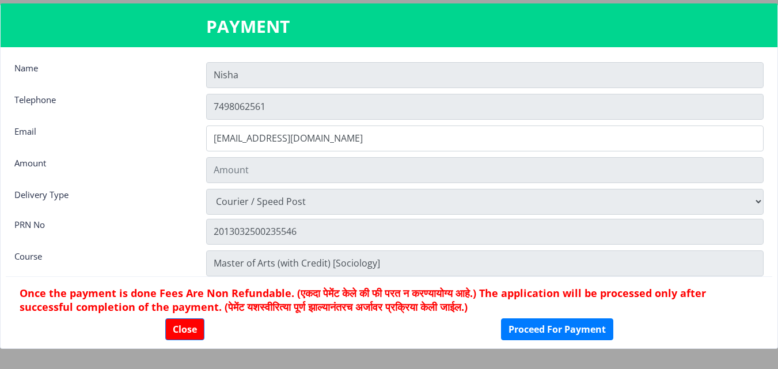
type input "1885"
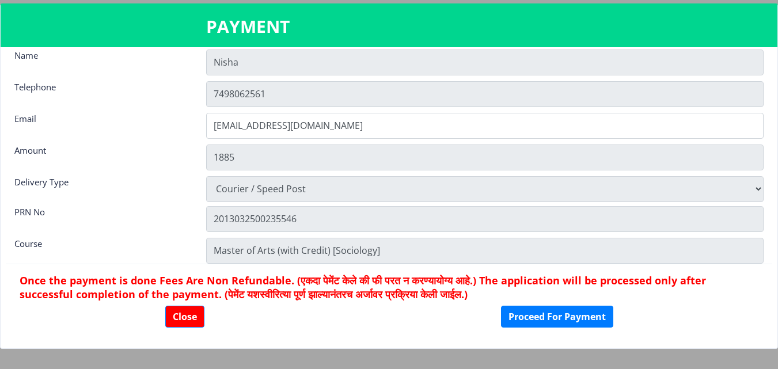
scroll to position [16, 0]
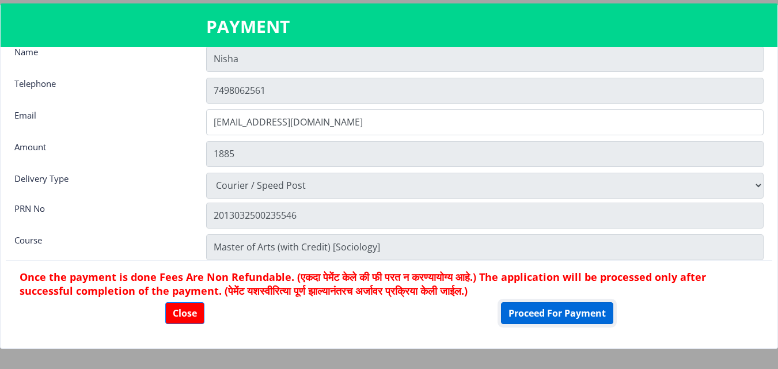
click at [569, 310] on button "Proceed For Payment" at bounding box center [557, 313] width 112 height 22
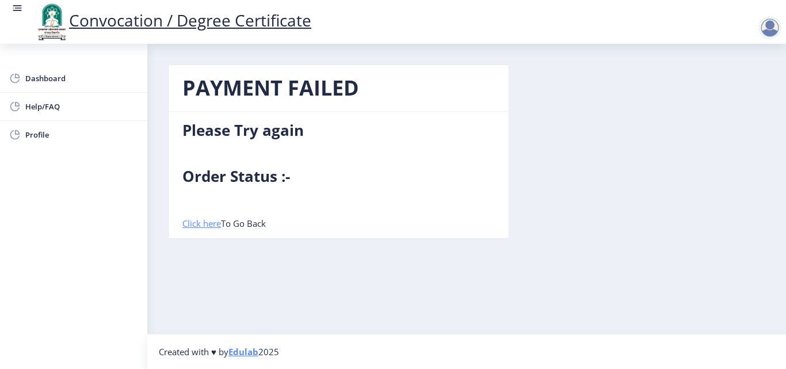
click at [197, 220] on link "Click here" at bounding box center [202, 224] width 39 height 12
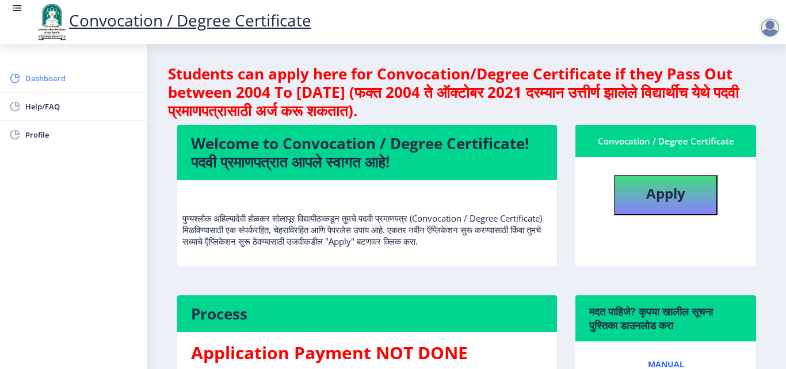
click at [49, 74] on span "Dashboard" at bounding box center [81, 78] width 113 height 14
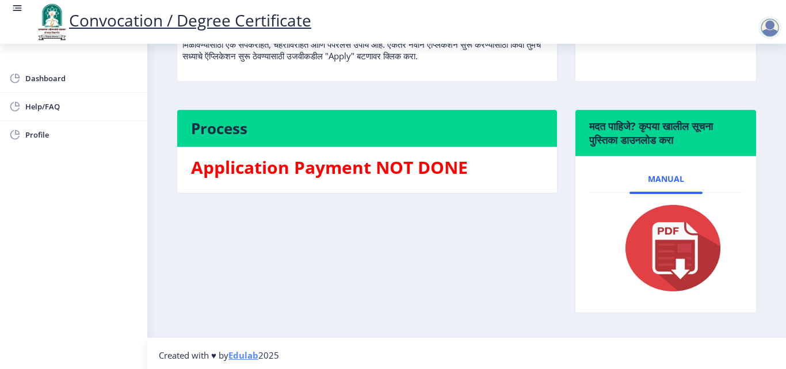
scroll to position [189, 0]
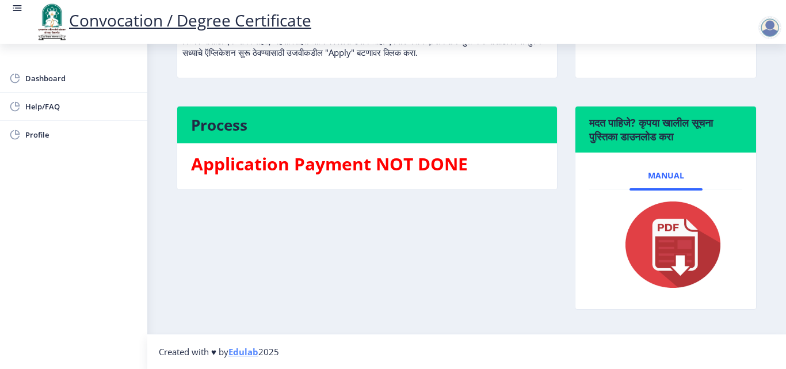
click at [392, 166] on h3 "Application Payment NOT DONE" at bounding box center [367, 164] width 352 height 23
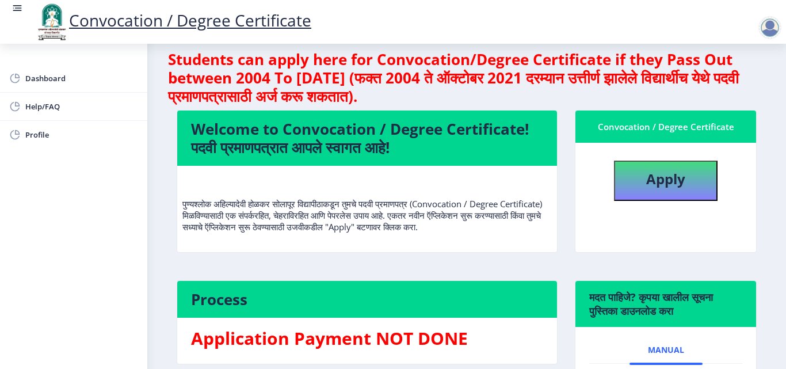
scroll to position [0, 0]
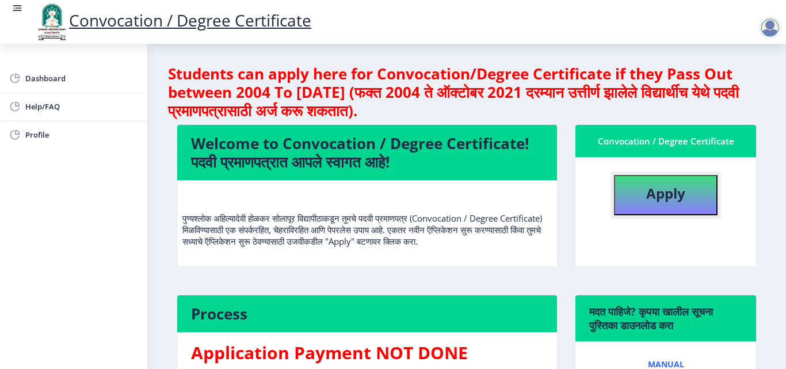
click at [666, 200] on b "Apply" at bounding box center [666, 193] width 39 height 19
select select
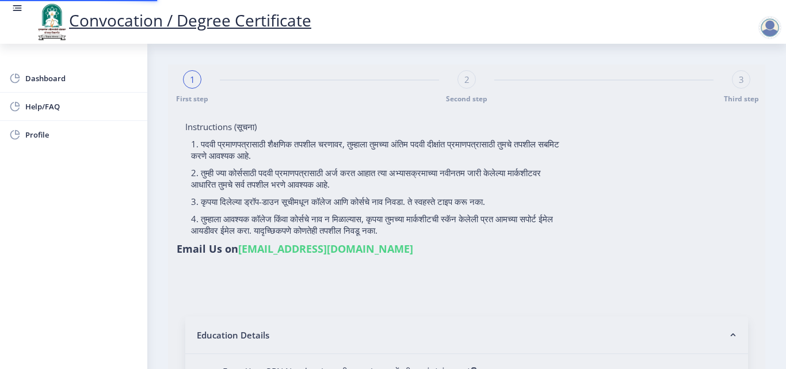
type input "[PERSON_NAME]"
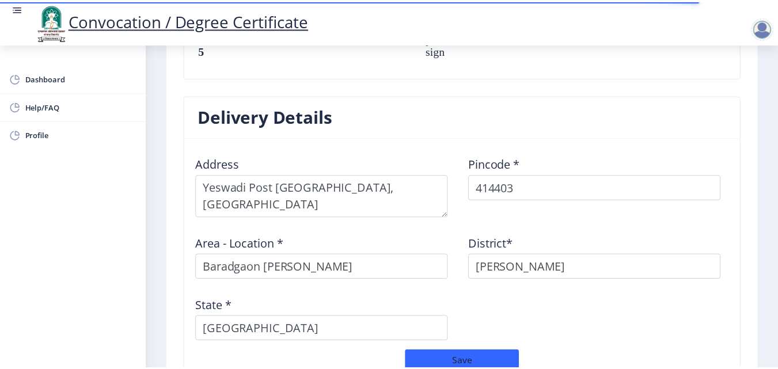
scroll to position [1024, 0]
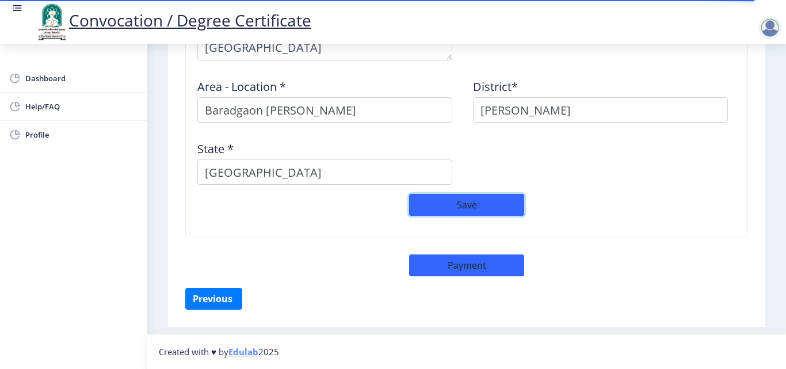
click at [456, 203] on button "Save" at bounding box center [466, 205] width 115 height 22
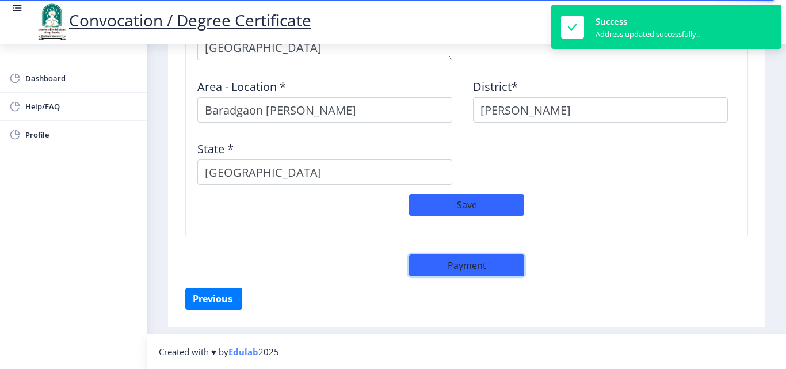
click at [454, 261] on button "Payment" at bounding box center [466, 265] width 115 height 22
select select "sealed"
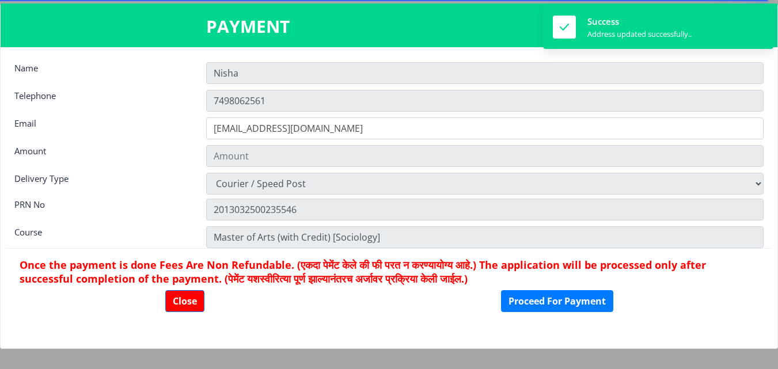
type input "1885"
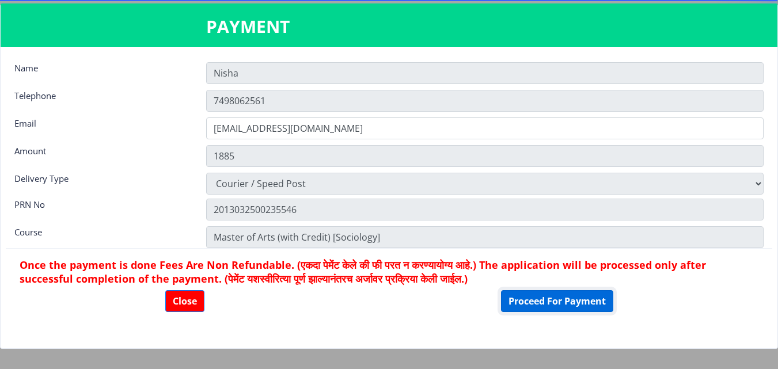
click at [550, 301] on button "Proceed For Payment" at bounding box center [557, 301] width 112 height 22
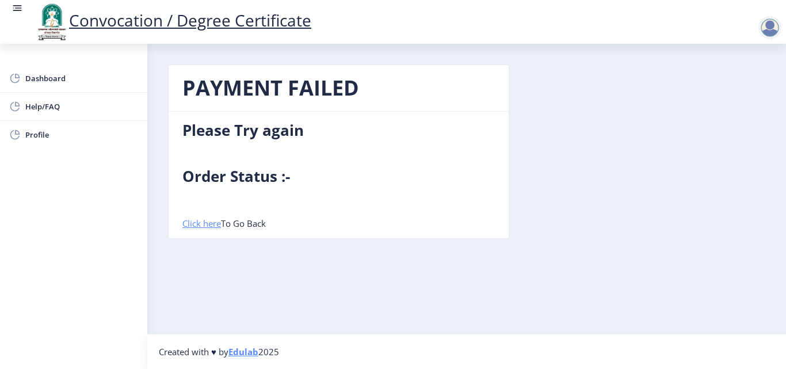
click at [206, 221] on link "Click here" at bounding box center [202, 224] width 39 height 12
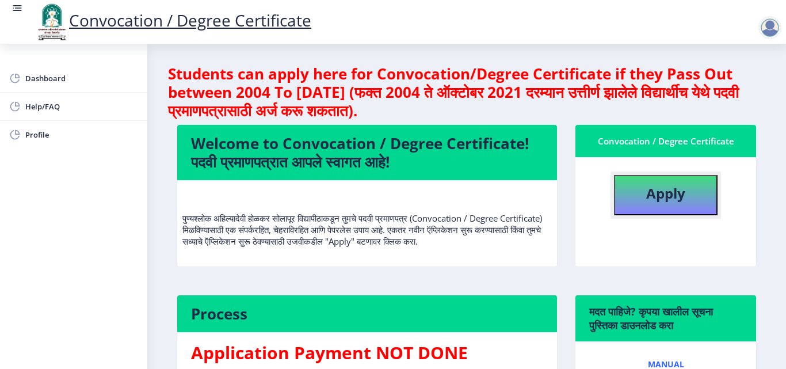
click at [665, 194] on b "Apply" at bounding box center [666, 193] width 39 height 19
select select
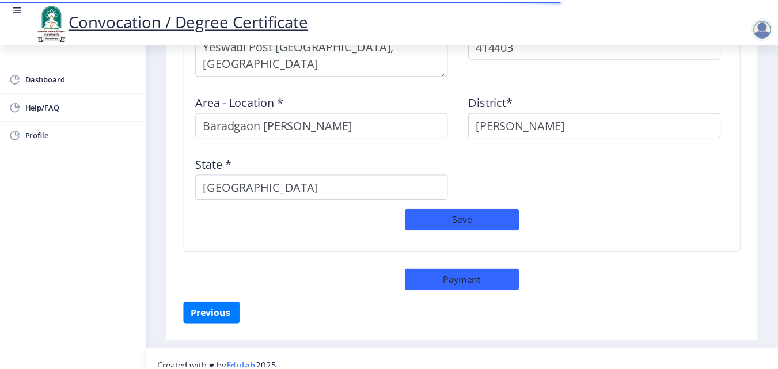
scroll to position [1024, 0]
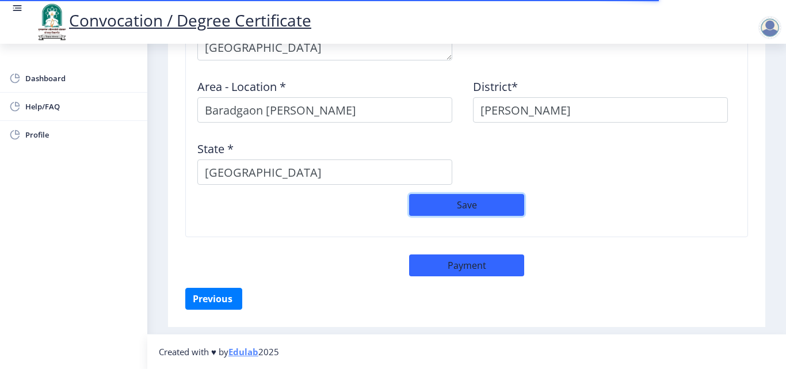
click at [464, 205] on button "Save" at bounding box center [466, 205] width 115 height 22
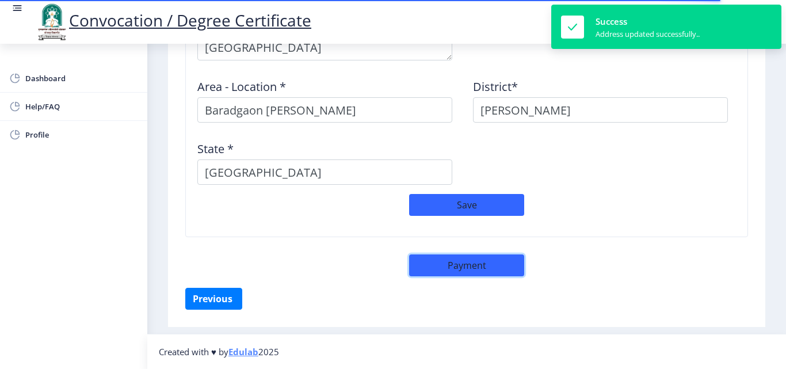
click at [466, 269] on button "Payment" at bounding box center [466, 265] width 115 height 22
select select "sealed"
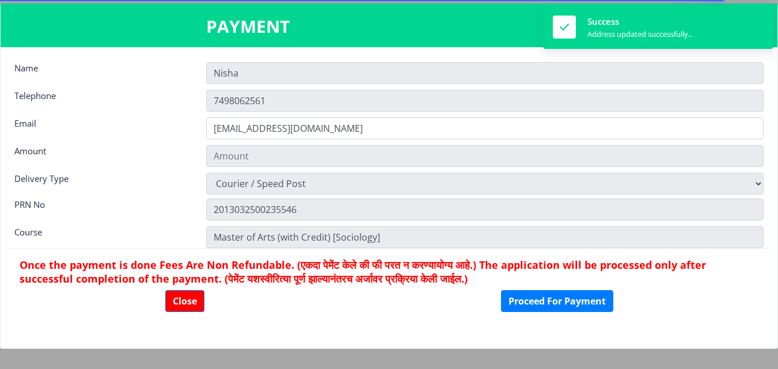
type input "1885"
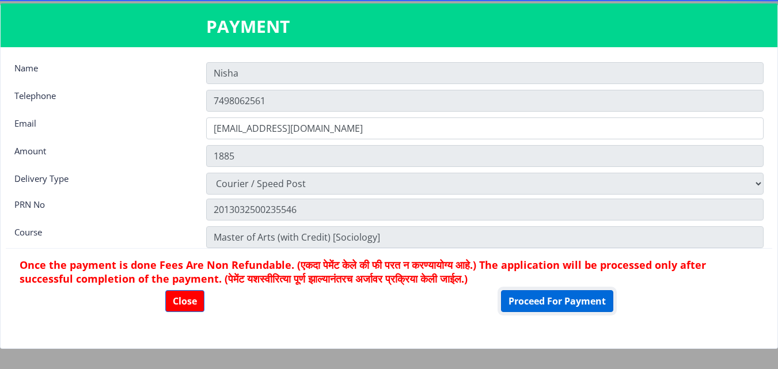
click at [565, 295] on button "Proceed For Payment" at bounding box center [557, 301] width 112 height 22
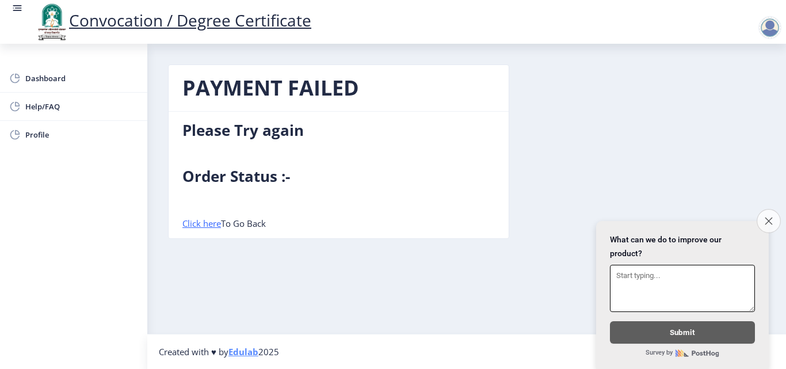
click at [770, 217] on icon "Close survey" at bounding box center [768, 220] width 7 height 7
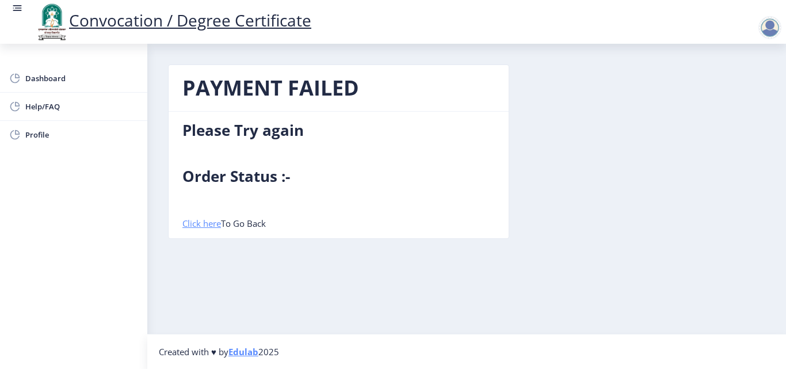
click at [208, 220] on link "Click here" at bounding box center [202, 224] width 39 height 12
